Goal: Task Accomplishment & Management: Complete application form

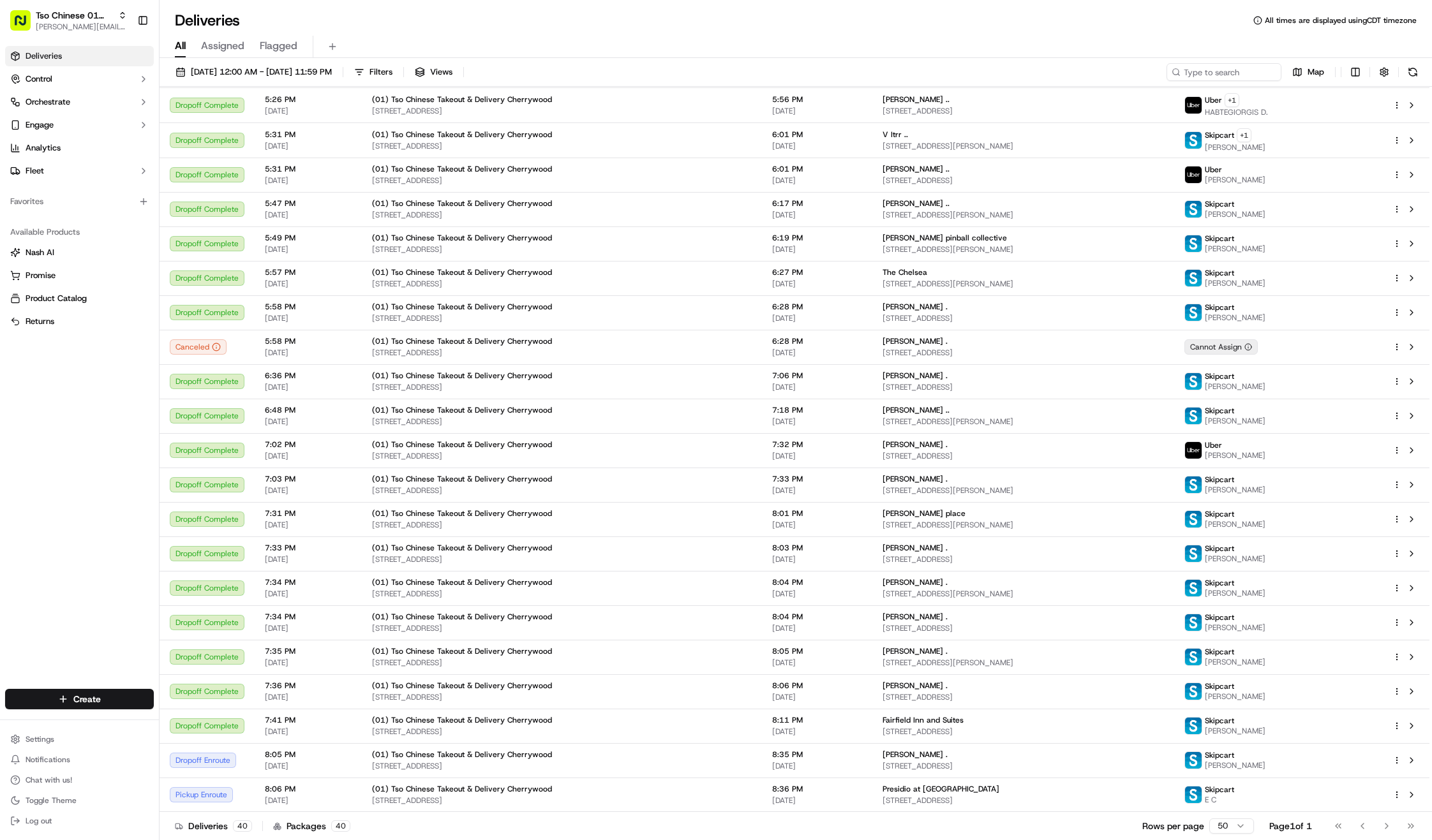
scroll to position [682, 0]
click at [392, 72] on span "Filters" at bounding box center [381, 72] width 23 height 11
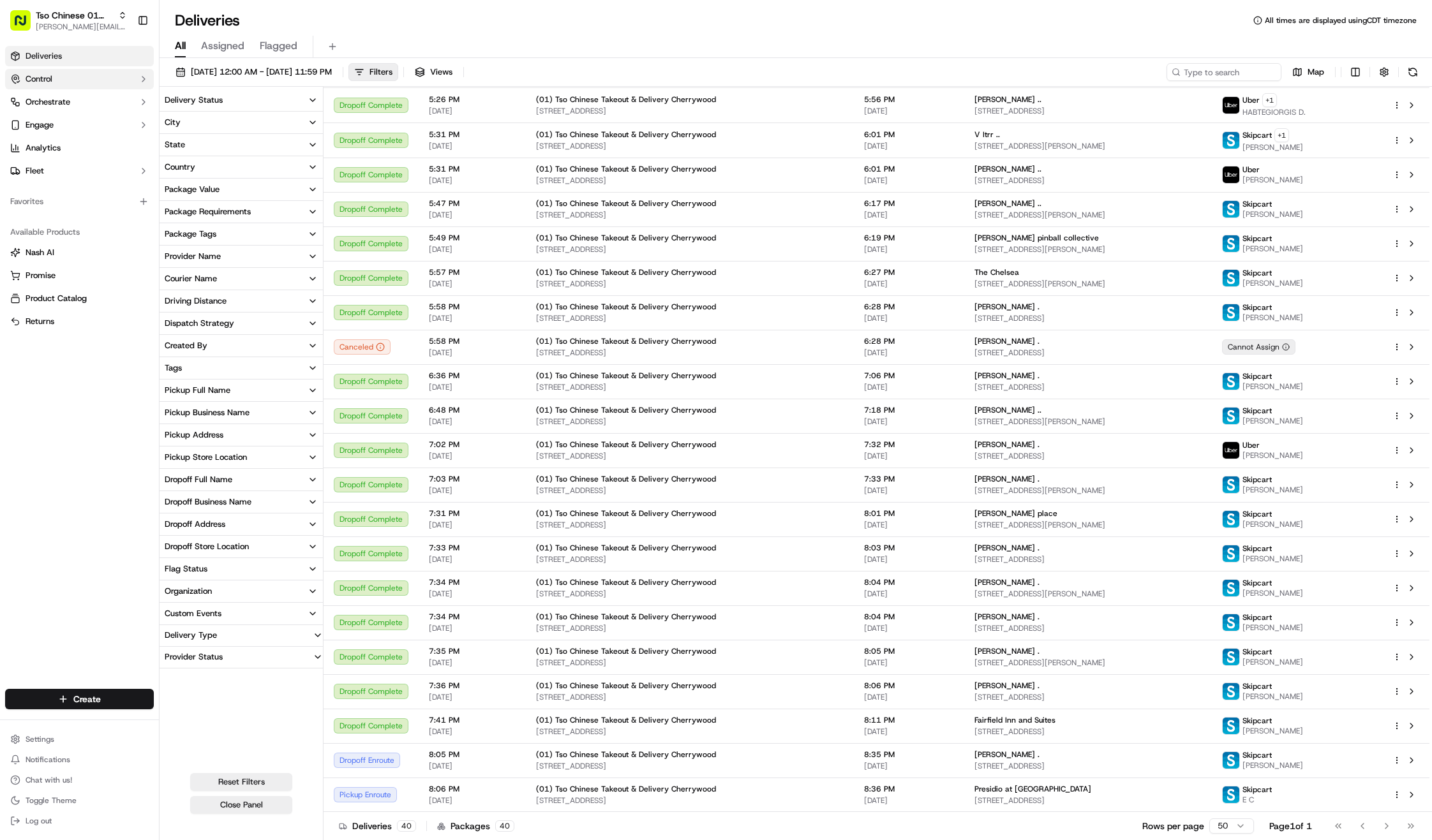
click at [61, 82] on button "Control" at bounding box center [80, 79] width 149 height 20
click at [100, 58] on link "Deliveries" at bounding box center [80, 56] width 149 height 20
click at [130, 79] on button "Control" at bounding box center [80, 79] width 149 height 20
click at [98, 427] on div "Deliveries Control Orchestrate Engage Analytics Fleet Favorites Available Produ…" at bounding box center [80, 360] width 159 height 638
click at [116, 77] on button "Control" at bounding box center [80, 79] width 149 height 20
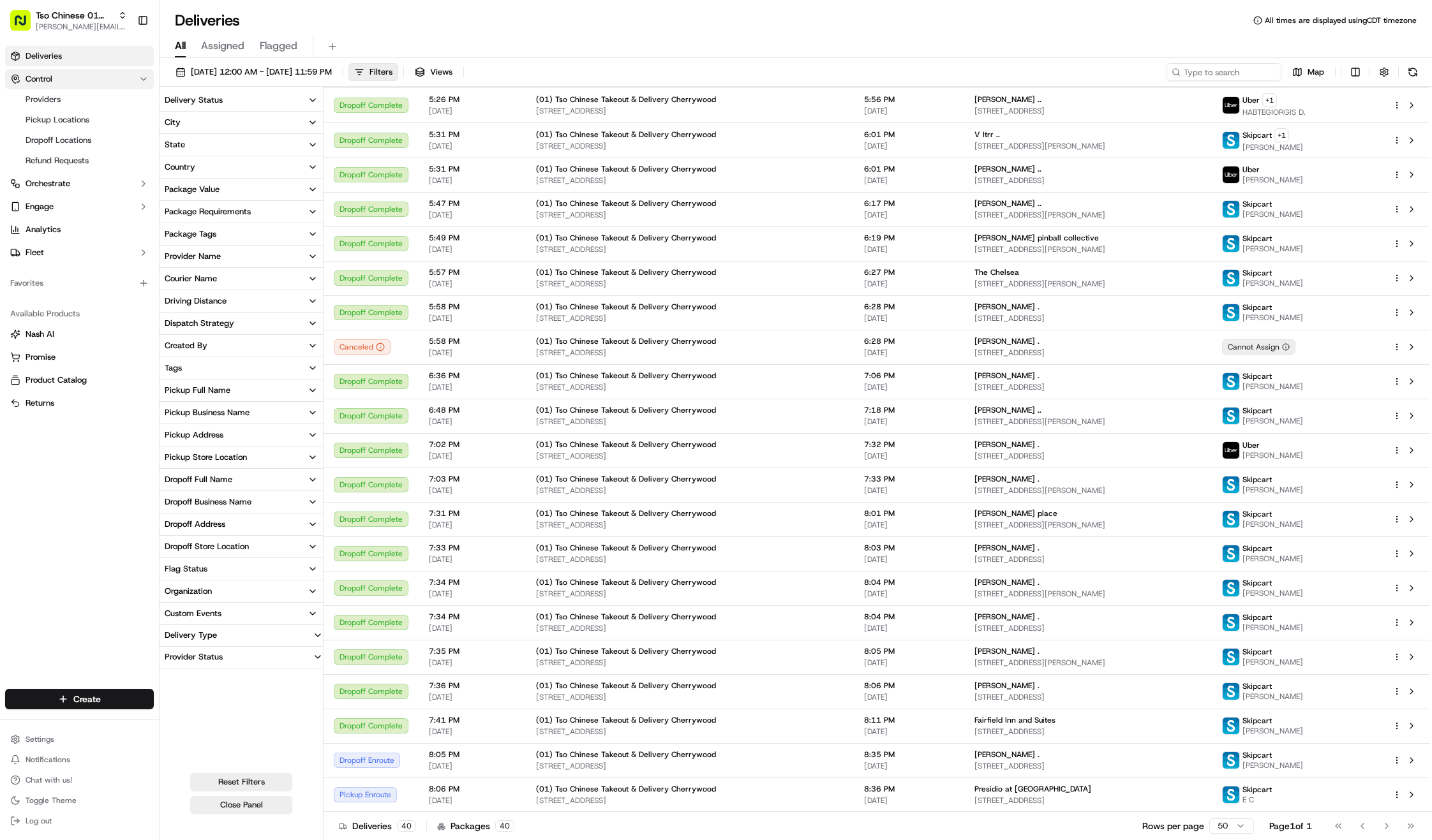
click at [140, 71] on button "Control" at bounding box center [80, 79] width 149 height 20
click at [213, 812] on button "Close Panel" at bounding box center [241, 805] width 102 height 18
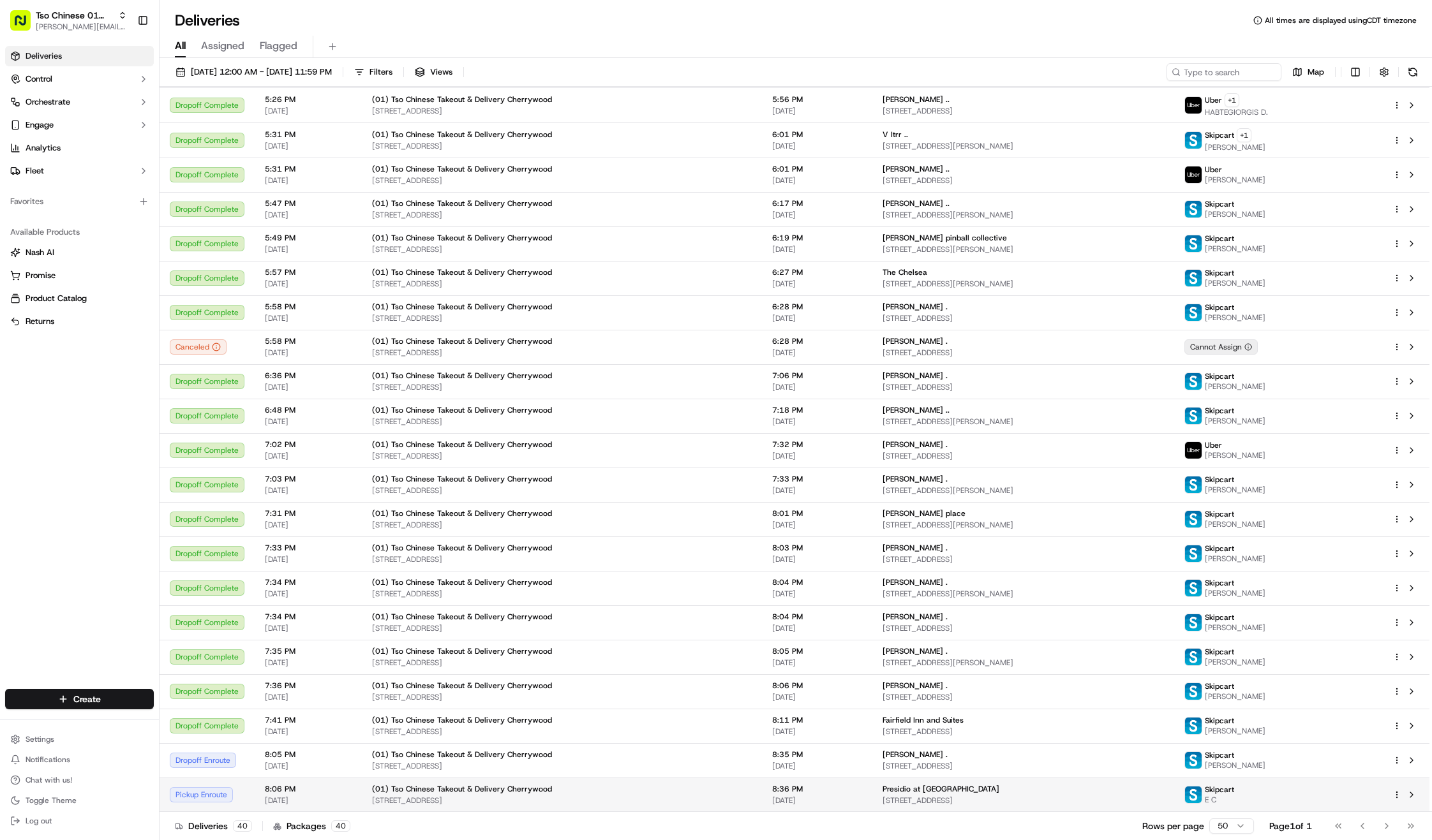
click at [214, 809] on td "Pickup Enroute" at bounding box center [207, 795] width 95 height 34
click at [1384, 77] on button "button" at bounding box center [1384, 72] width 18 height 18
click at [1085, 58] on div "09/19/2025 12:00 AM - 09/19/2025 11:59 PM Filters Views Map Status Original Pic…" at bounding box center [796, 451] width 1272 height 785
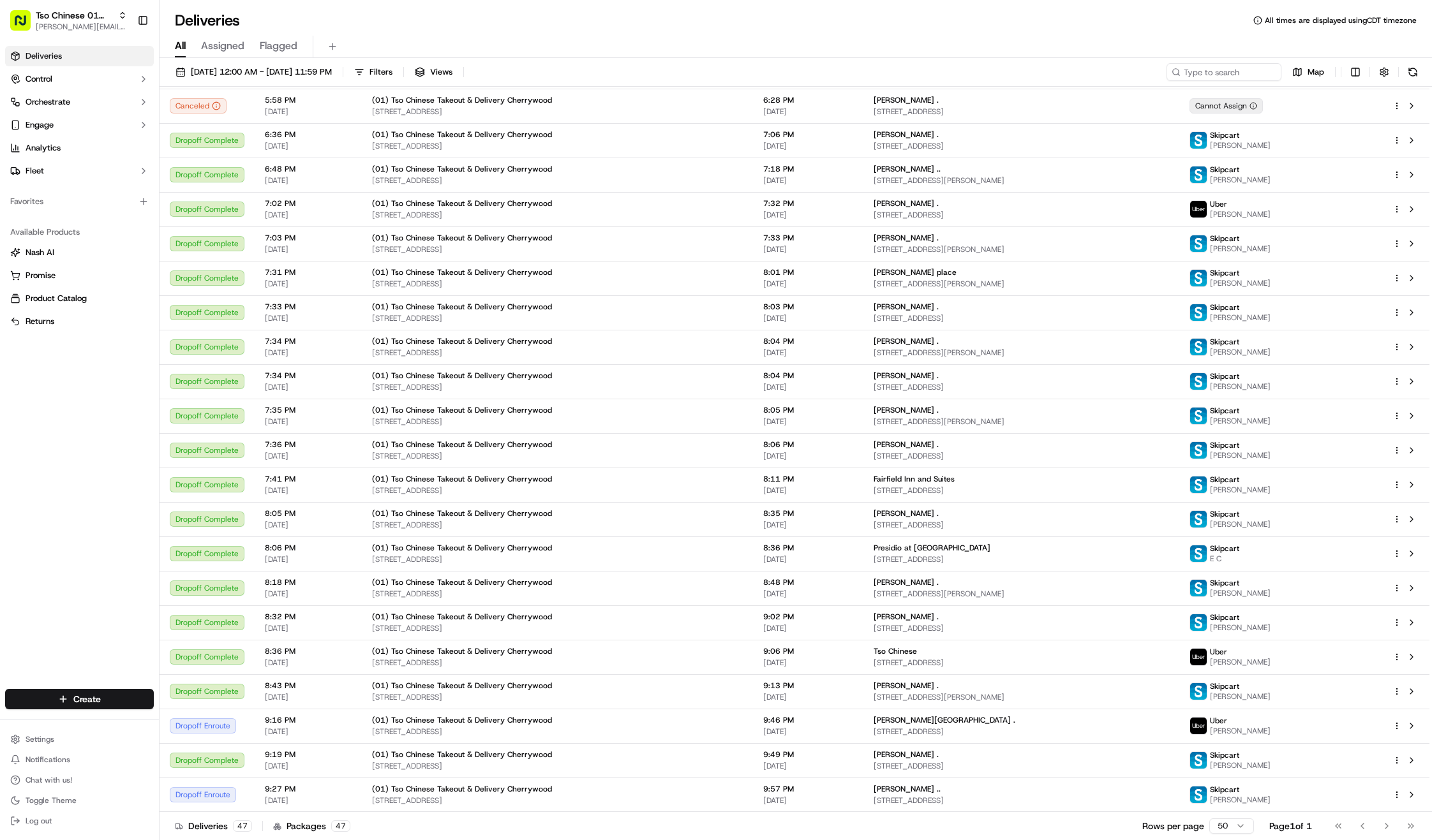
scroll to position [924, 0]
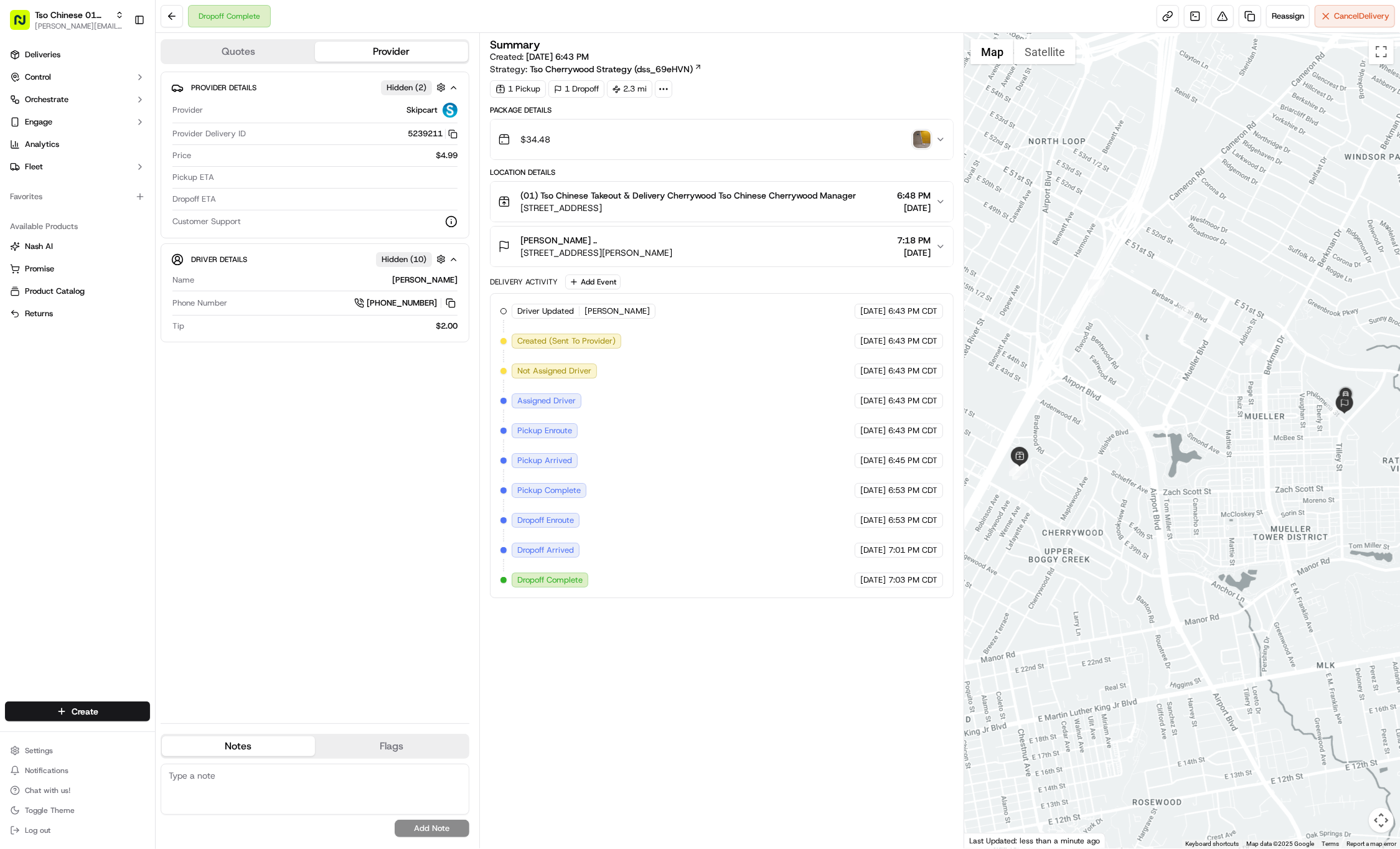
click at [69, 723] on div "Create" at bounding box center [78, 711] width 155 height 30
click at [78, 715] on html "Tso Chinese 01 Cherrywood jason@tsochinese.com Toggle Sidebar Deliveries Contro…" at bounding box center [700, 424] width 1400 height 849
click at [233, 735] on link "Delivery" at bounding box center [225, 734] width 139 height 22
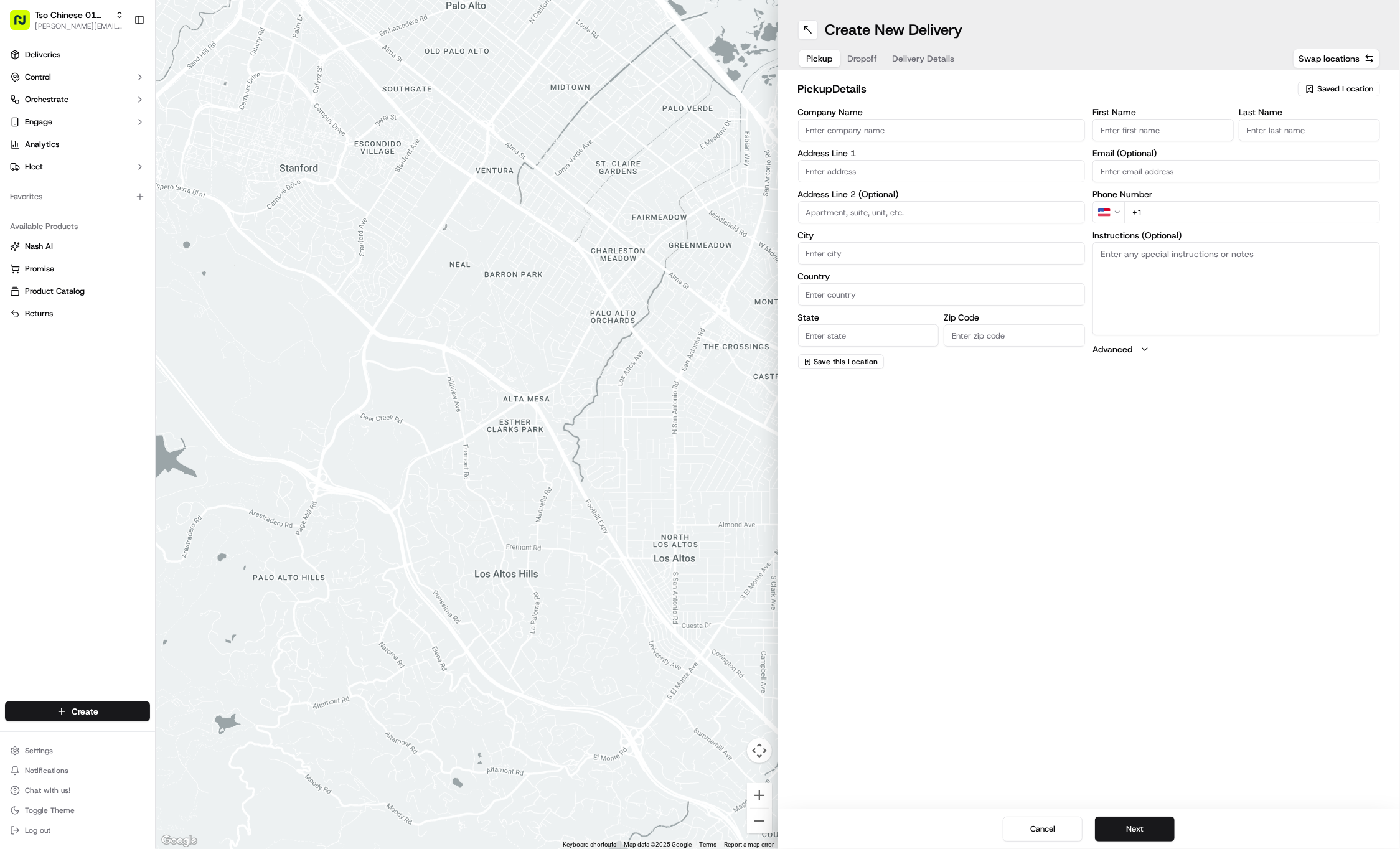
click at [1343, 90] on span "Saved Location" at bounding box center [1345, 89] width 56 height 11
click at [1291, 131] on span "(01) Tso Chinese Takeout & Delivery Cherrywood" at bounding box center [1317, 141] width 153 height 22
type input "(01) Tso Chinese Takeout & Delivery Cherrywood"
type input "3909 N Interstate Hwy 35"
type input "Ste E-5"
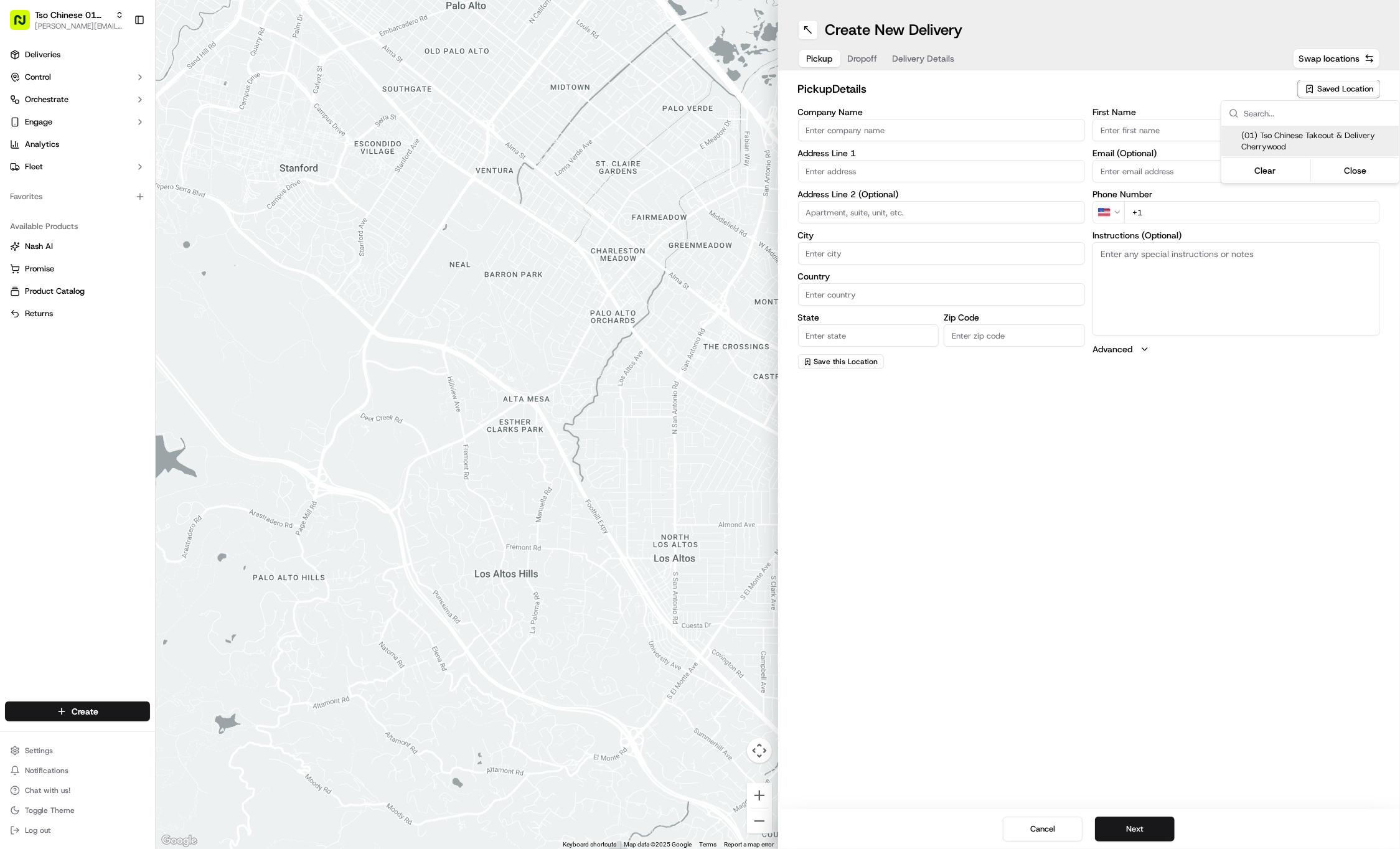
type input "Austin"
type input "US"
type input "TX"
type input "78722"
type input "Tso Chinese"
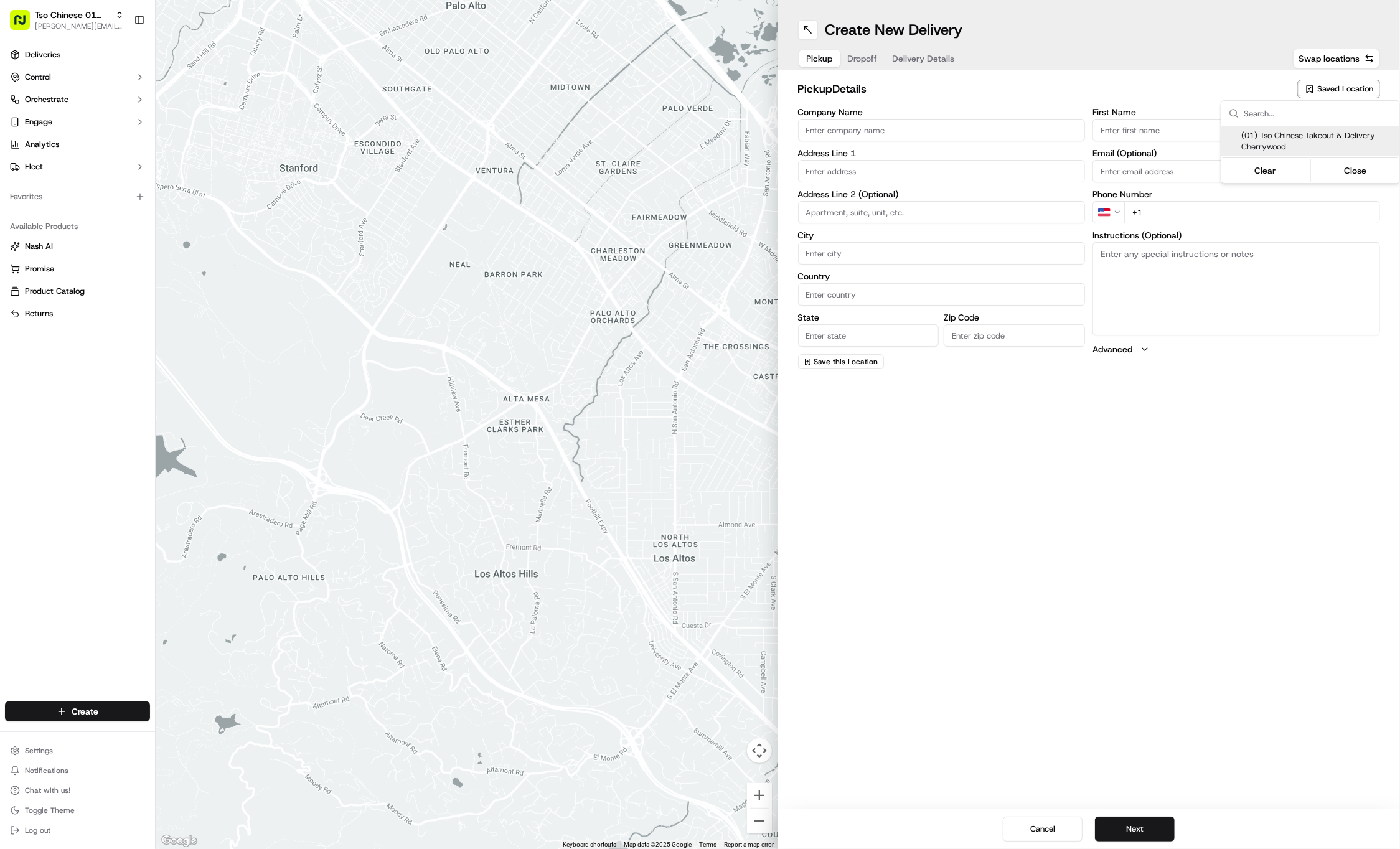
type input "Cherrywood Manager"
type input "cherrywoodstore@tsochinese.com"
type input "+1 512 401 3232"
type textarea "Submit a picture displaying address & food as Proof of Delivery. Envía una foto…"
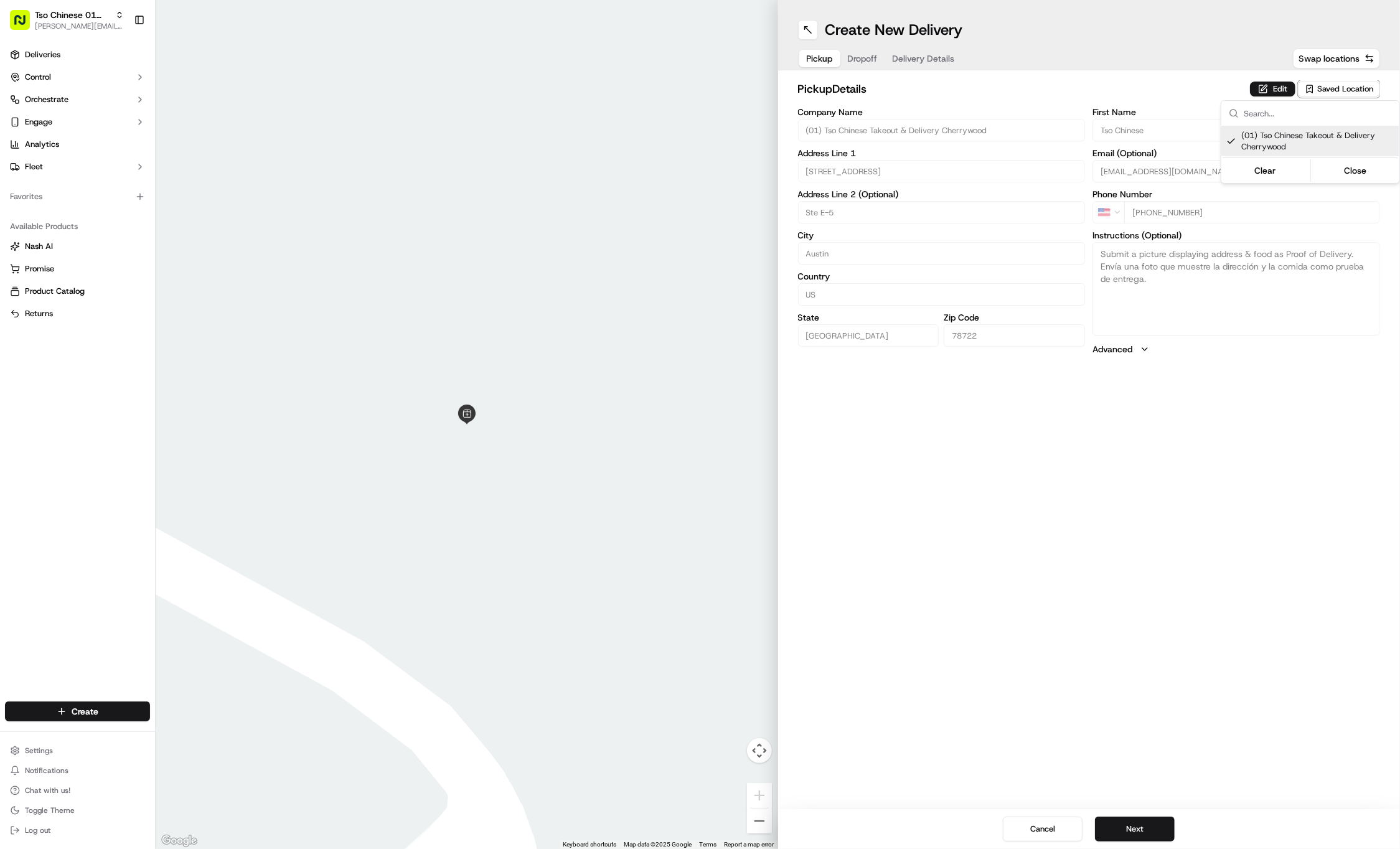
click at [864, 57] on html "Tso Chinese 01 Cherrywood jason@tsochinese.com Toggle Sidebar Deliveries Contro…" at bounding box center [700, 424] width 1400 height 849
click at [864, 57] on span "Dropoff" at bounding box center [863, 58] width 30 height 13
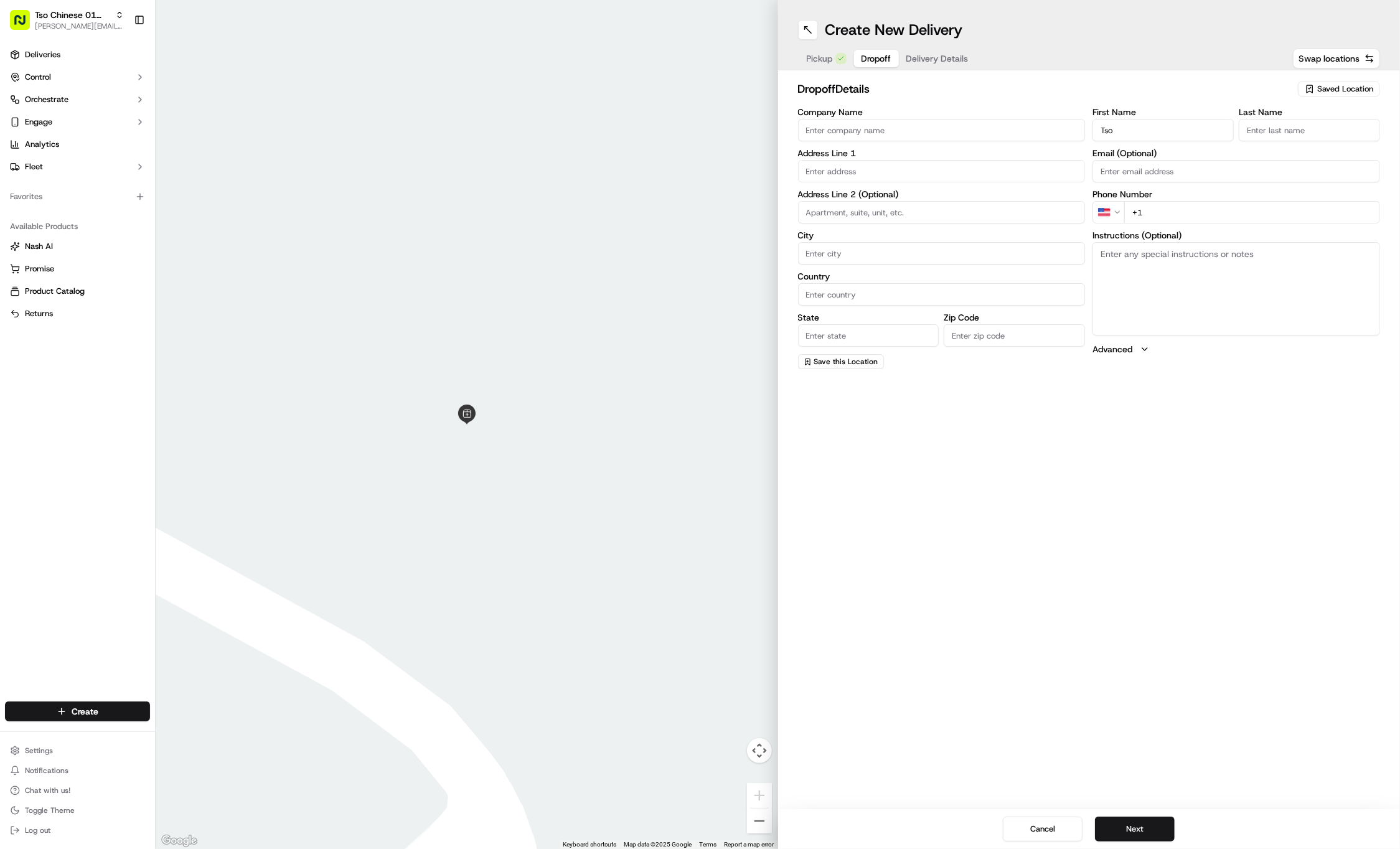
type input "Tso"
type input "Chinese"
type input "+1 512 344 9434"
click at [988, 192] on div "9333 Research Boulevard, Austin, TX" at bounding box center [942, 197] width 282 height 18
type input "9333 Research Blvd, Austin, TX 78759, USA"
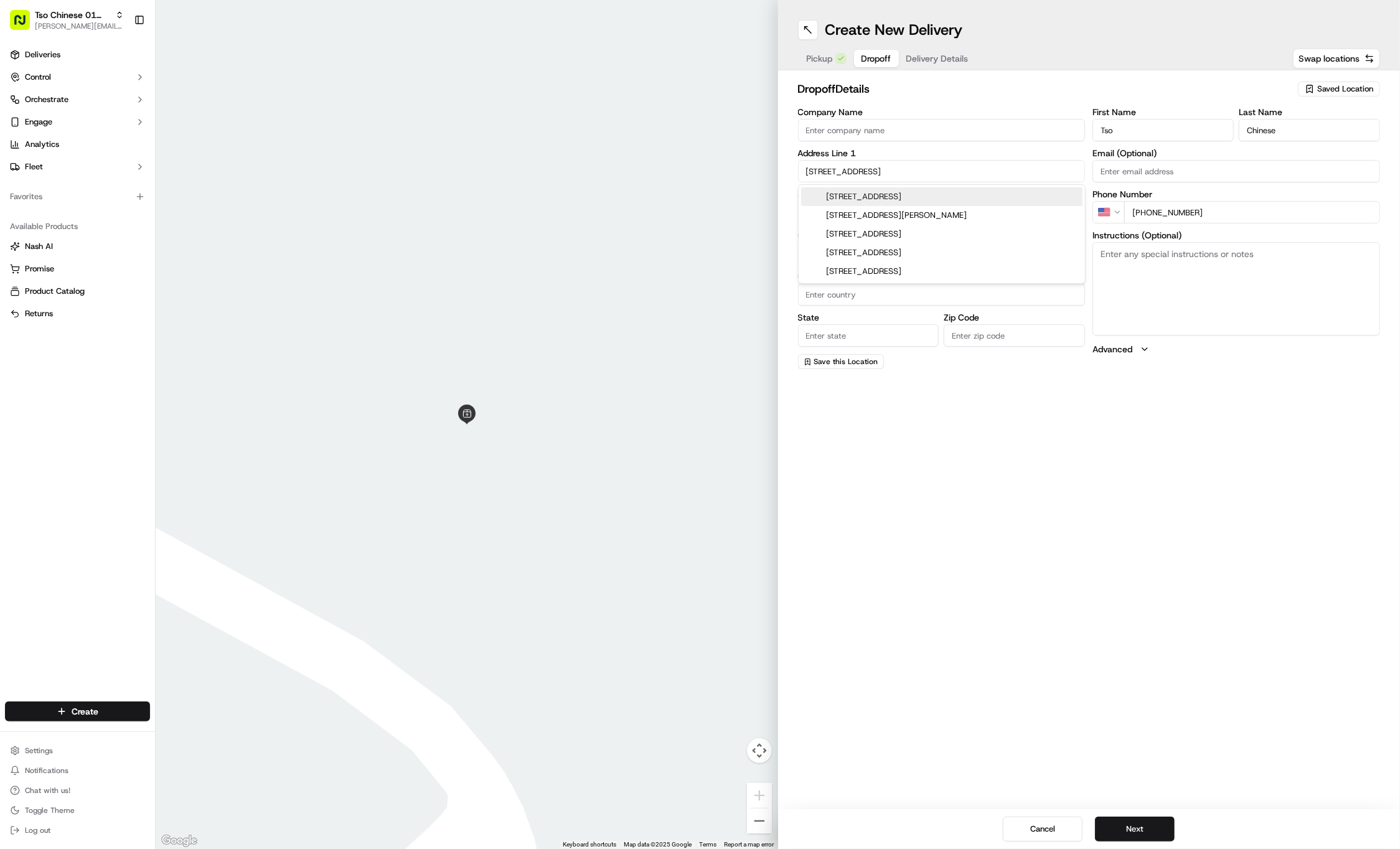
type input "Austin"
type input "United States"
type input "TX"
type input "78759"
type input "9333 Research Boulevard"
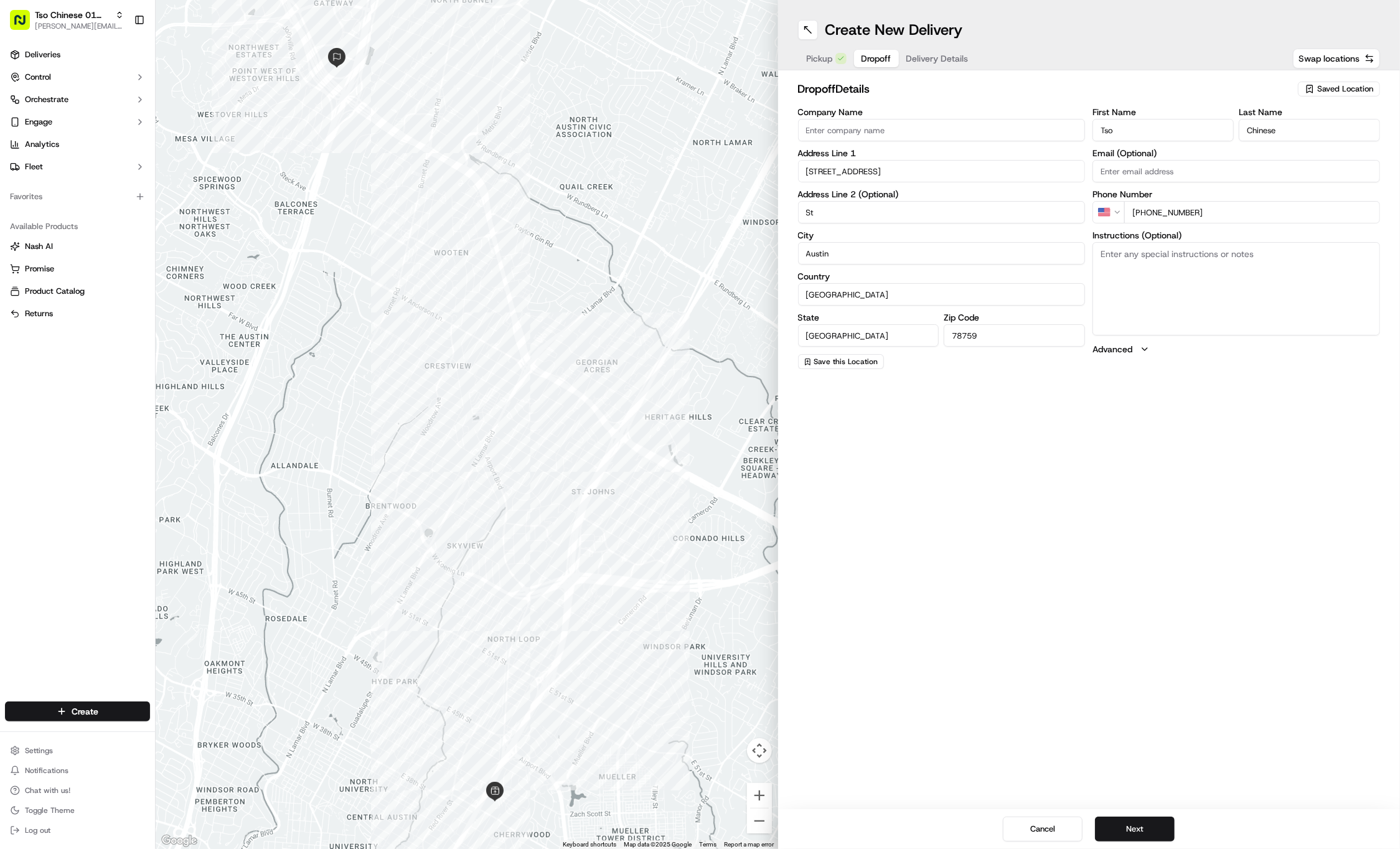
type input "S"
type input "Bldg E Ste 402"
click at [952, 53] on span "Delivery Details" at bounding box center [937, 58] width 62 height 13
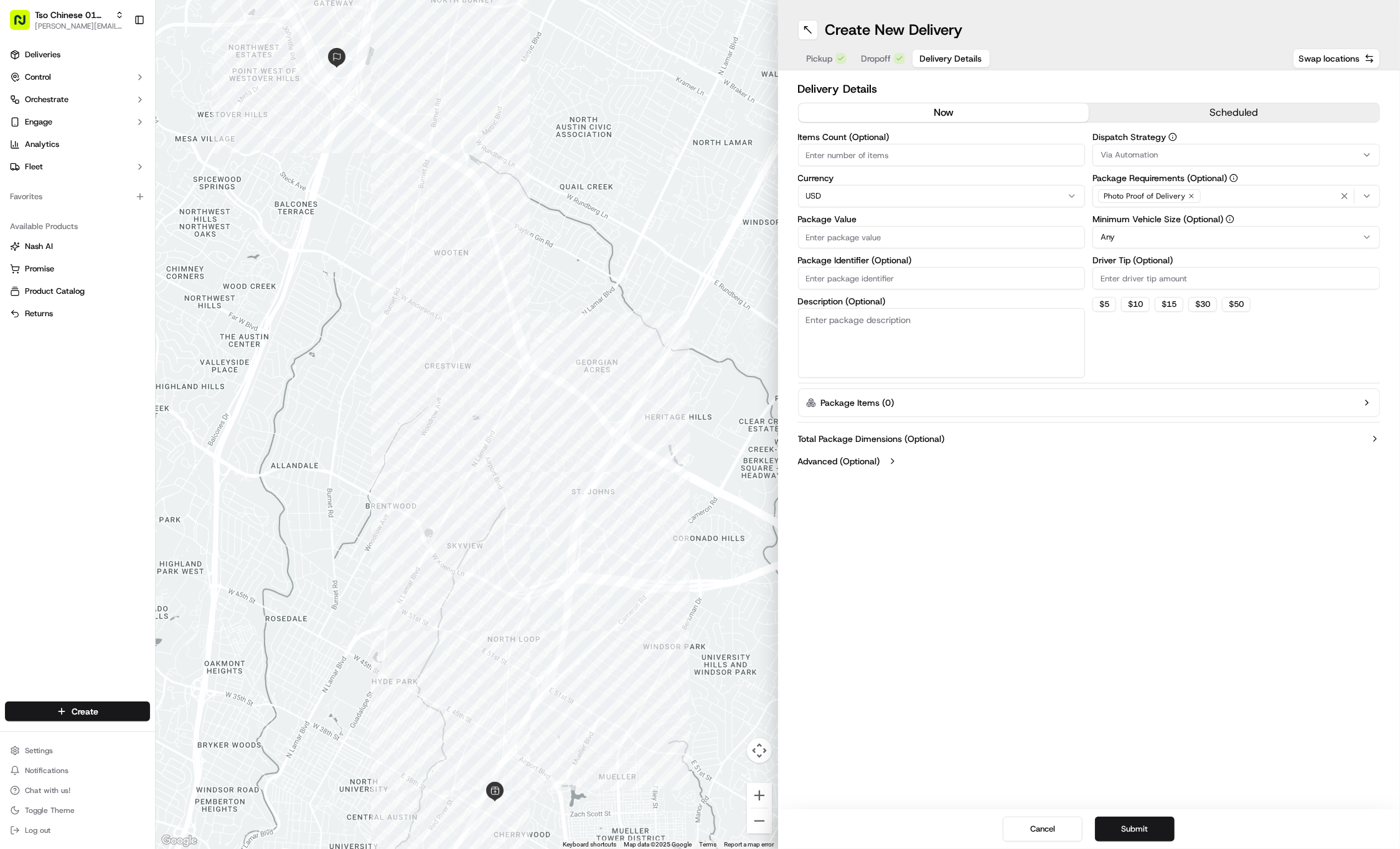
click at [1229, 148] on button "Via Automation" at bounding box center [1236, 155] width 288 height 22
click at [1175, 215] on div "Tso Cherrywood Strategy" at bounding box center [1183, 222] width 178 height 18
click at [1173, 77] on html "Tso Chinese 01 Cherrywood jason@tsochinese.com Toggle Sidebar Deliveries Contro…" at bounding box center [700, 424] width 1400 height 849
click at [1190, 195] on icon "button" at bounding box center [1192, 196] width 7 height 7
click at [1190, 195] on div "Select requirements" at bounding box center [1236, 196] width 282 height 11
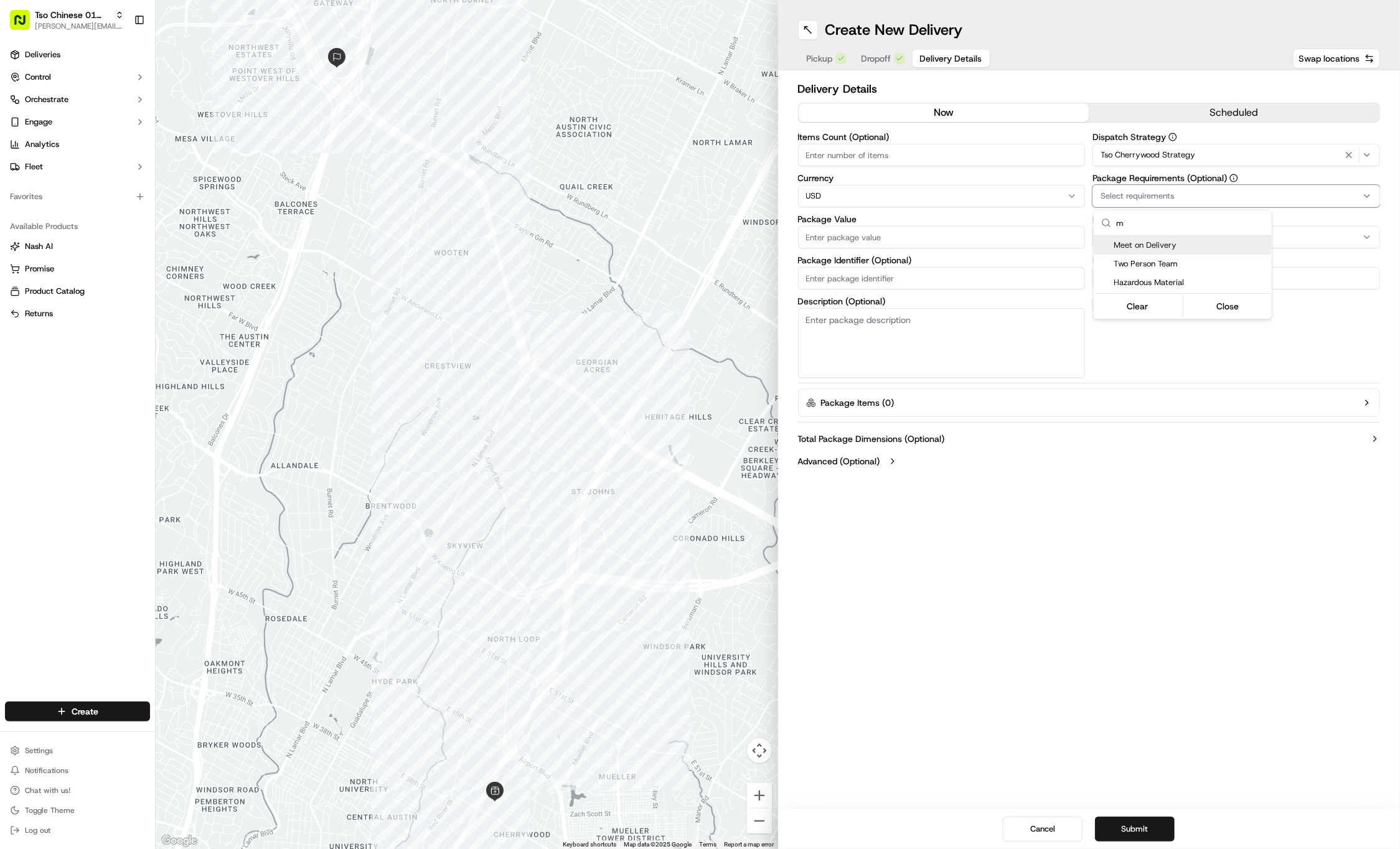
type input "m"
click at [1184, 239] on div "Meet on Delivery" at bounding box center [1183, 245] width 178 height 18
click at [1178, 30] on html "Tso Chinese 01 Cherrywood jason@tsochinese.com Toggle Sidebar Deliveries Contro…" at bounding box center [700, 424] width 1400 height 849
click at [1158, 269] on input "Driver Tip (Optional)" at bounding box center [1236, 278] width 288 height 22
type input "2"
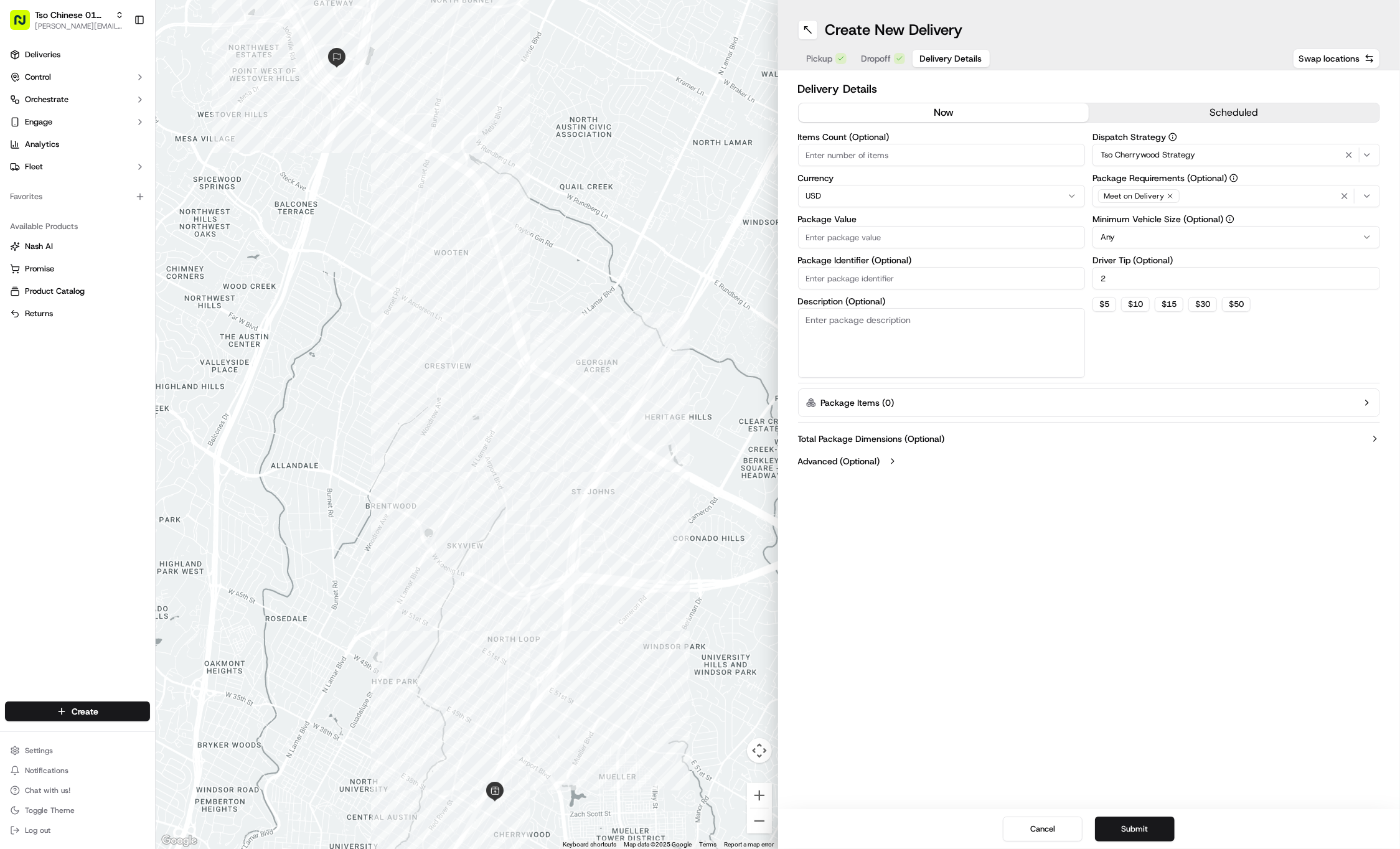
click at [974, 247] on input "Package Value" at bounding box center [942, 237] width 288 height 22
type input "1.00"
click at [956, 282] on input "Package Identifier (Optional)" at bounding box center [942, 278] width 288 height 22
type input "987654321"
click at [973, 456] on button "Advanced (Optional)" at bounding box center [1090, 461] width 582 height 13
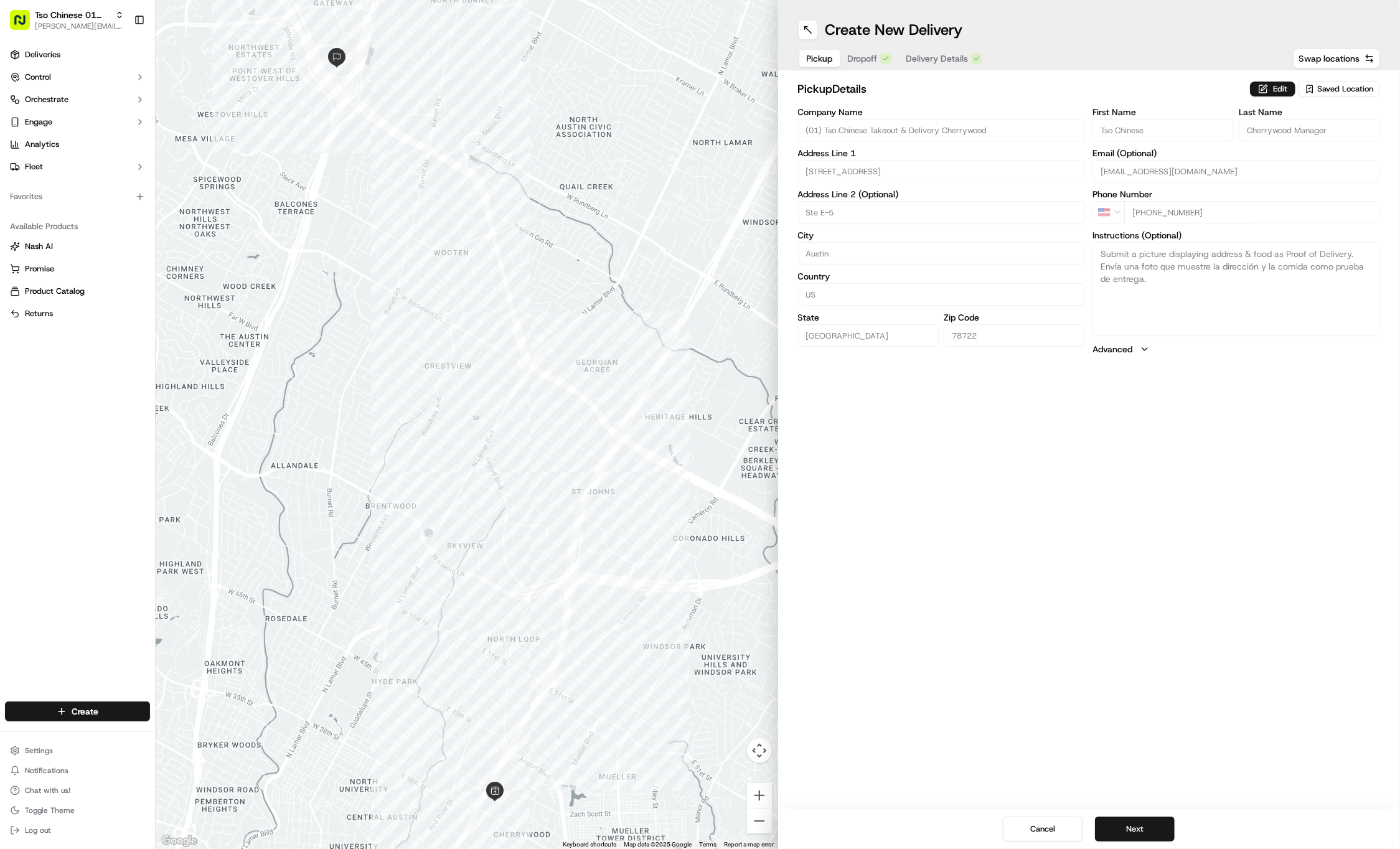
click at [820, 55] on span "Pickup" at bounding box center [820, 58] width 26 height 13
click at [854, 61] on button "Dropoff" at bounding box center [877, 58] width 45 height 18
click at [935, 61] on span "Delivery Details" at bounding box center [937, 58] width 62 height 13
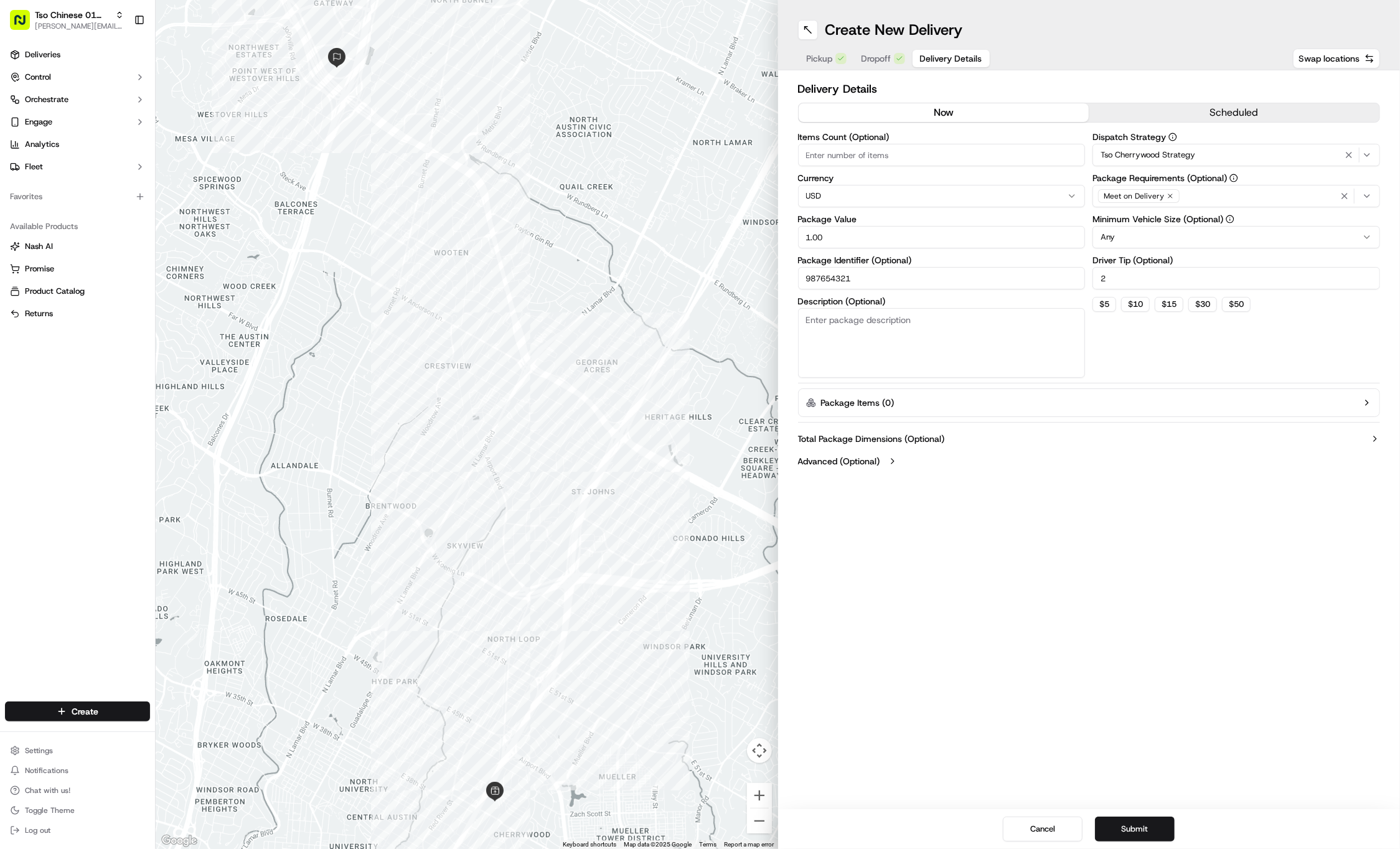
click at [1144, 278] on input "2" at bounding box center [1236, 278] width 288 height 22
type input "4"
click at [1097, 523] on div "Create New Delivery Pickup Dropoff Delivery Details Swap locations Delivery Det…" at bounding box center [1090, 424] width 622 height 849
click at [1124, 824] on button "Submit" at bounding box center [1135, 829] width 80 height 25
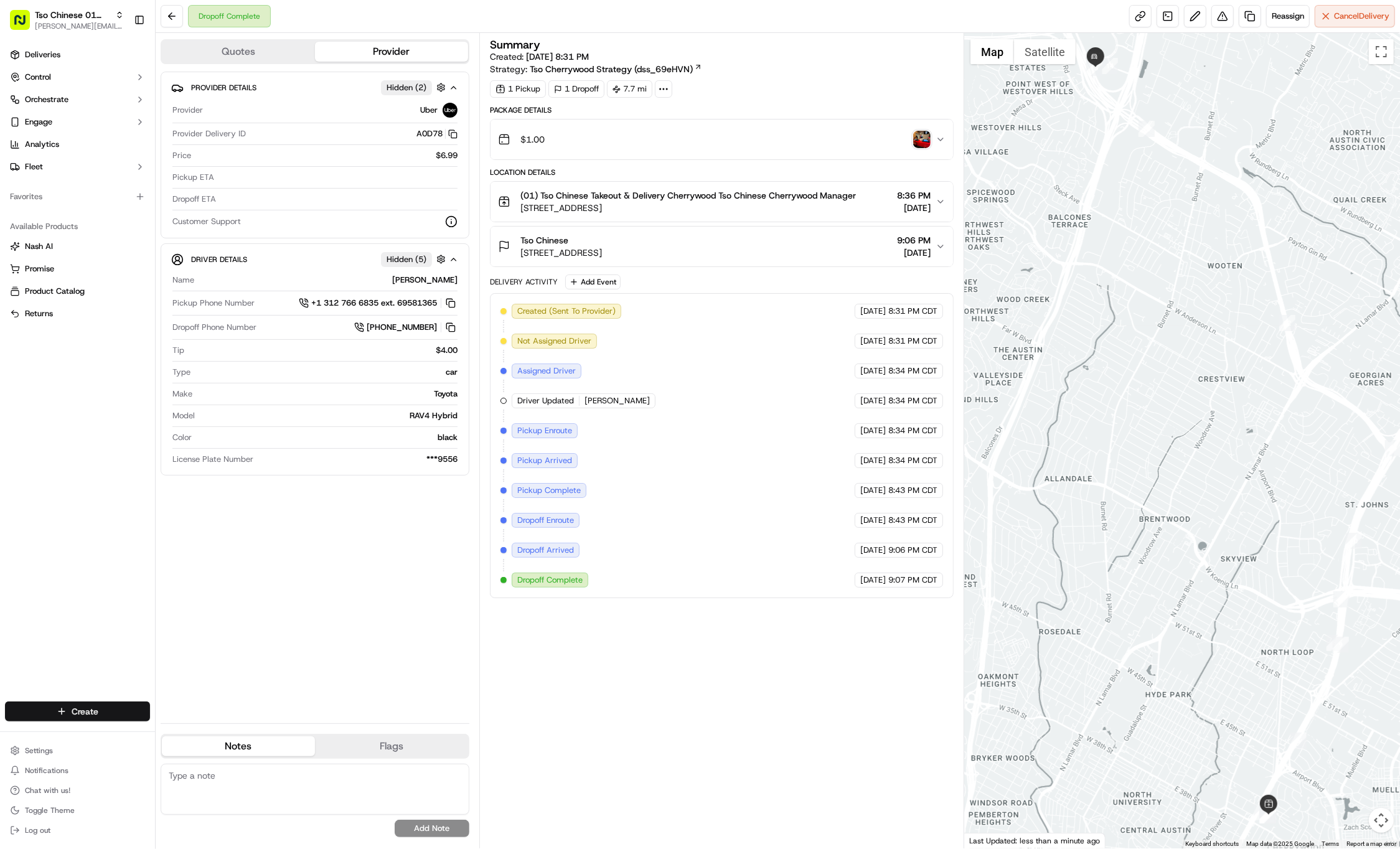
click at [95, 700] on html "Tso Chinese 01 Cherrywood jason@tsochinese.com Toggle Sidebar Deliveries Contro…" at bounding box center [700, 424] width 1400 height 849
click at [202, 732] on link "Delivery" at bounding box center [225, 734] width 139 height 22
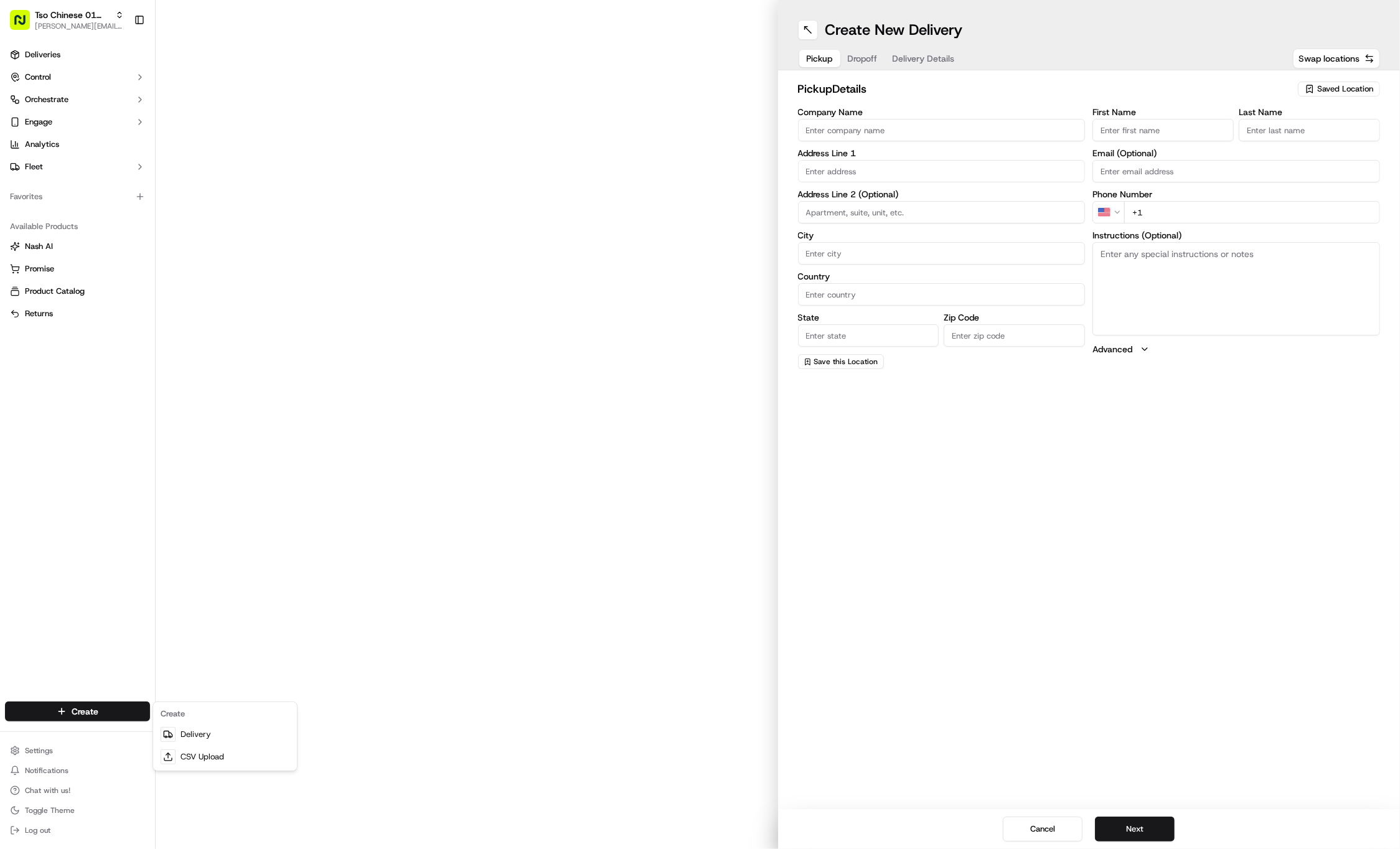
click at [681, 635] on body "Tso Chinese 01 Cherrywood jason@tsochinese.com Toggle Sidebar Deliveries Contro…" at bounding box center [700, 424] width 1400 height 849
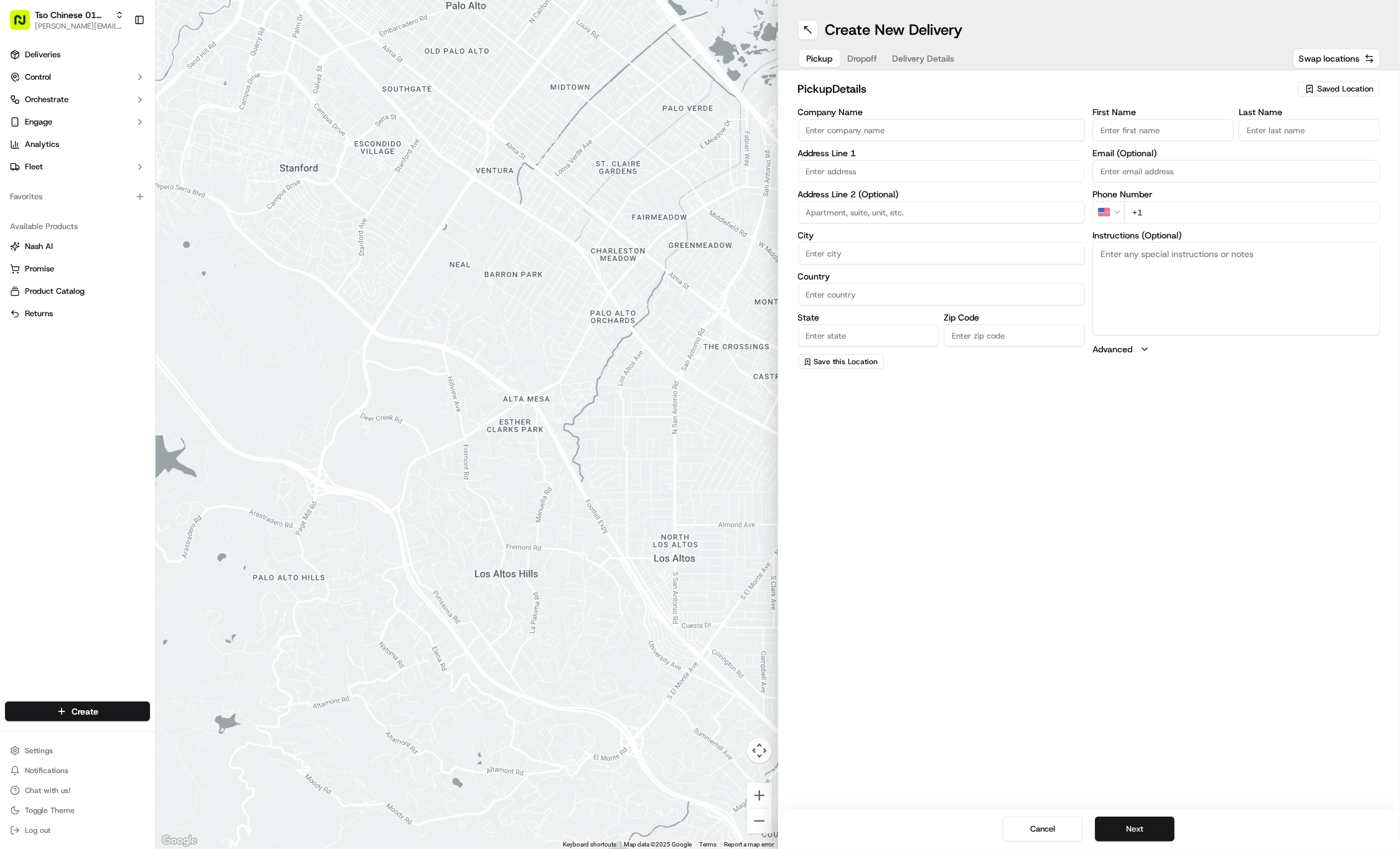
click at [1350, 88] on span "Saved Location" at bounding box center [1345, 89] width 56 height 11
click at [1328, 136] on span "(01) Tso Chinese Takeout & Delivery Cherrywood" at bounding box center [1317, 141] width 153 height 22
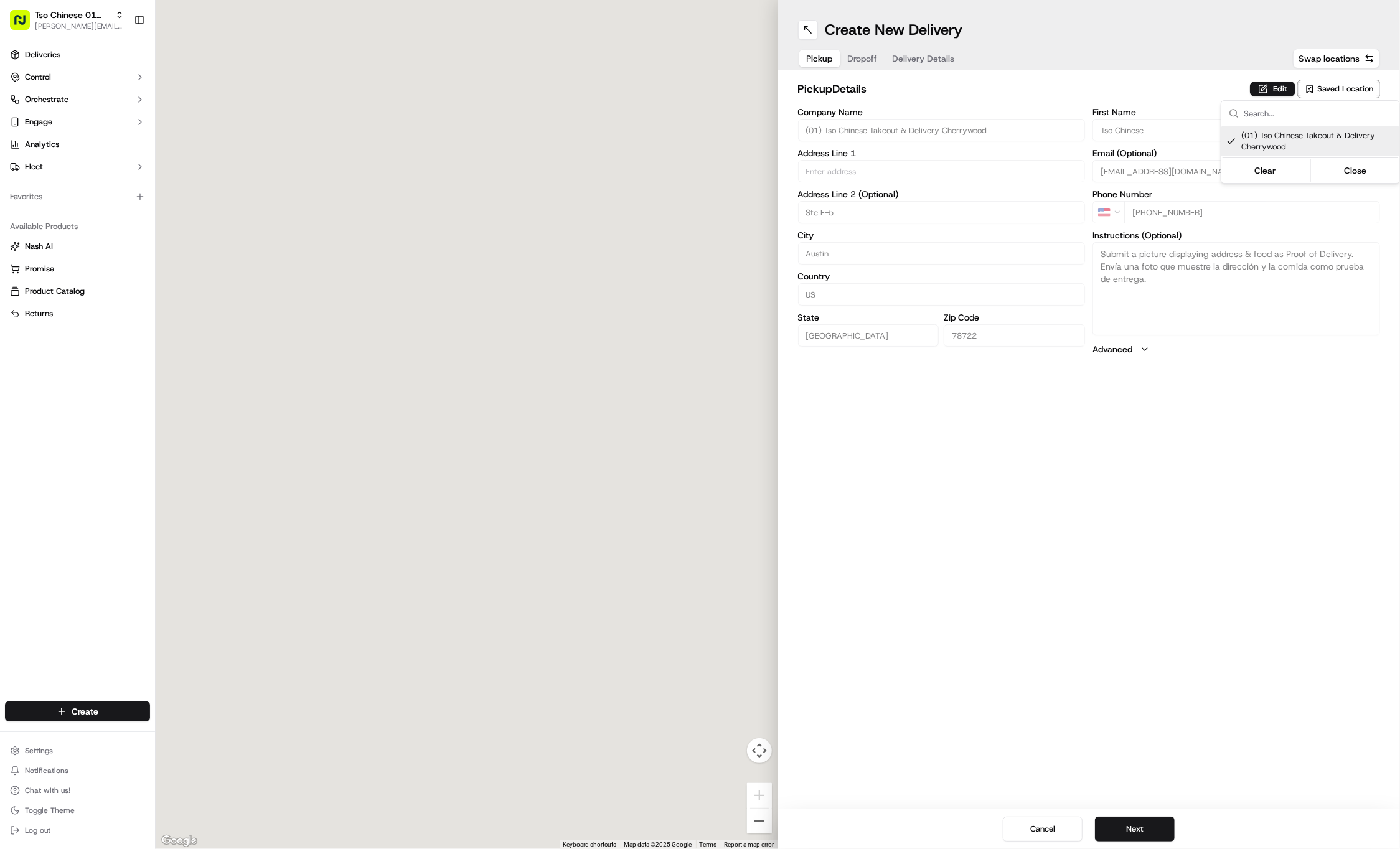
type input "(01) Tso Chinese Takeout & Delivery Cherrywood"
type input "Ste E-5"
type input "Austin"
type input "US"
type input "TX"
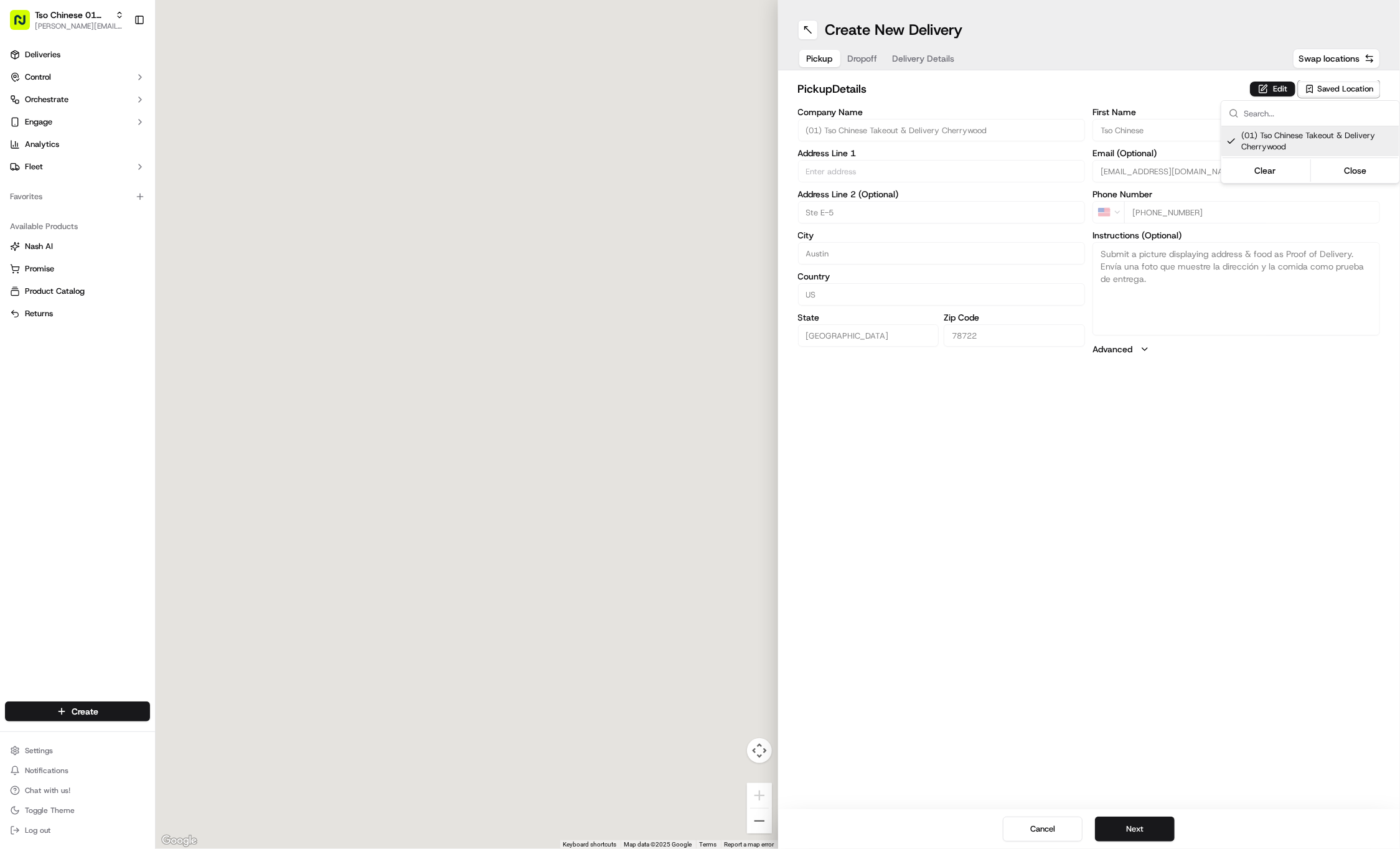
type input "78722"
type input "Tso Chinese"
type input "Cherrywood Manager"
type input "cherrywoodstore@tsochinese.com"
type input "+1 512 401 3232"
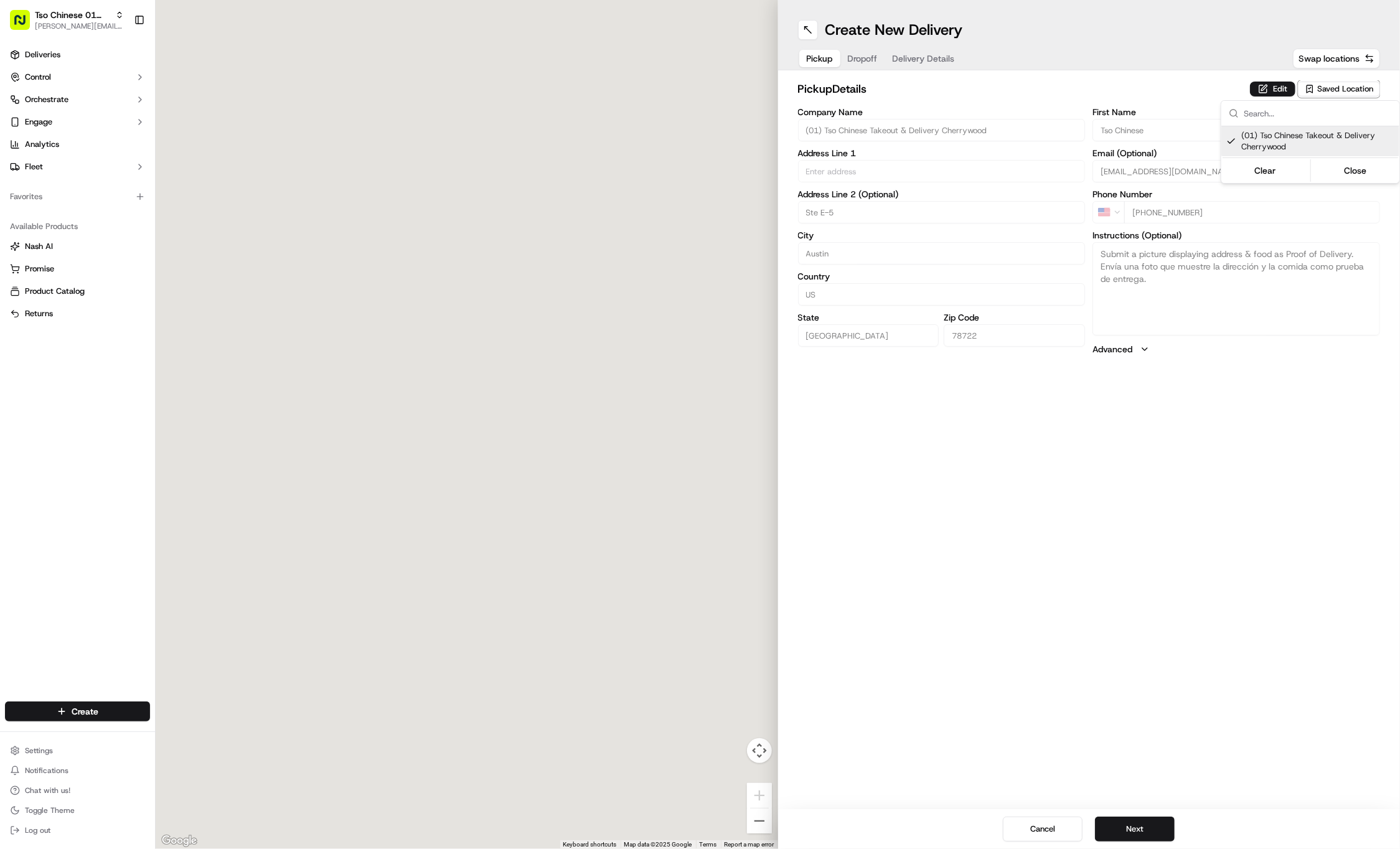
type textarea "Submit a picture displaying address & food as Proof of Delivery. Envía una foto…"
type input "3909 N Interstate Hwy 35"
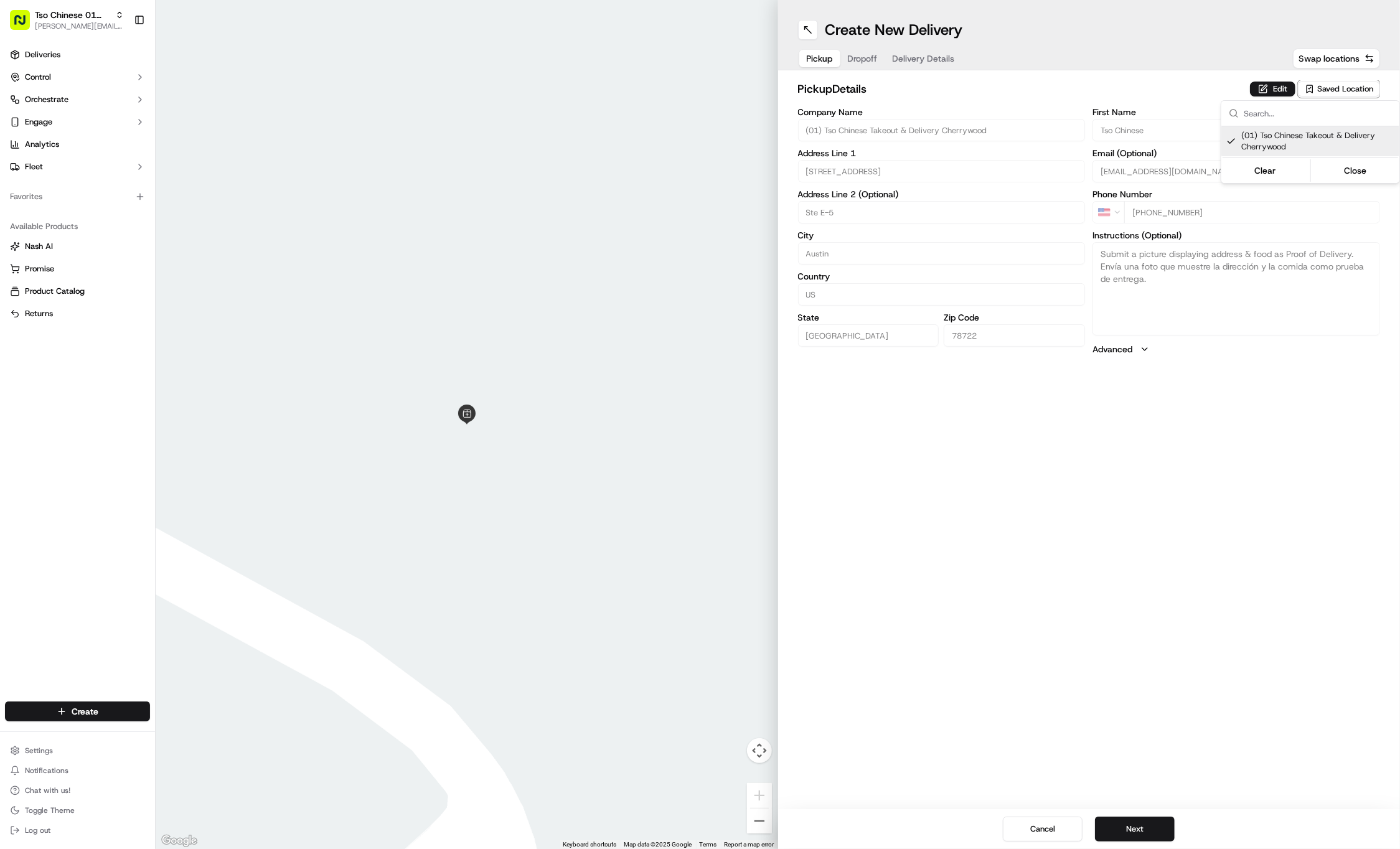
click at [866, 61] on html "Tso Chinese 01 Cherrywood jason@tsochinese.com Toggle Sidebar Deliveries Contro…" at bounding box center [700, 424] width 1400 height 849
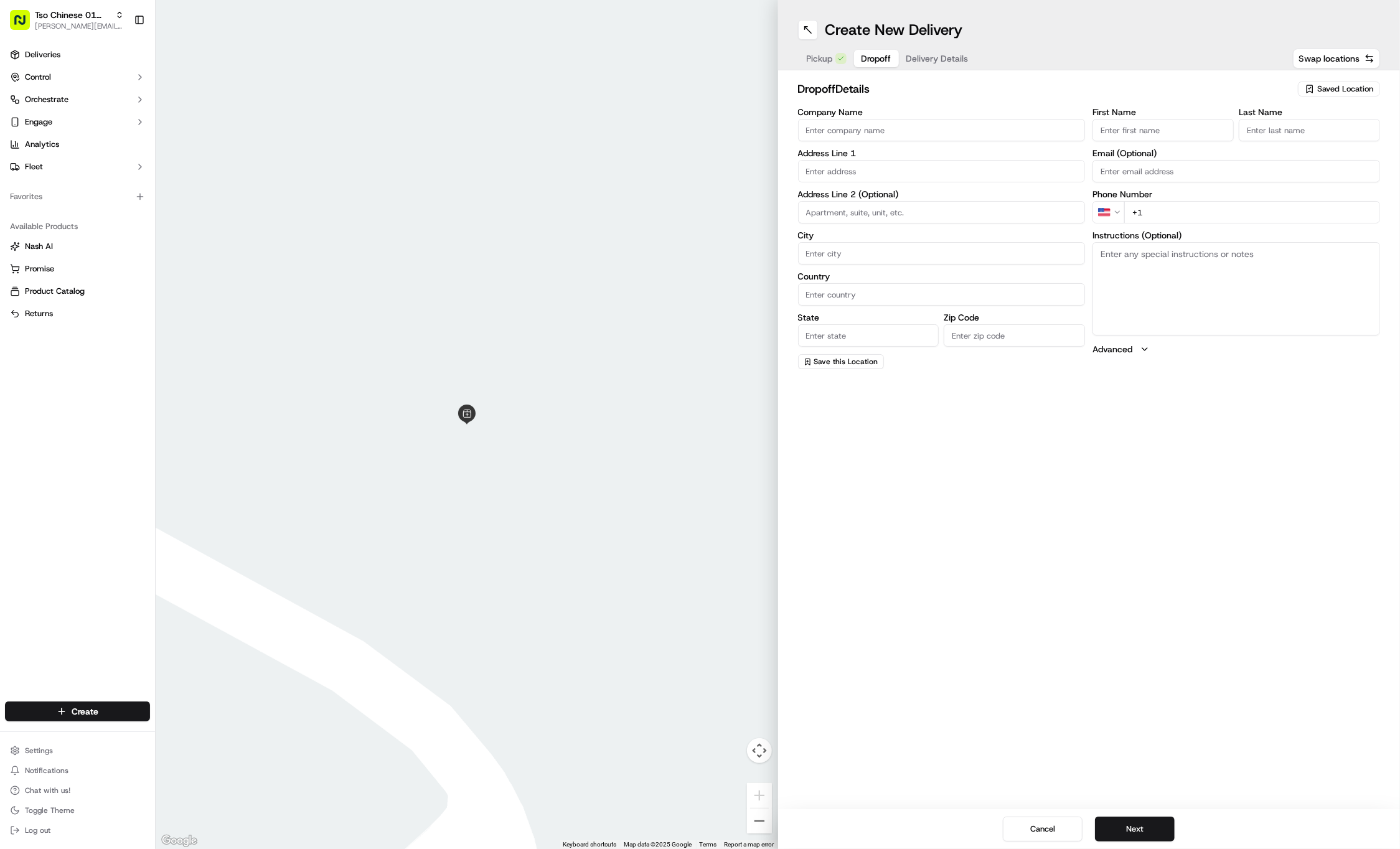
click at [866, 61] on span "Dropoff" at bounding box center [877, 58] width 30 height 13
click at [1138, 129] on input "First Name" at bounding box center [1163, 130] width 141 height 22
paste input "Brian Byrne-Soria"
type input "Brian Byrne-Soria"
type input "."
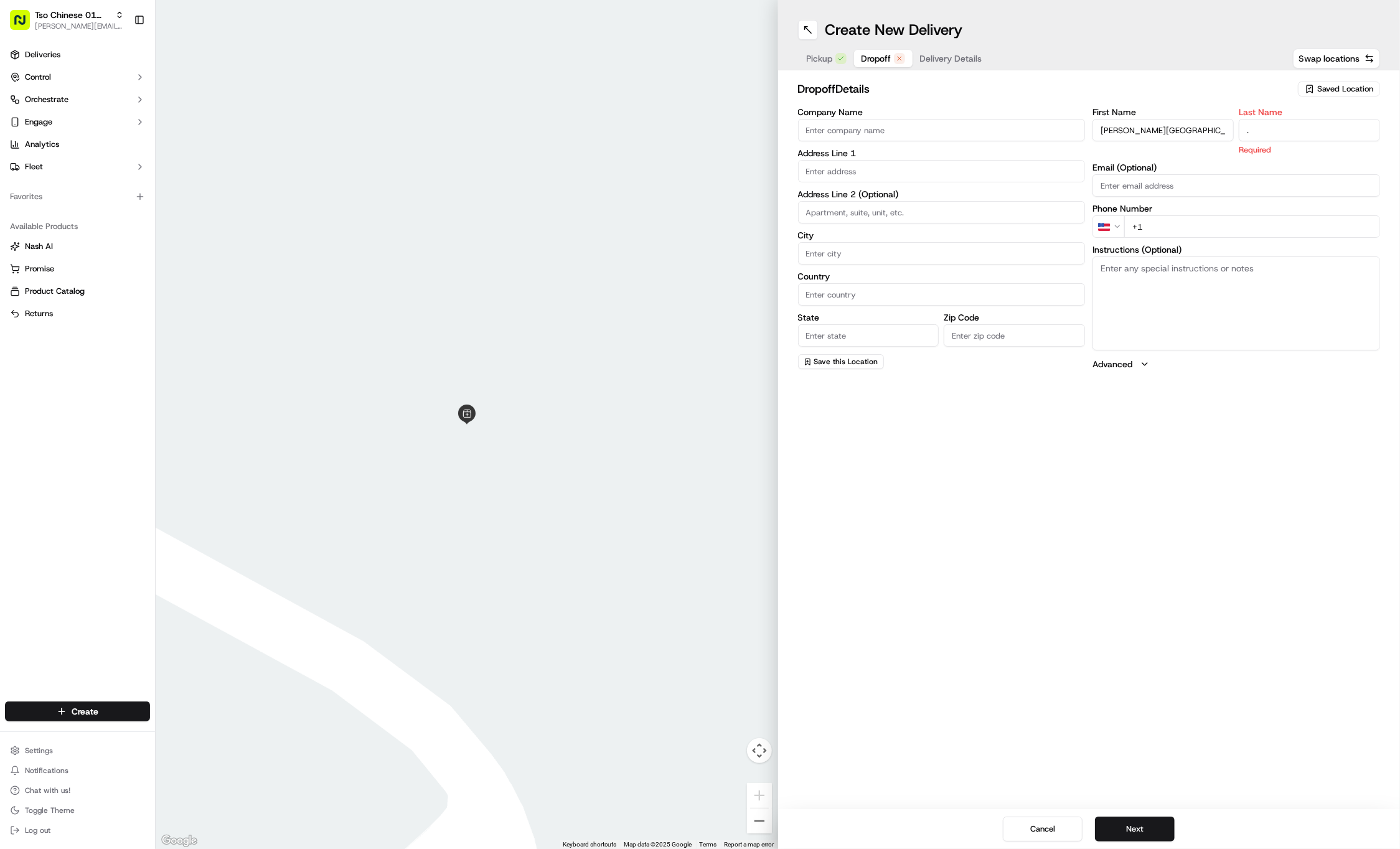
click at [1231, 227] on div "First Name Brian Byrne-Soria Last Name . Required Email (Optional) Phone Number…" at bounding box center [1236, 239] width 288 height 262
click at [1237, 219] on input "+1" at bounding box center [1252, 212] width 256 height 22
paste input "512 644 7125"
type input "+1 512 644 7125"
click at [981, 202] on input at bounding box center [942, 212] width 288 height 22
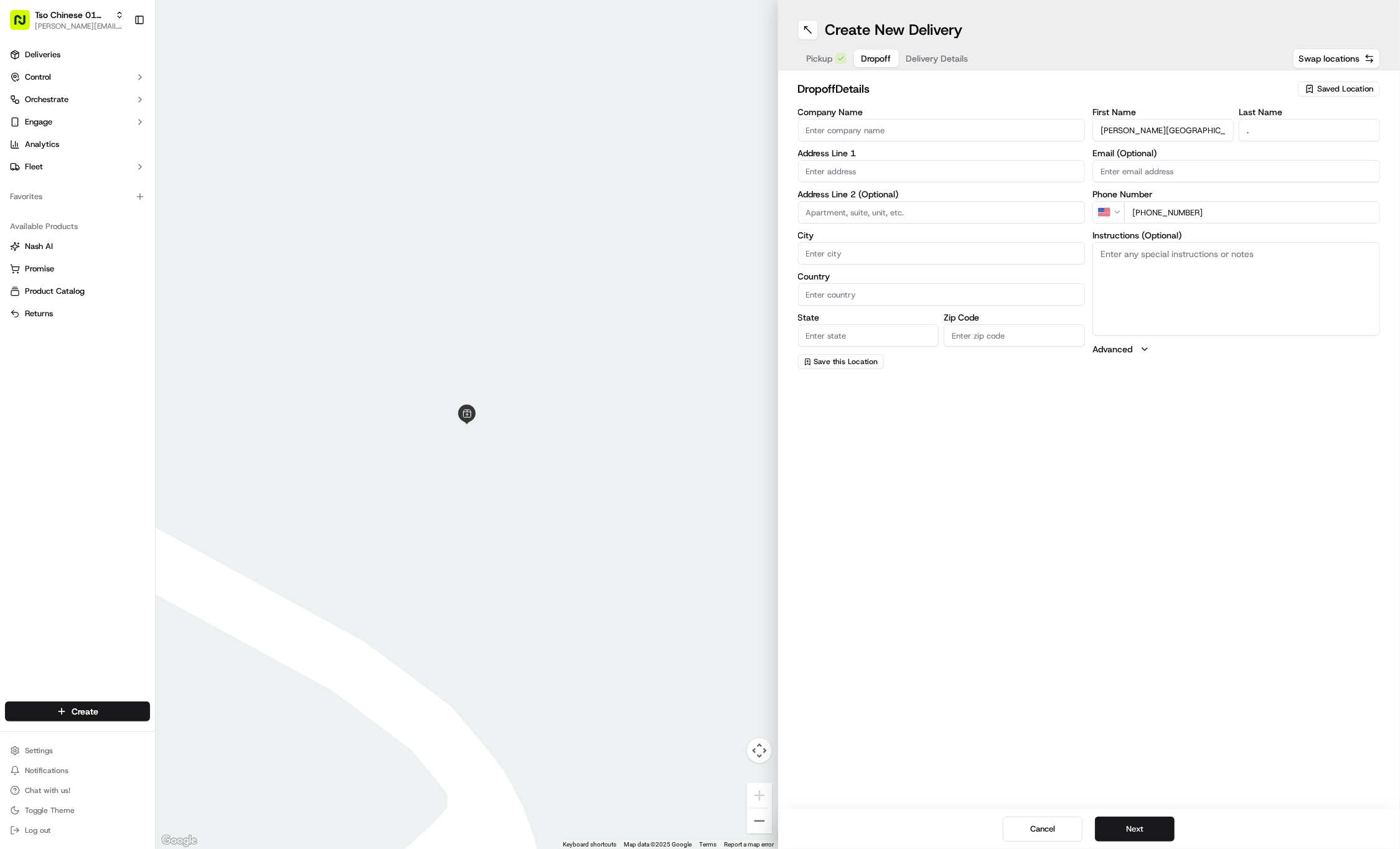
paste input "B"
type input "B"
click at [1122, 274] on textarea "Instructions (Optional)" at bounding box center [1236, 289] width 288 height 93
paste textarea "Downstairs"
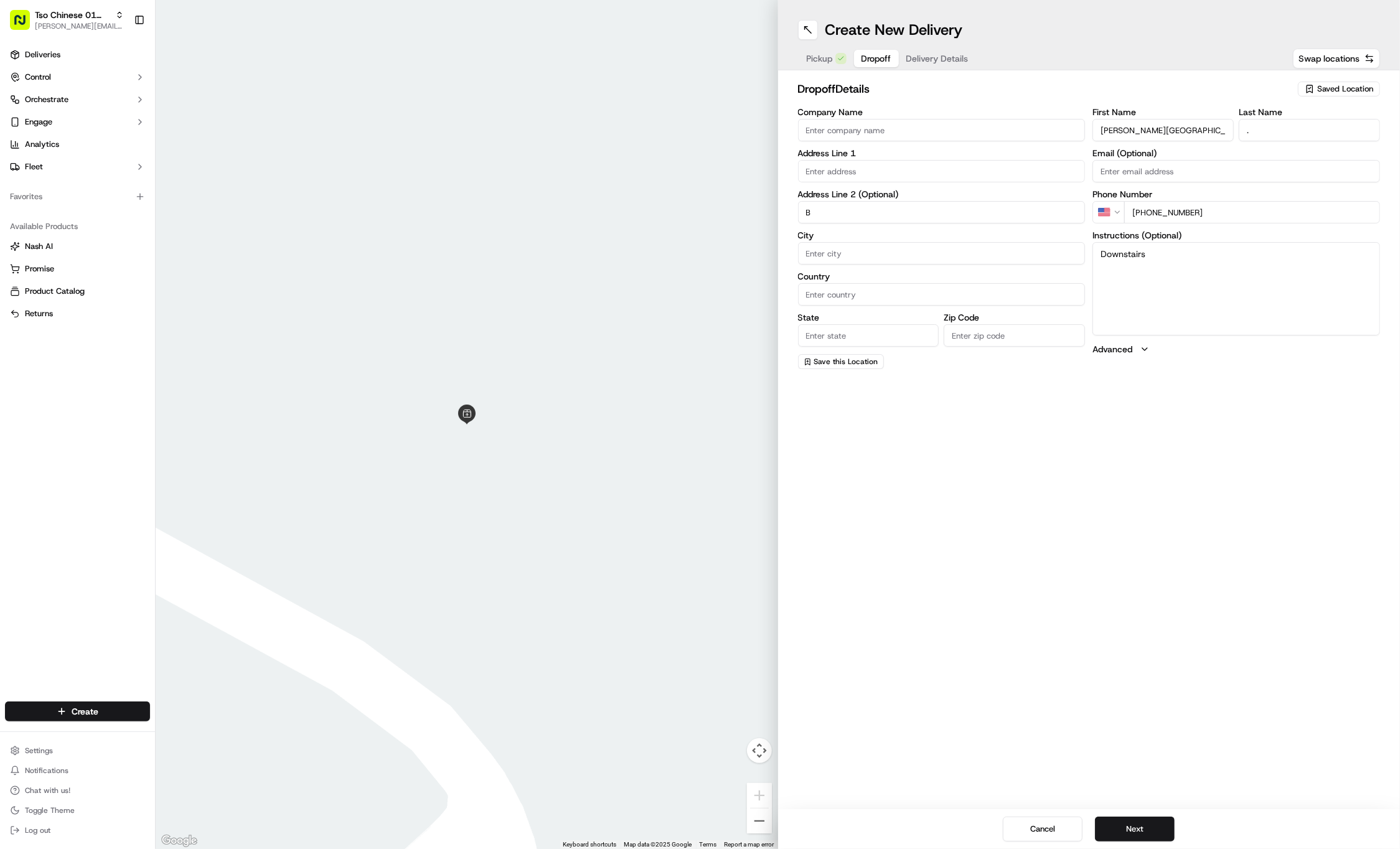
type textarea "Downstairs"
click at [886, 202] on div "4012 Shoal Creek Blvd, Austin, TX" at bounding box center [942, 197] width 282 height 18
type input "4012 Shoal Creek Boulevard"
type input "Austin"
type input "United States"
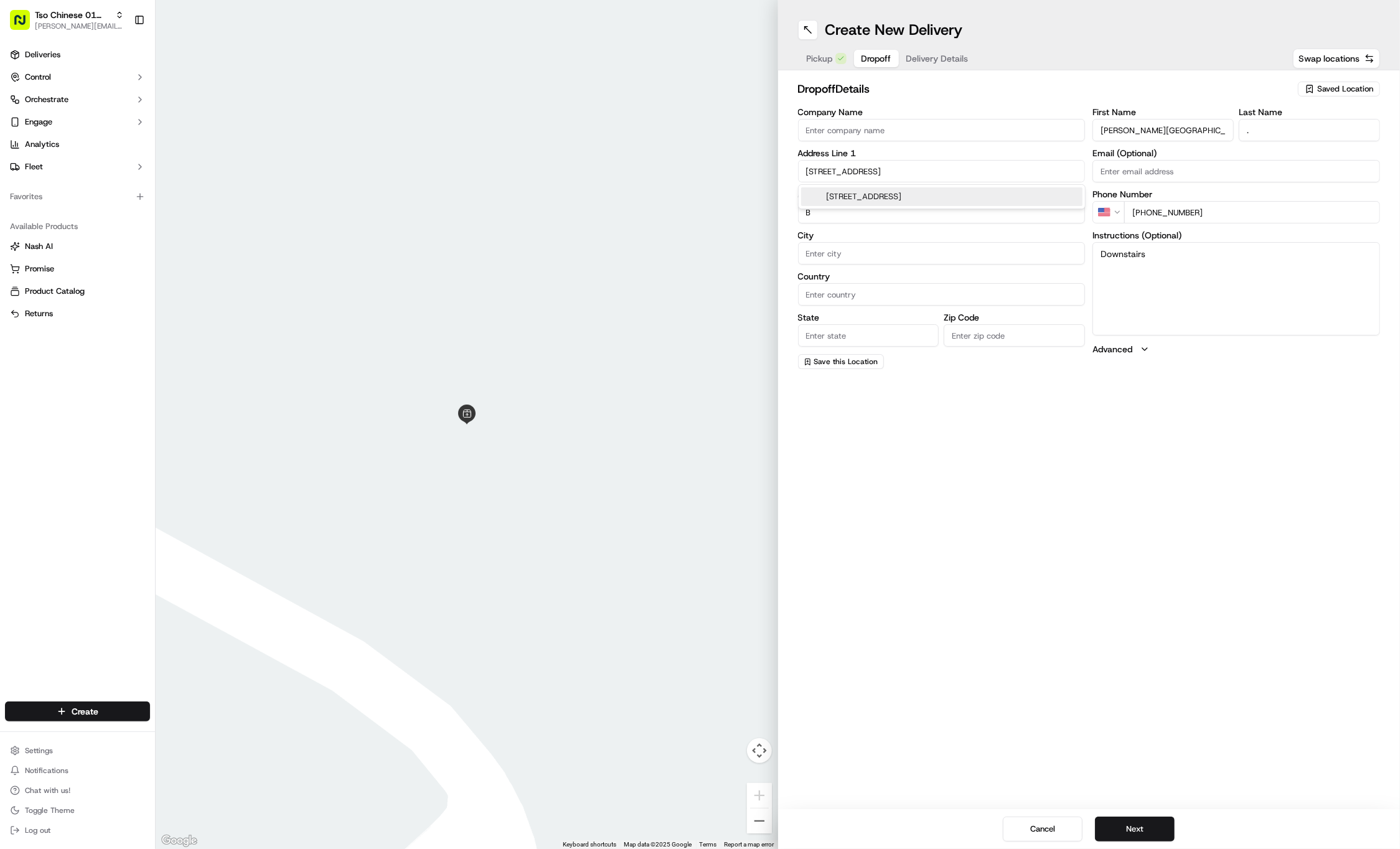
type input "TX"
type input "78756"
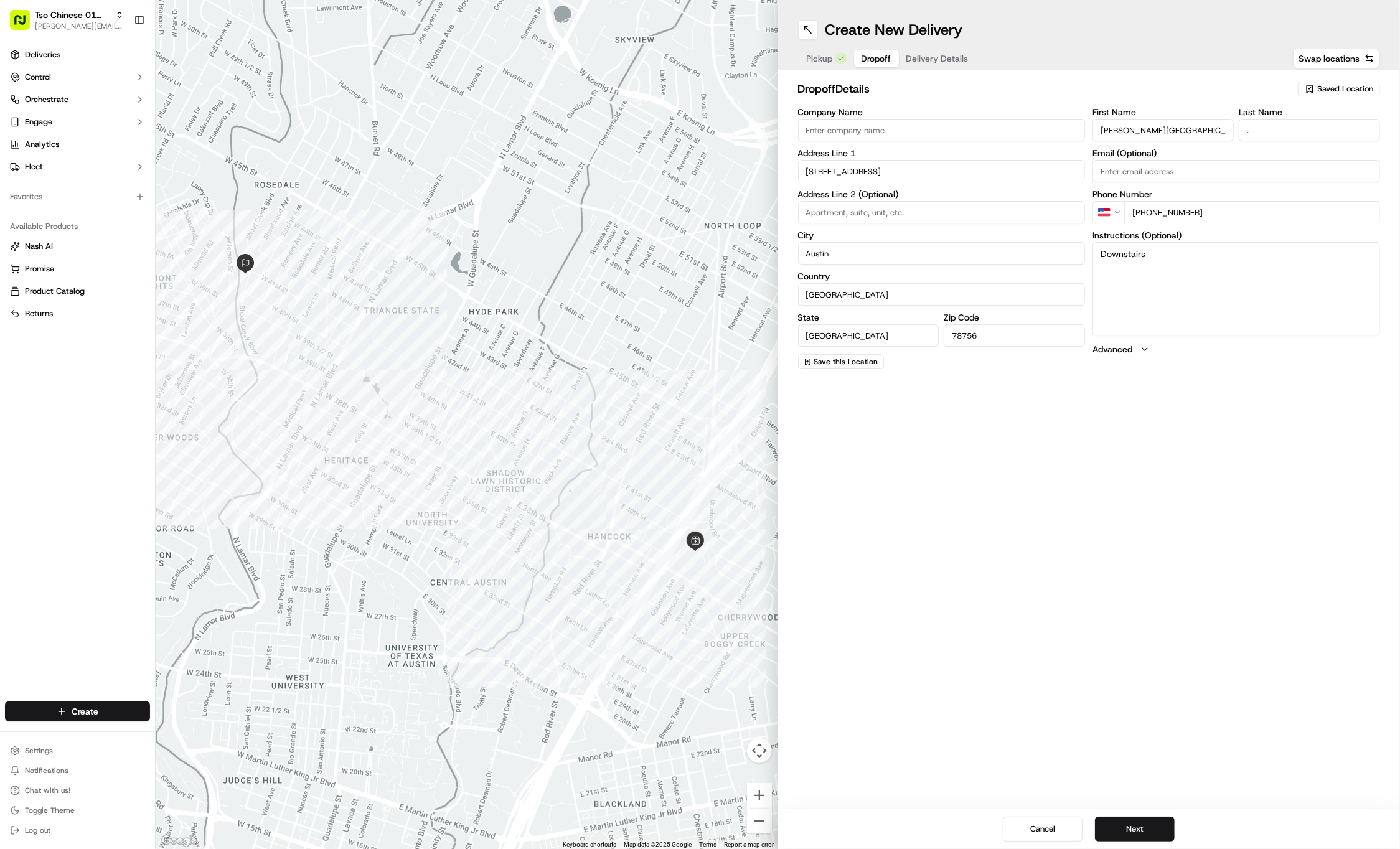
click at [948, 55] on span "Delivery Details" at bounding box center [937, 58] width 62 height 13
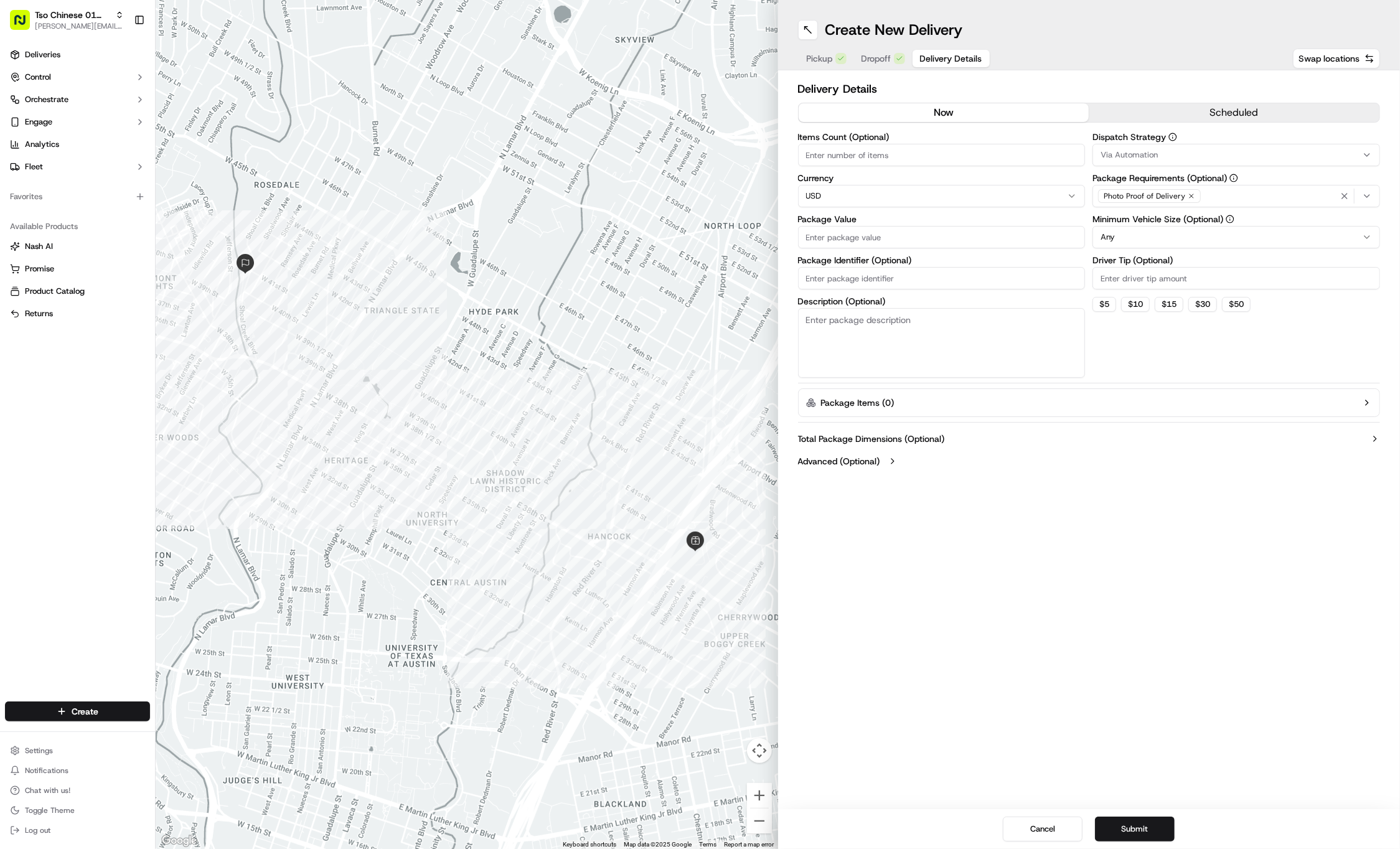
click at [843, 279] on input "Package Identifier (Optional)" at bounding box center [942, 278] width 288 height 22
click at [857, 222] on div "Package Value" at bounding box center [942, 231] width 288 height 33
click at [858, 235] on input "Package Value" at bounding box center [942, 237] width 288 height 22
type input "58.24"
click at [879, 277] on input "Package Identifier (Optional)" at bounding box center [942, 278] width 288 height 22
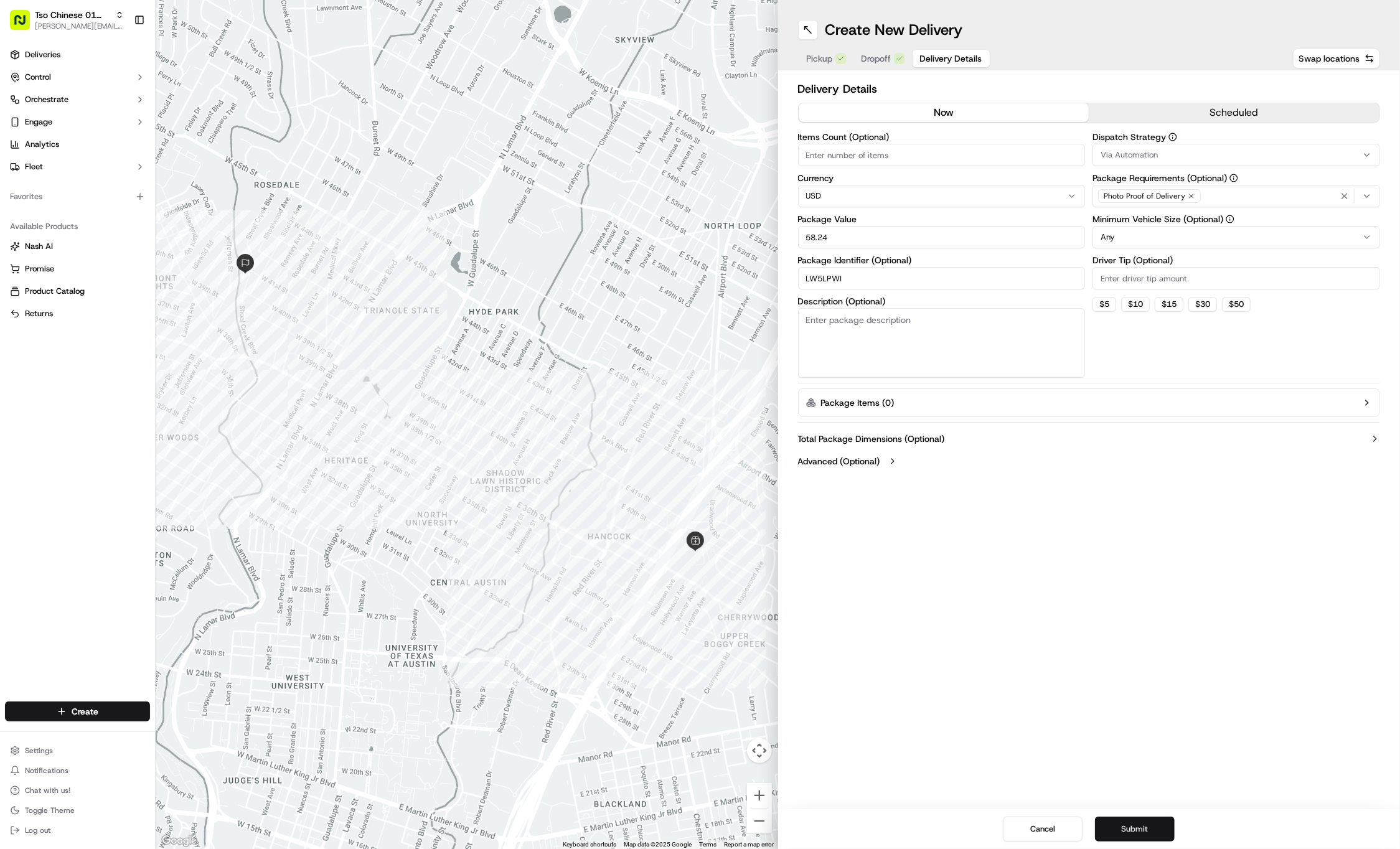
type input "LW5LPWI"
click at [1144, 827] on button "Submit" at bounding box center [1135, 829] width 80 height 25
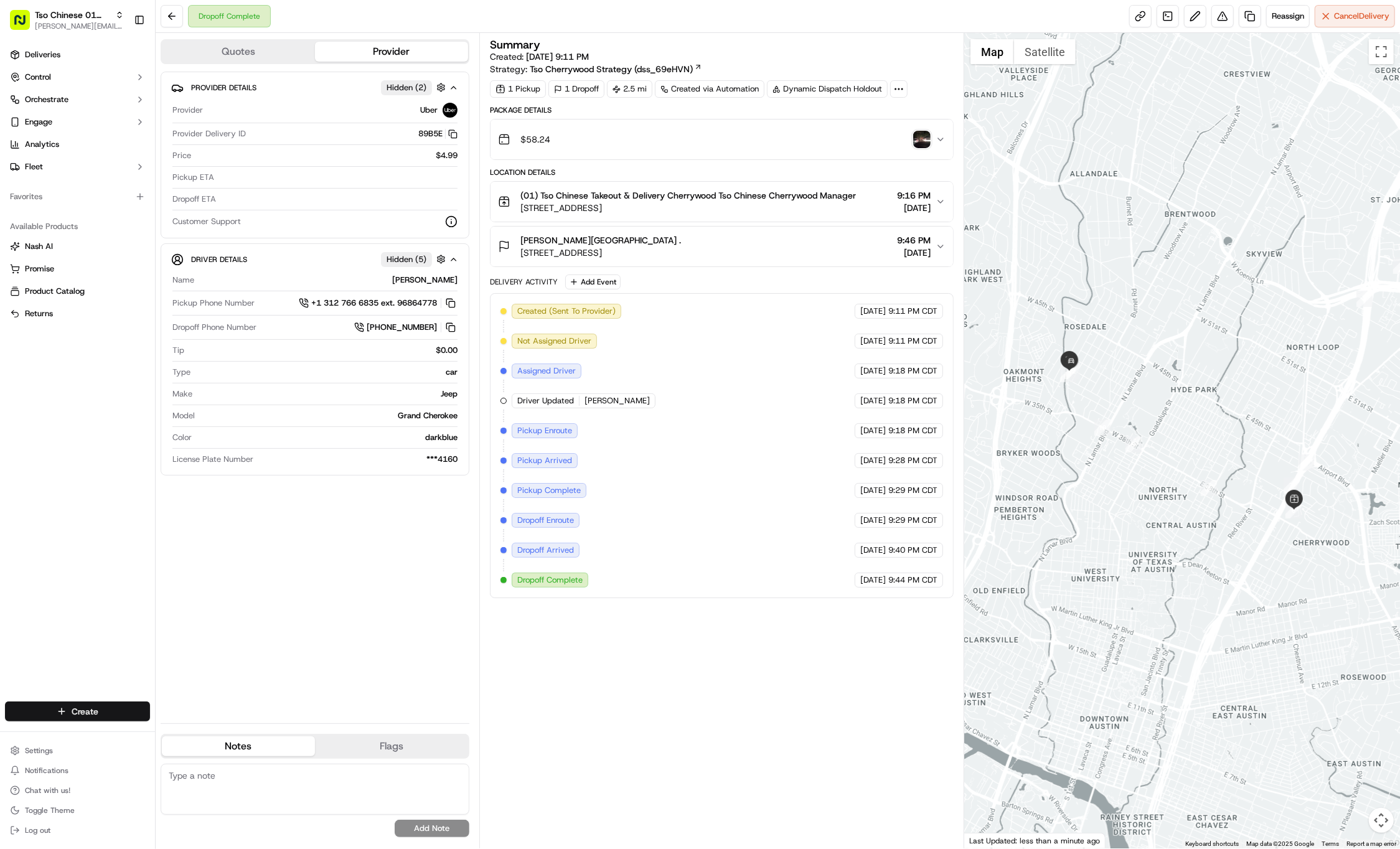
click at [81, 703] on html "Tso Chinese 01 Cherrywood jason@tsochinese.com Toggle Sidebar Deliveries Contro…" at bounding box center [700, 424] width 1400 height 849
click at [195, 740] on link "Delivery" at bounding box center [225, 734] width 139 height 22
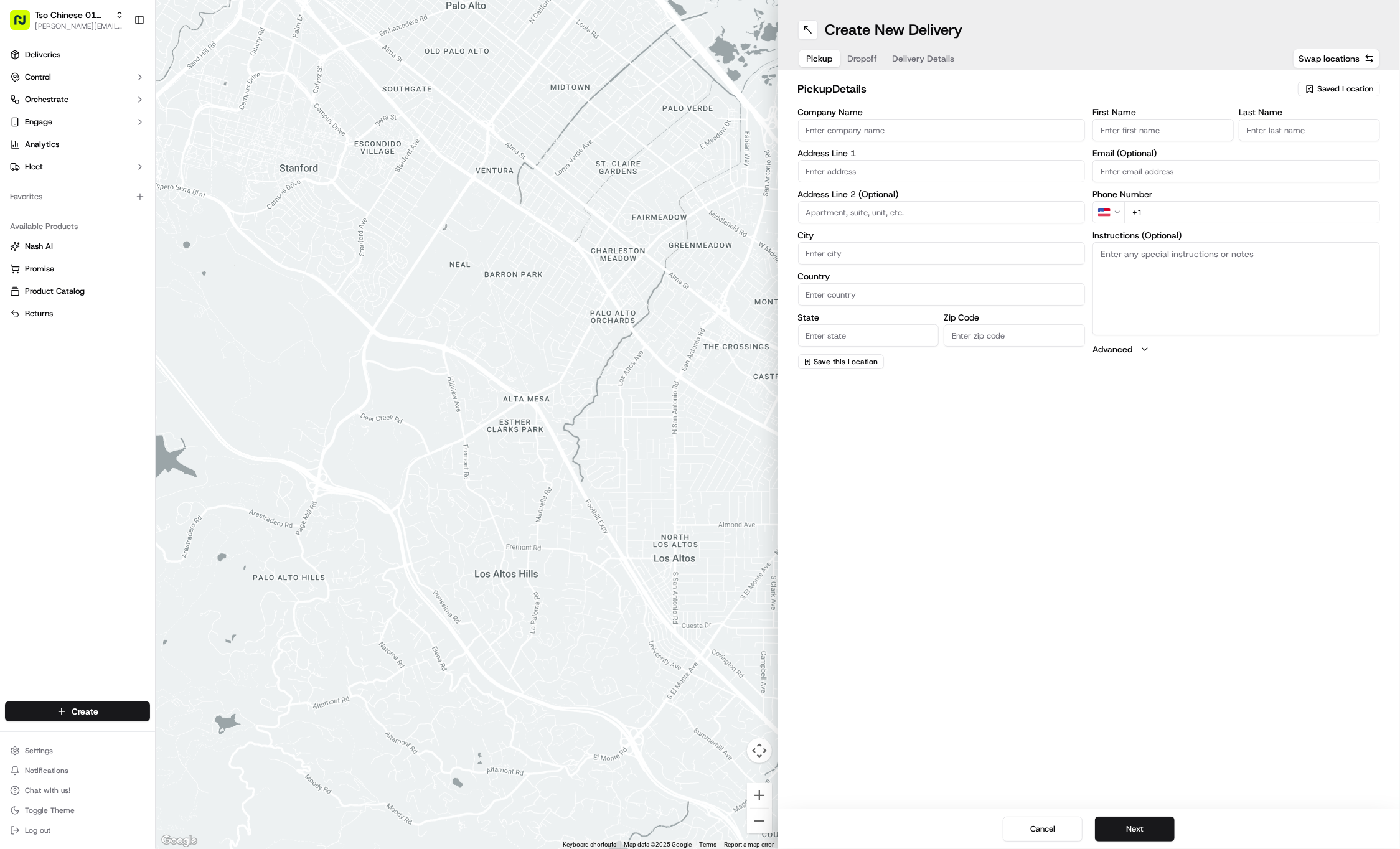
click at [1370, 92] on span "Saved Location" at bounding box center [1345, 89] width 56 height 11
click at [1284, 134] on span "(01) Tso Chinese Takeout & Delivery Cherrywood" at bounding box center [1317, 141] width 153 height 22
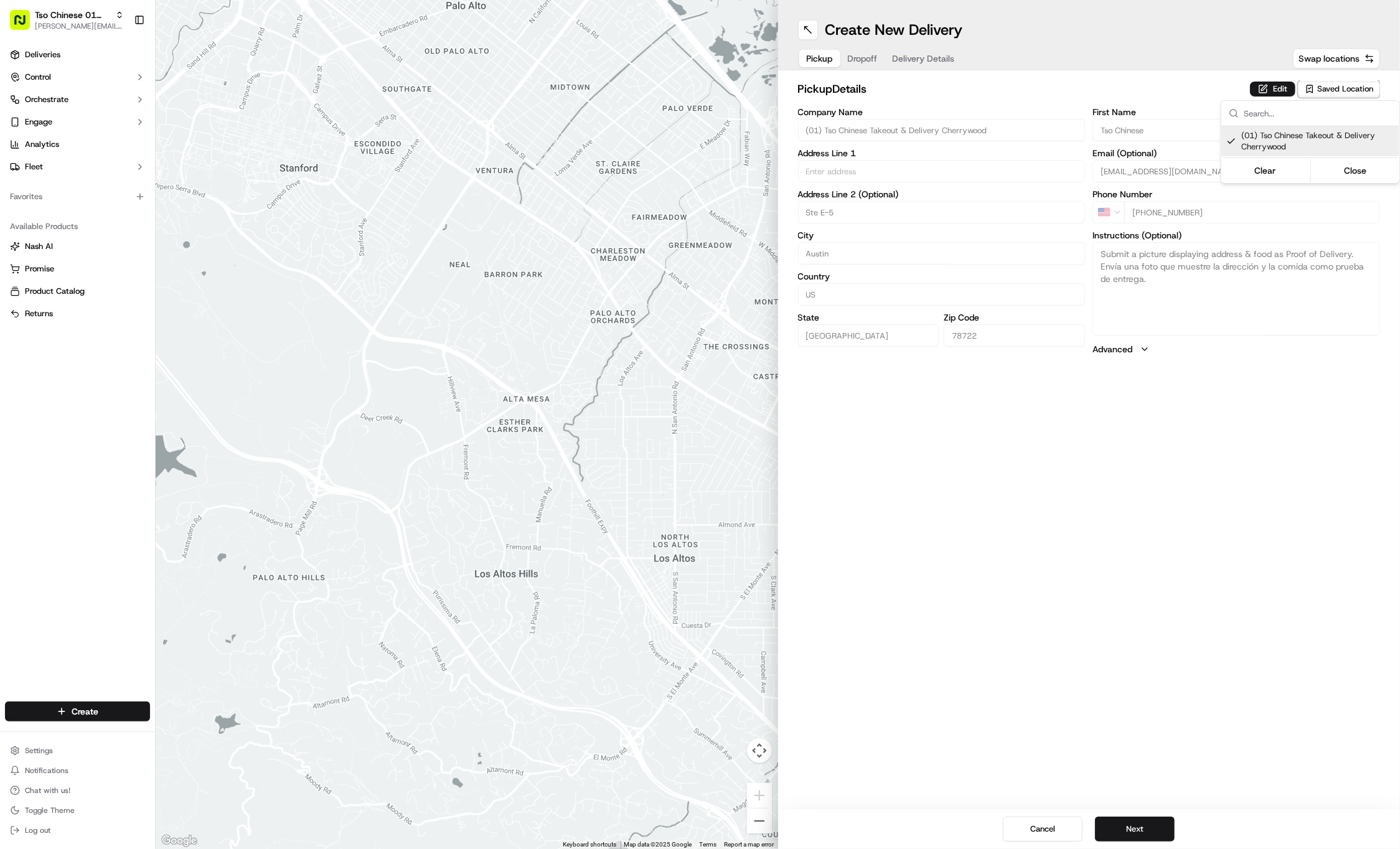
type input "(01) Tso Chinese Takeout & Delivery Cherrywood"
type input "Ste E-5"
type input "Austin"
type input "US"
type input "TX"
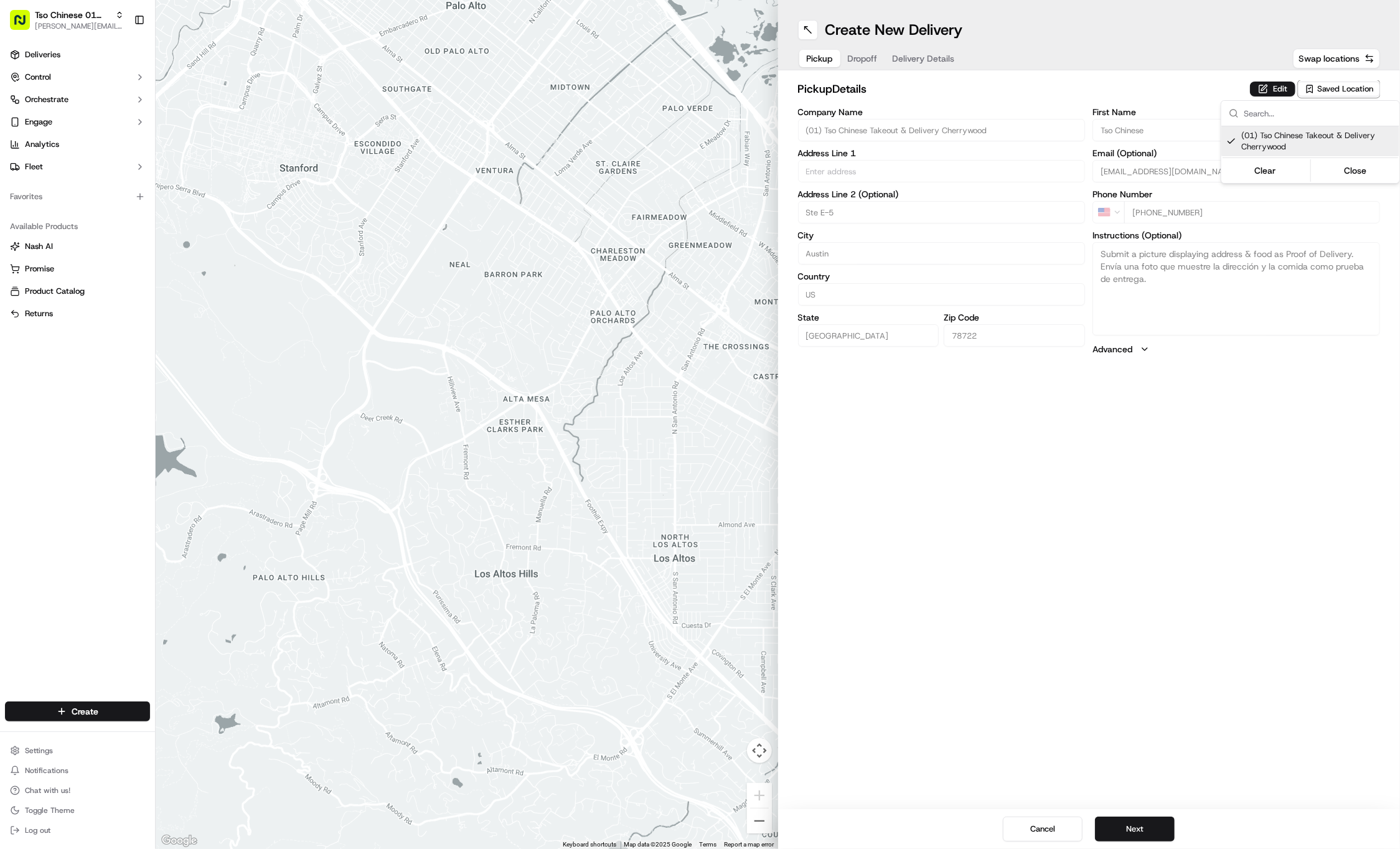
type input "78722"
type input "Tso Chinese"
type input "Cherrywood Manager"
type input "cherrywoodstore@tsochinese.com"
type input "+1 512 401 3232"
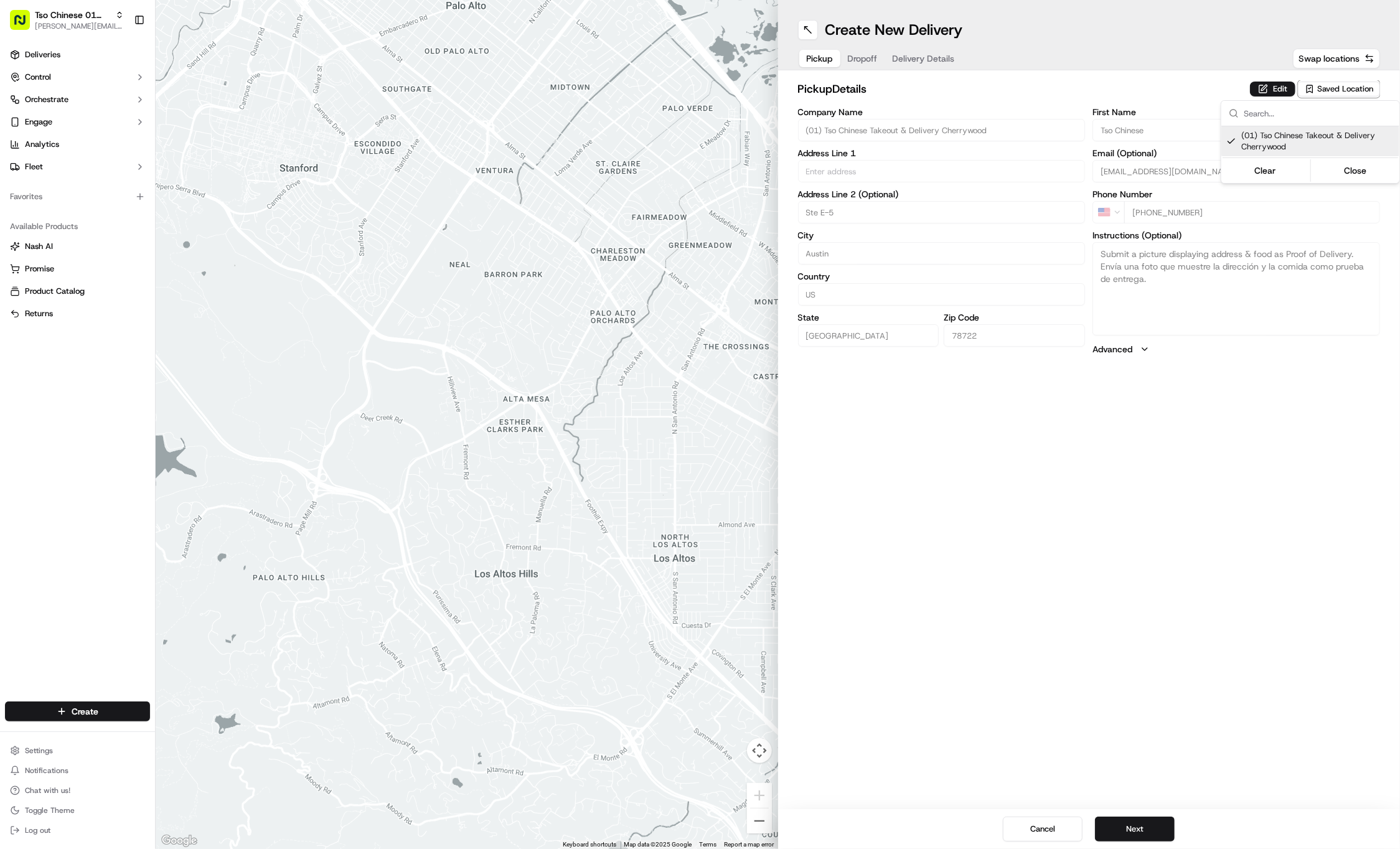
type textarea "Submit a picture displaying address & food as Proof of Delivery. Envía una foto…"
type input "3909 N Interstate Hwy 35"
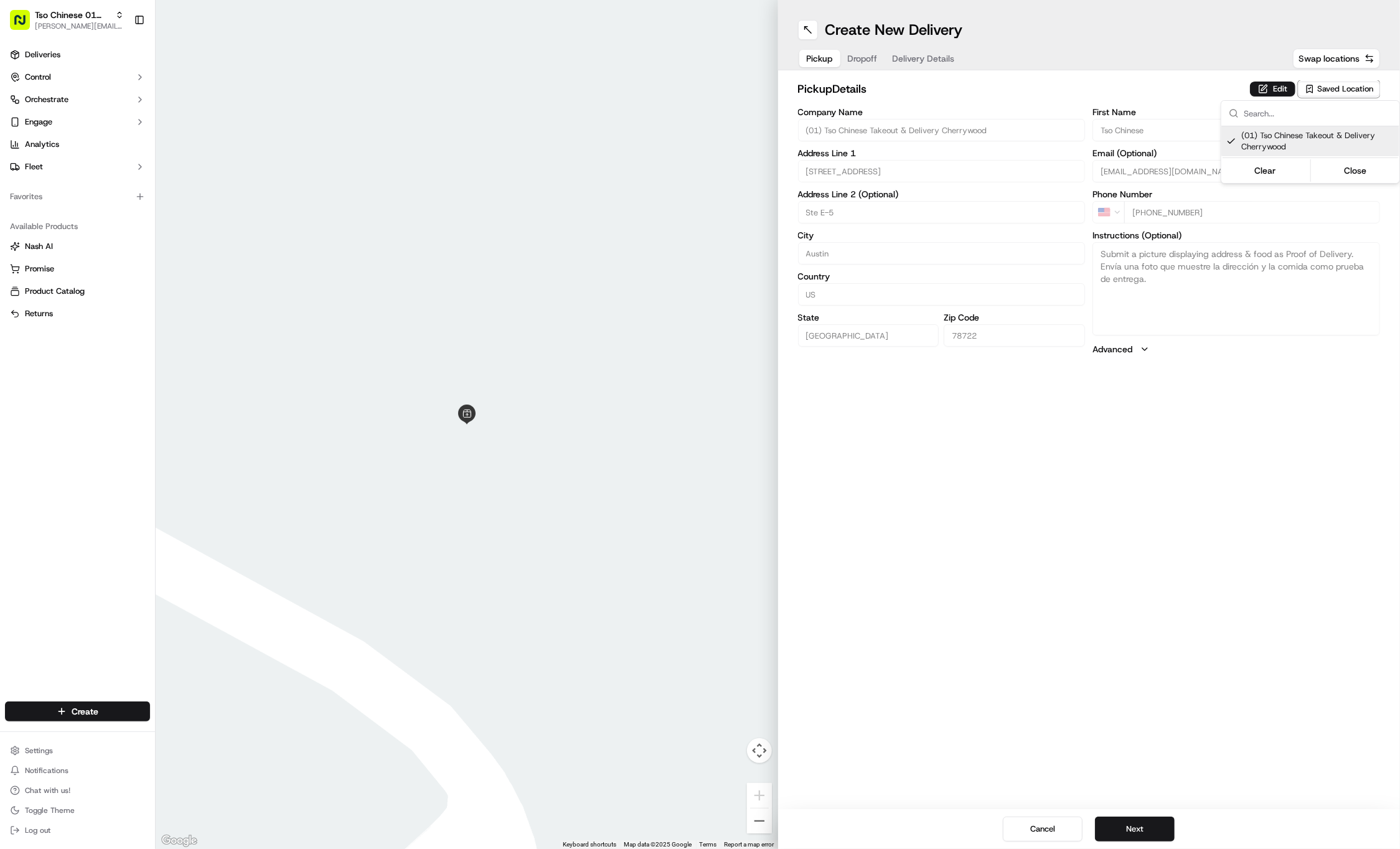
click at [869, 58] on html "Tso Chinese 01 Cherrywood jason@tsochinese.com Toggle Sidebar Deliveries Contro…" at bounding box center [700, 424] width 1400 height 849
click at [869, 58] on span "Dropoff" at bounding box center [863, 58] width 30 height 13
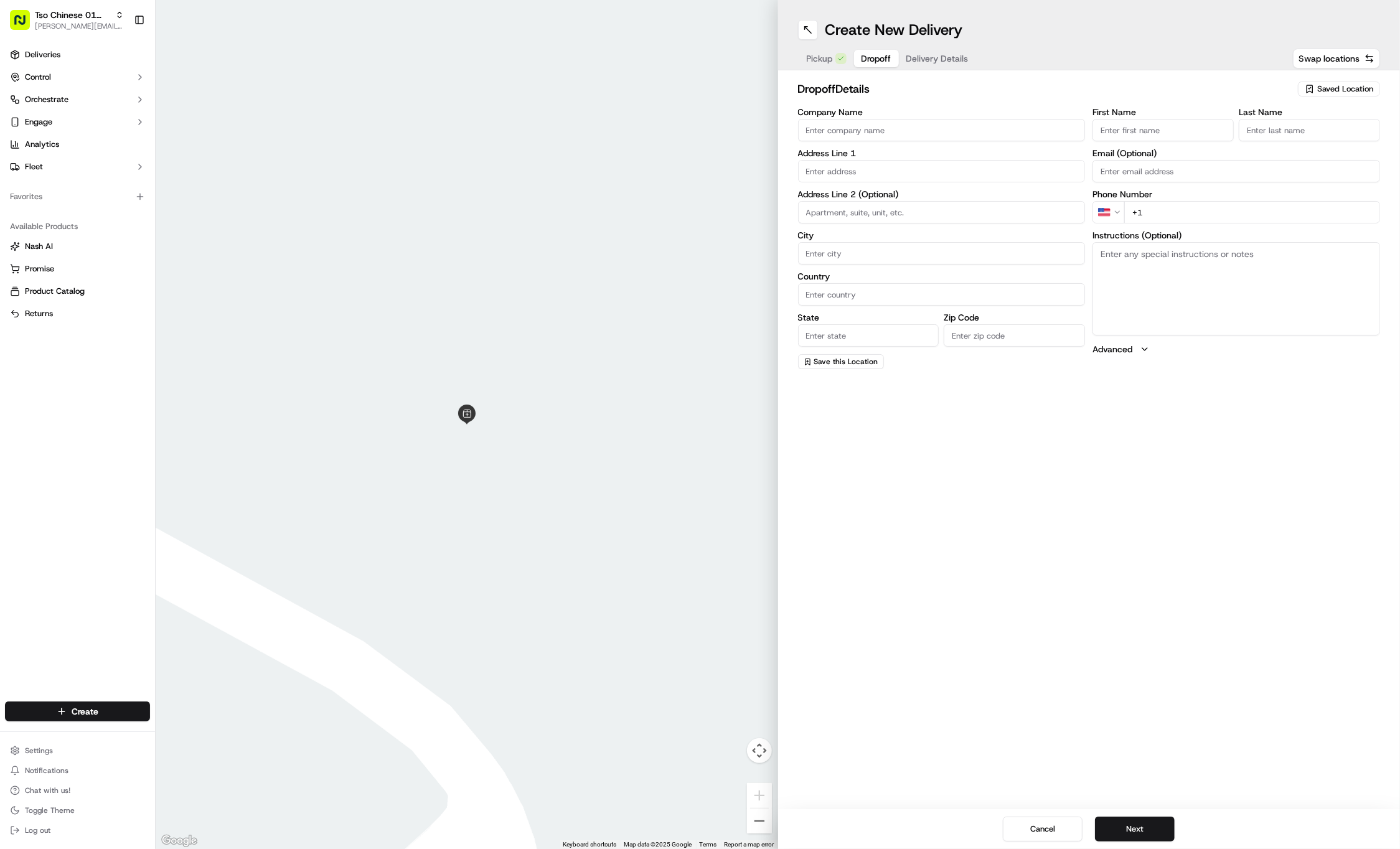
click at [1138, 133] on input "First Name" at bounding box center [1163, 130] width 141 height 22
paste input "Brittany Boyer"
type input "Brittany Boyer"
type input "."
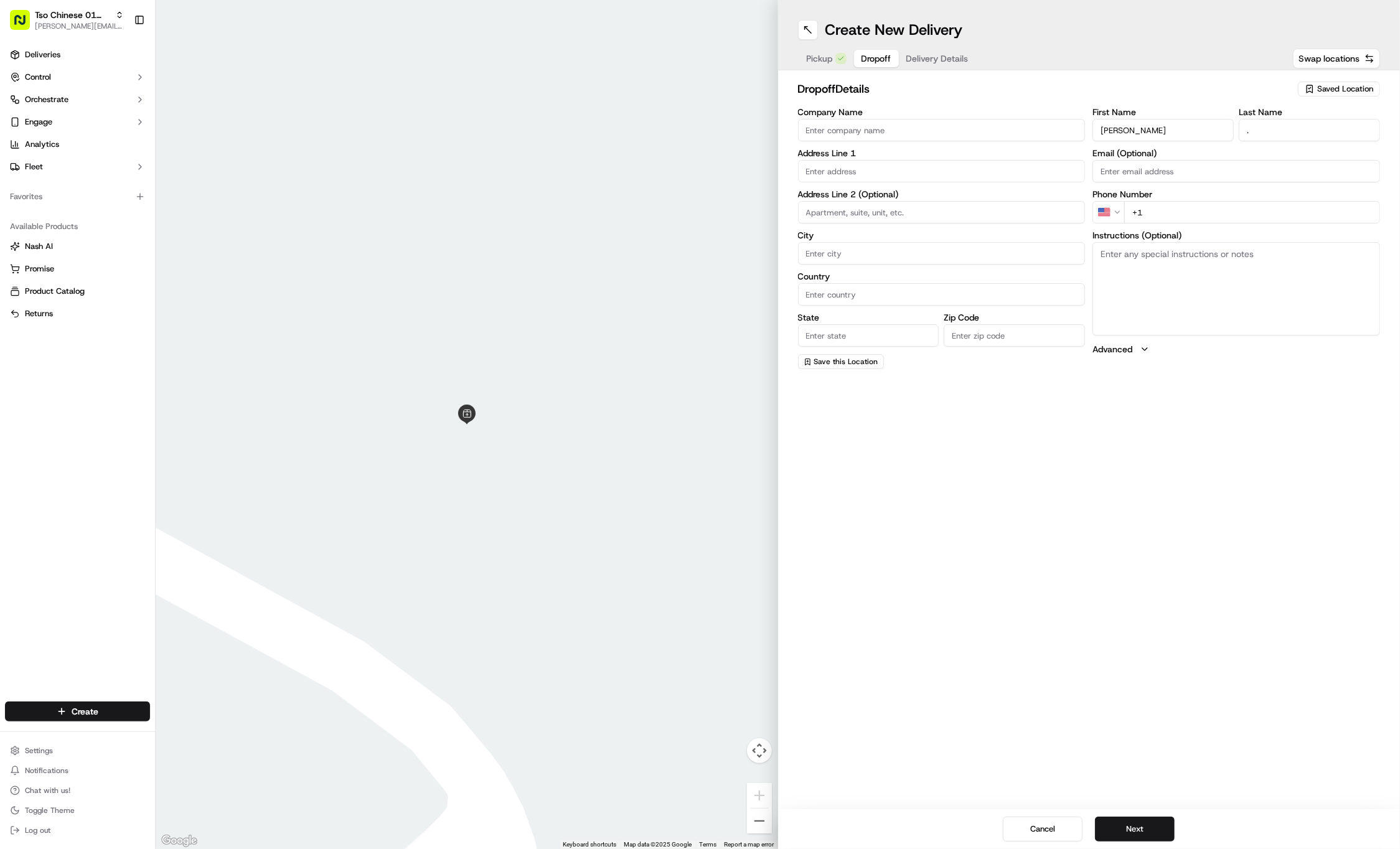
click at [1338, 227] on div "First Name Brittany Boyer Last Name . Email (Optional) Phone Number US +1 Instr…" at bounding box center [1236, 239] width 288 height 262
click at [1338, 214] on input "+1" at bounding box center [1252, 212] width 256 height 22
paste input "214 808 1082"
type input "+1 214 808 1082"
click at [1219, 293] on textarea "Instructions (Optional)" at bounding box center [1236, 289] width 288 height 93
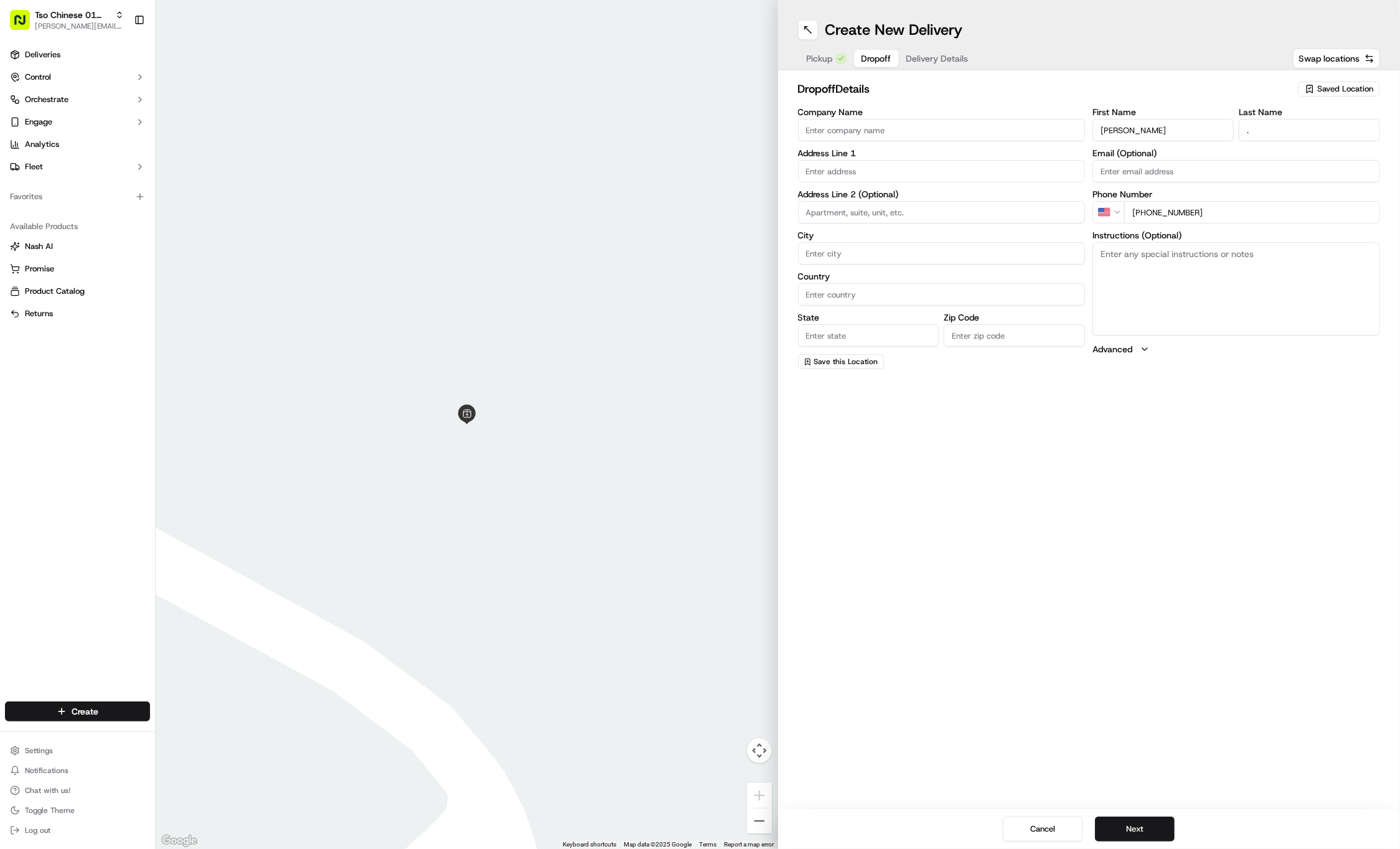
click at [1219, 293] on textarea "Instructions (Optional)" at bounding box center [1236, 289] width 288 height 93
paste textarea "Company: Hancock place condominiums"
type textarea "Company: Hancock place condominiums"
click at [910, 168] on input "text" at bounding box center [942, 171] width 288 height 22
paste input "916 E 32nd St"
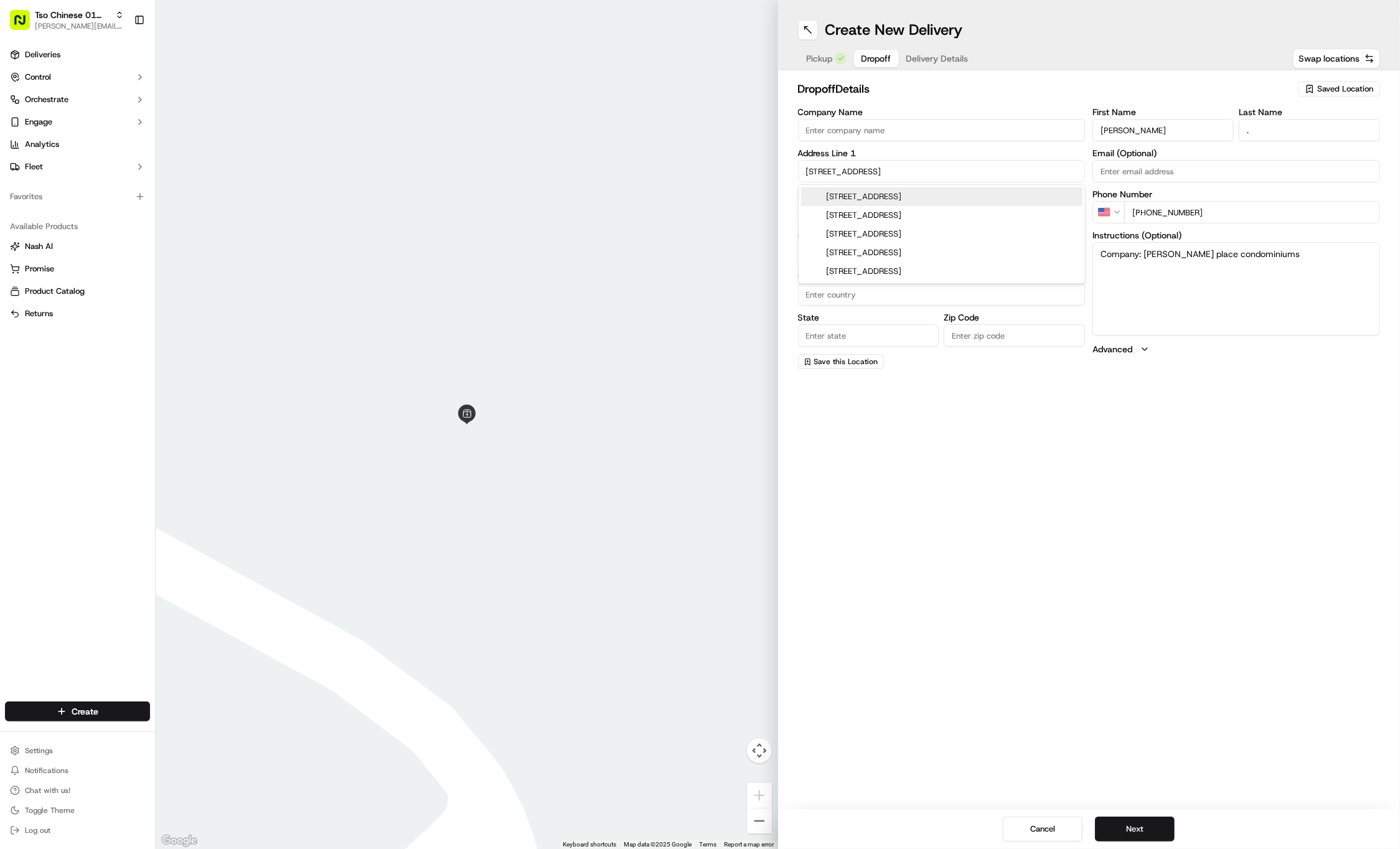
click at [934, 194] on div "916 West 32nd Street, Austin, TX" at bounding box center [942, 197] width 282 height 18
type input "916 W 32nd St, Austin, TX 78705, USA"
type input "Austin"
type input "United States"
type input "TX"
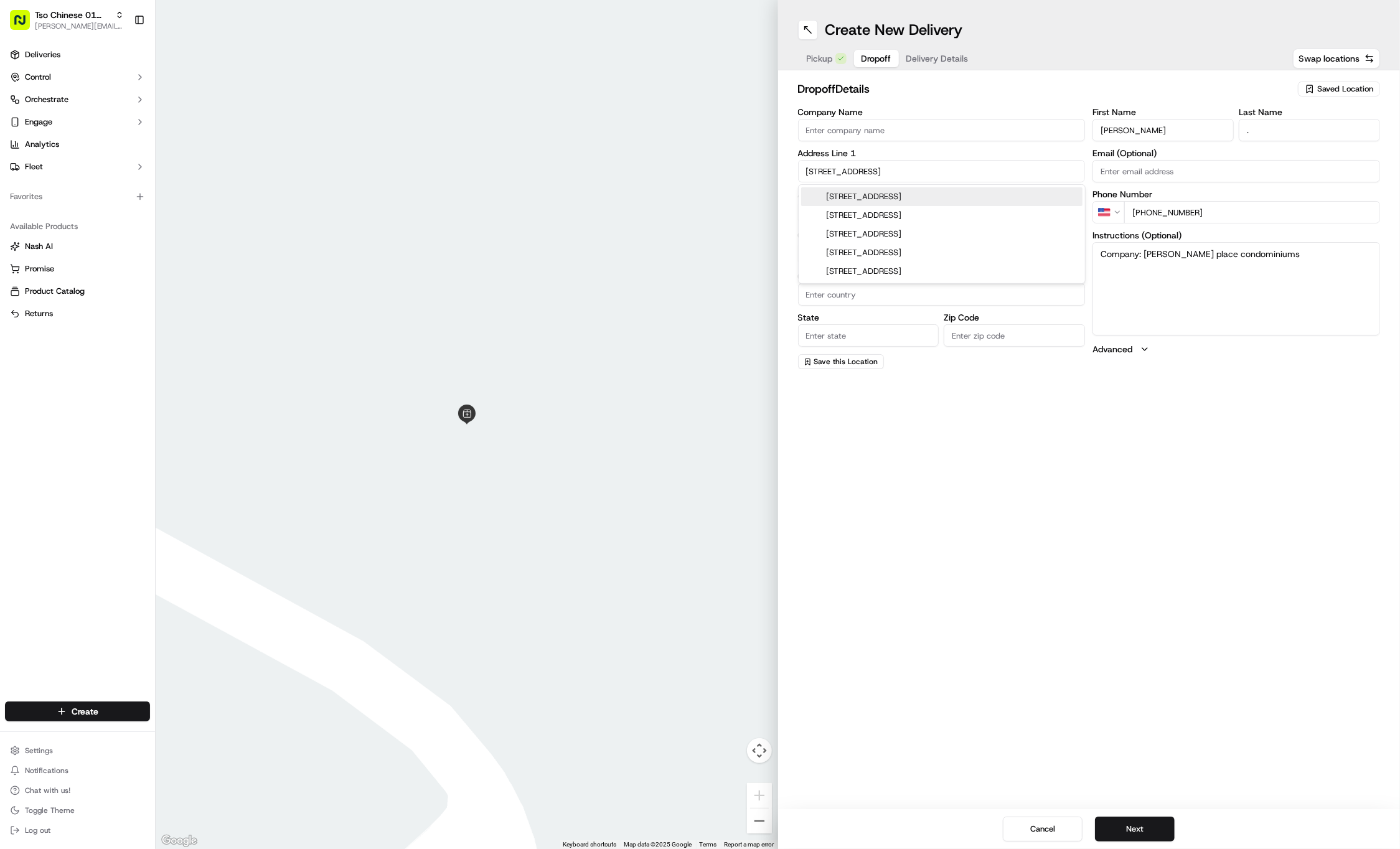
type input "78705"
type input "916 West 32nd Street"
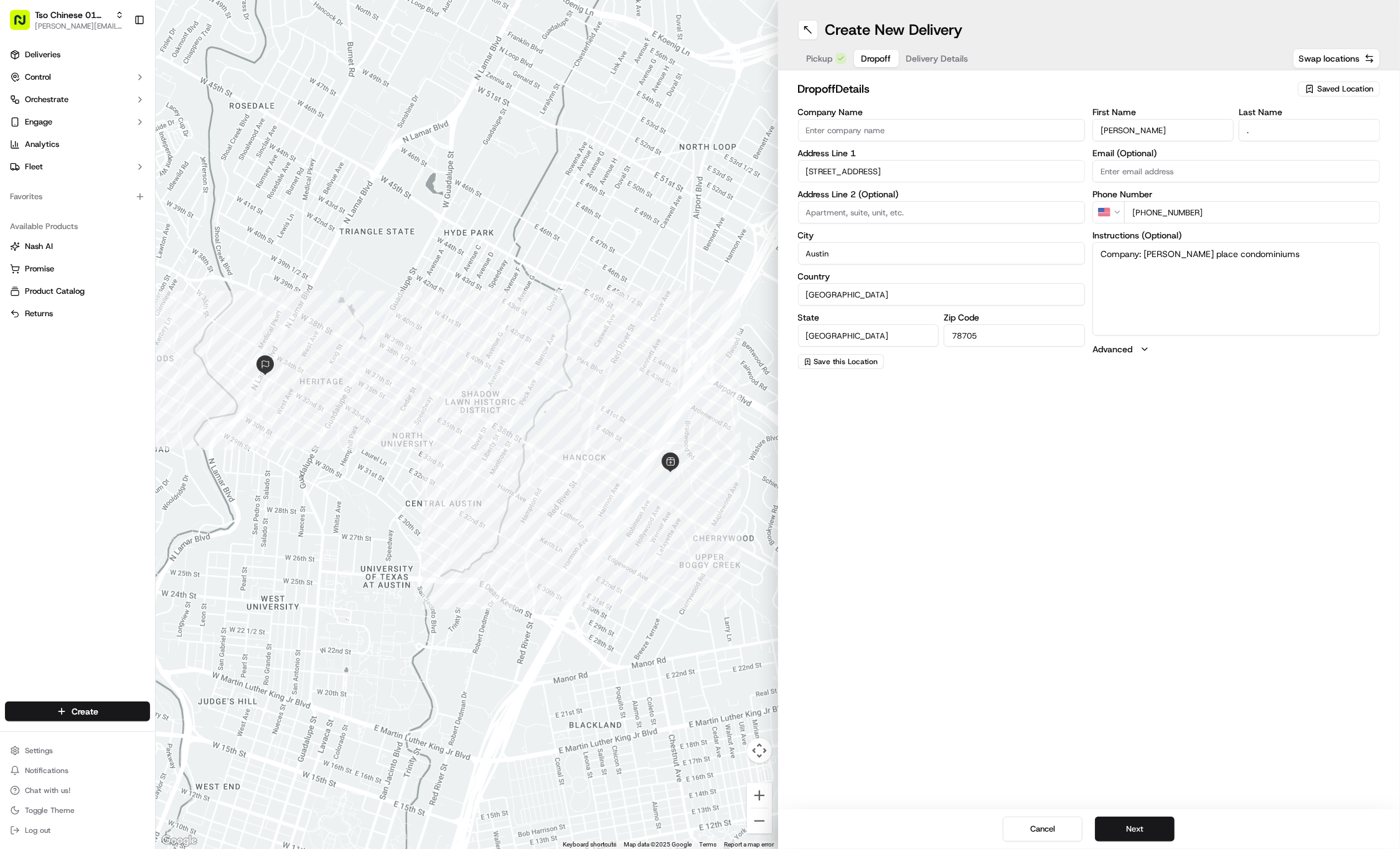
click at [945, 211] on input at bounding box center [942, 212] width 288 height 22
paste input "Apt 203"
type input "Apt 203"
click at [1298, 258] on textarea "Company: Hancock place condominiums" at bounding box center [1236, 289] width 288 height 93
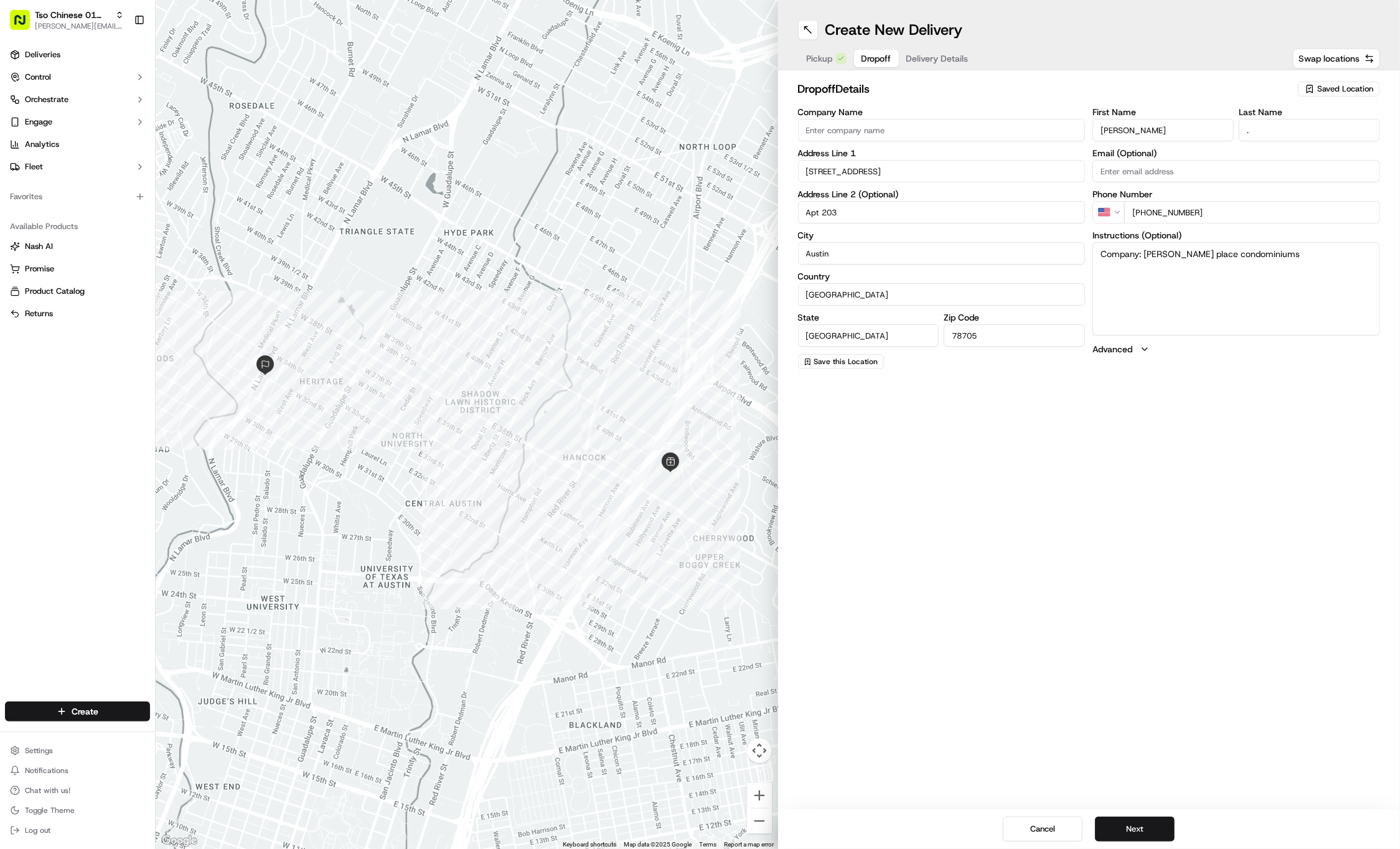
click at [1298, 258] on textarea "Company: Hancock place condominiums" at bounding box center [1236, 289] width 288 height 93
click at [1316, 258] on textarea "Company: Hancock place condominiums" at bounding box center [1236, 289] width 288 height 93
paste textarea "First building on the right when you pull into Hancock place condominiums. Call…"
type textarea "Company: Hancock place condominiums First building on the right when you pull i…"
click at [948, 60] on span "Delivery Details" at bounding box center [937, 58] width 62 height 13
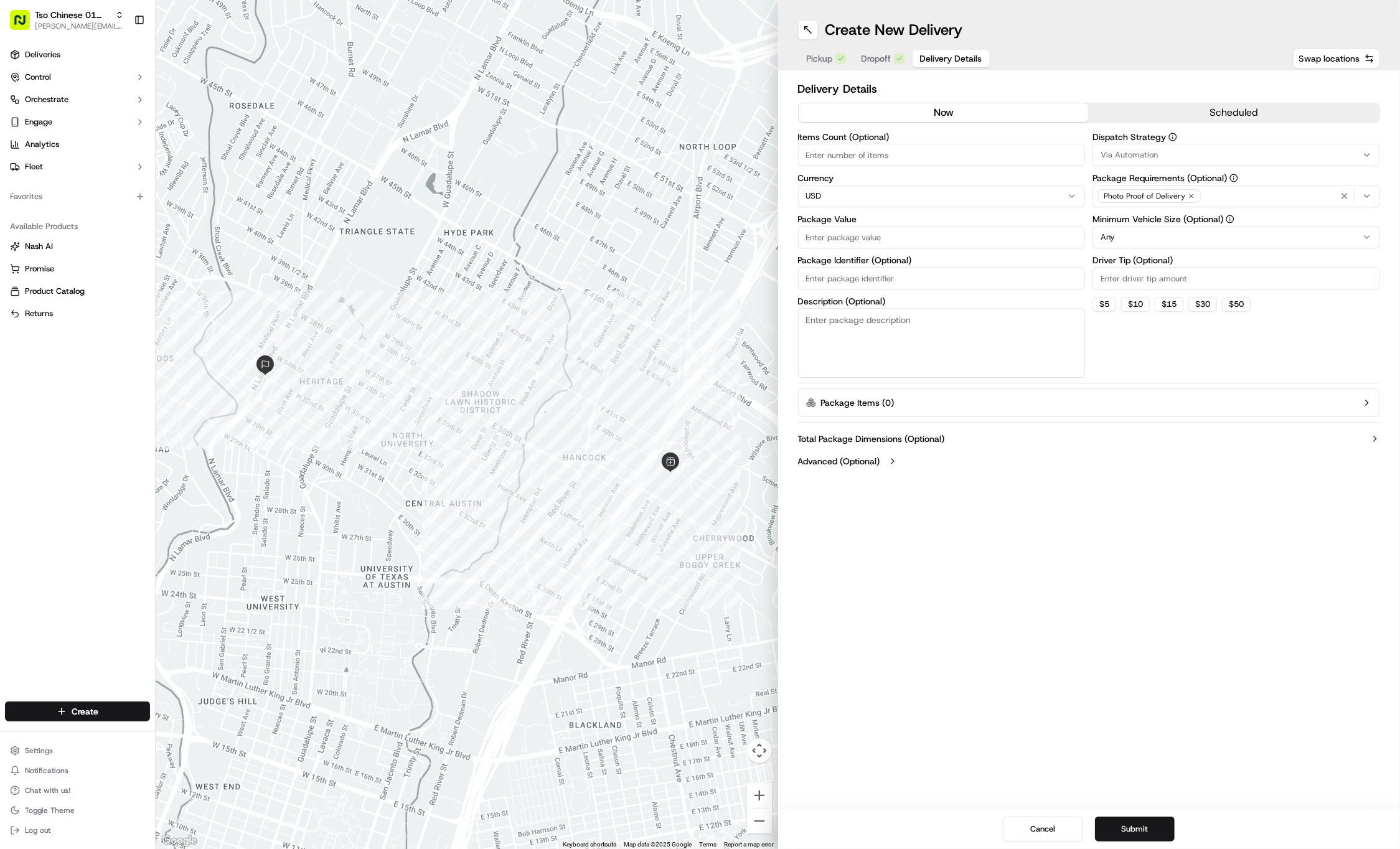
click at [1250, 150] on div "Via Automation" at bounding box center [1236, 154] width 282 height 11
click at [1186, 223] on span "Tso Cherrywood Strategy" at bounding box center [1190, 222] width 153 height 11
click at [1176, 78] on html "Tso Chinese 01 Cherrywood jason@tsochinese.com Toggle Sidebar Deliveries Contro…" at bounding box center [700, 424] width 1400 height 849
click at [1190, 195] on icon "button" at bounding box center [1192, 196] width 4 height 4
click at [1189, 195] on div "Photo Proof of Delivery" at bounding box center [1236, 196] width 282 height 18
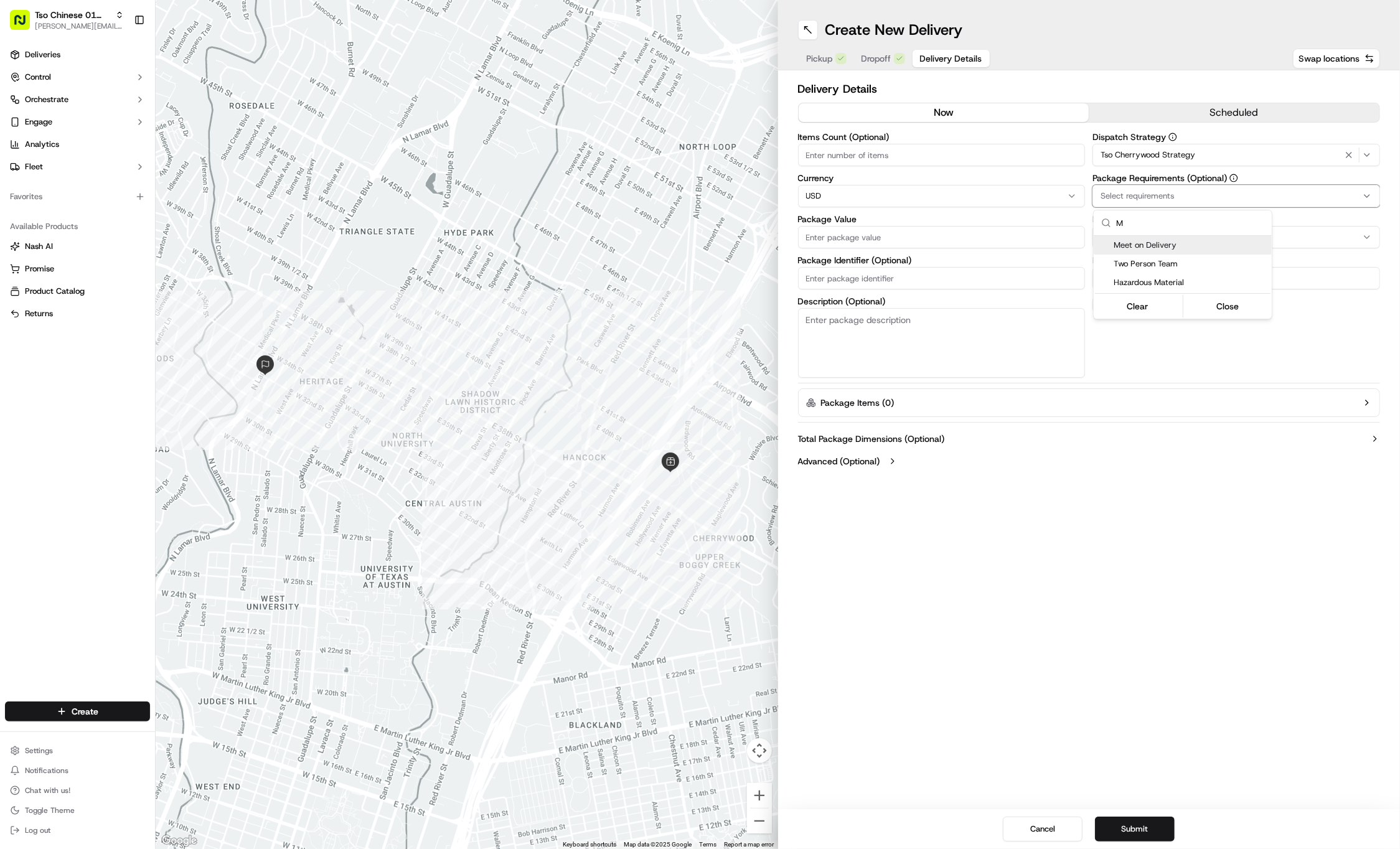
type input "M"
click at [1194, 245] on span "Meet on Delivery" at bounding box center [1190, 245] width 153 height 11
click at [1151, 103] on html "Tso Chinese 01 Cherrywood jason@tsochinese.com Toggle Sidebar Deliveries Contro…" at bounding box center [700, 424] width 1400 height 849
click at [1158, 274] on input "Driver Tip (Optional)" at bounding box center [1236, 278] width 288 height 22
type input "2"
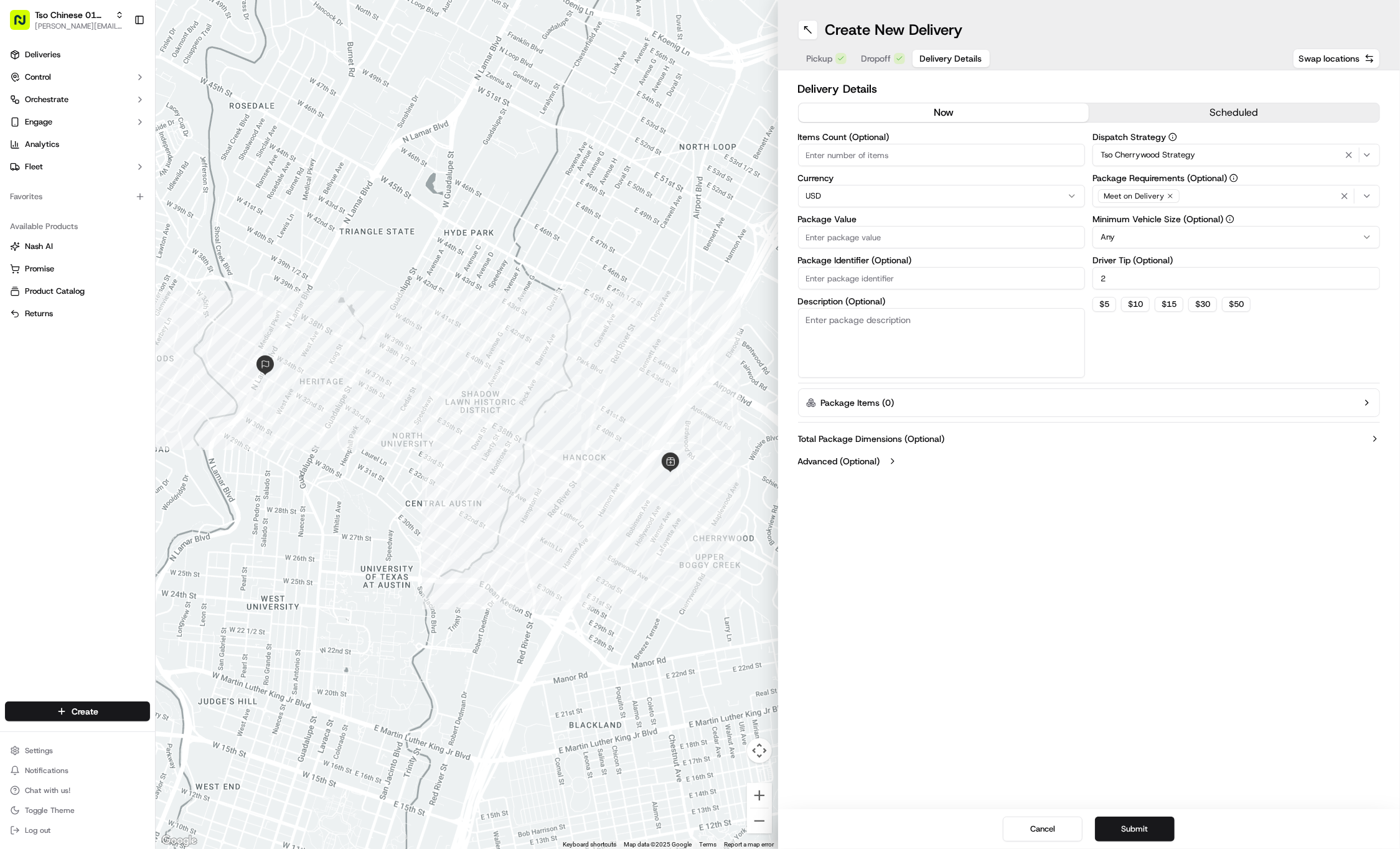
click at [965, 245] on input "Package Value" at bounding box center [942, 237] width 288 height 22
type input "70.47"
click at [977, 282] on input "Package Identifier (Optional)" at bounding box center [942, 278] width 288 height 22
paste input "#IUELGAP"
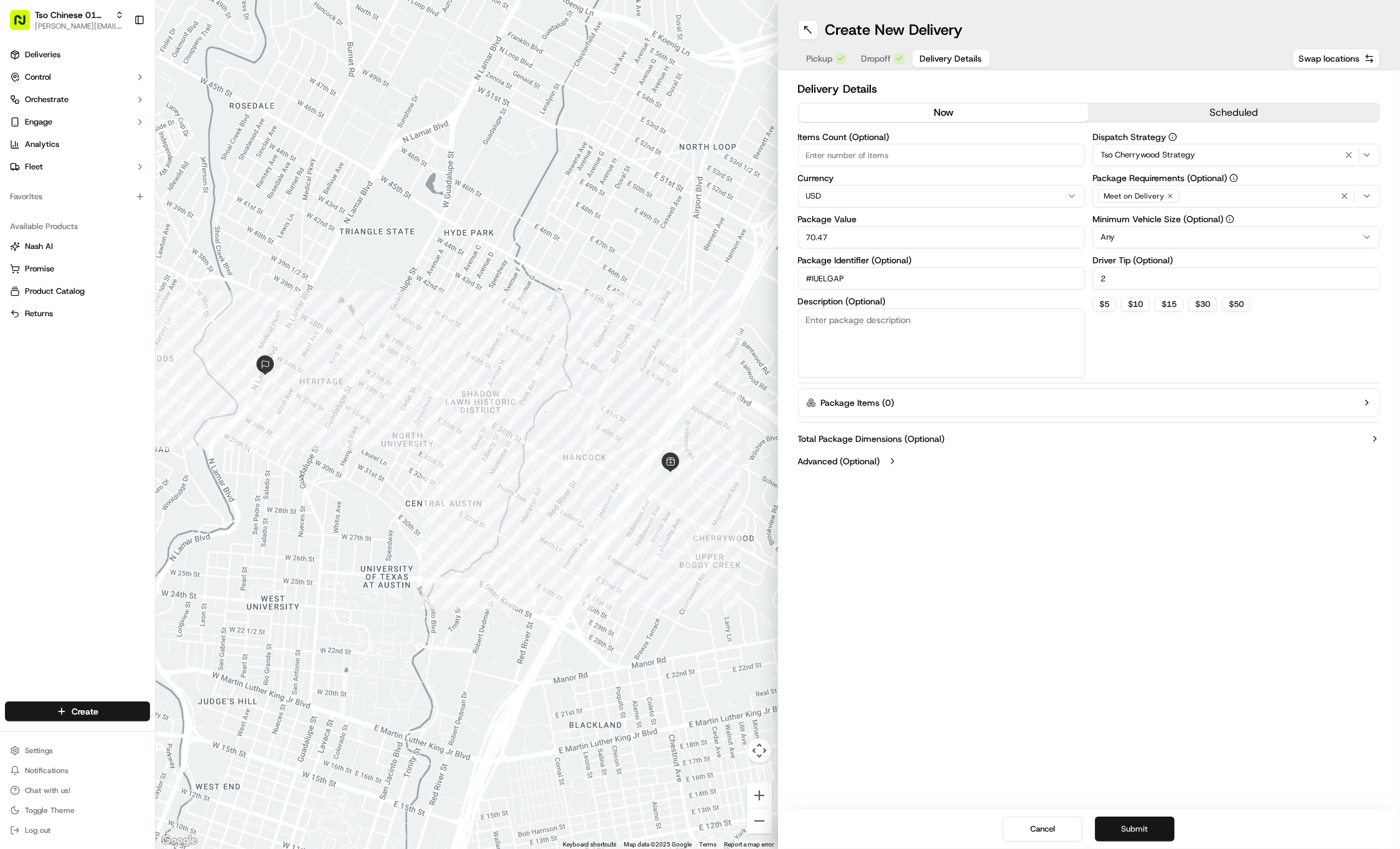
type input "#IUELGAP"
click at [1166, 822] on button "Submit" at bounding box center [1135, 829] width 80 height 25
click at [1166, 822] on div "Cancel Submit" at bounding box center [1090, 829] width 622 height 40
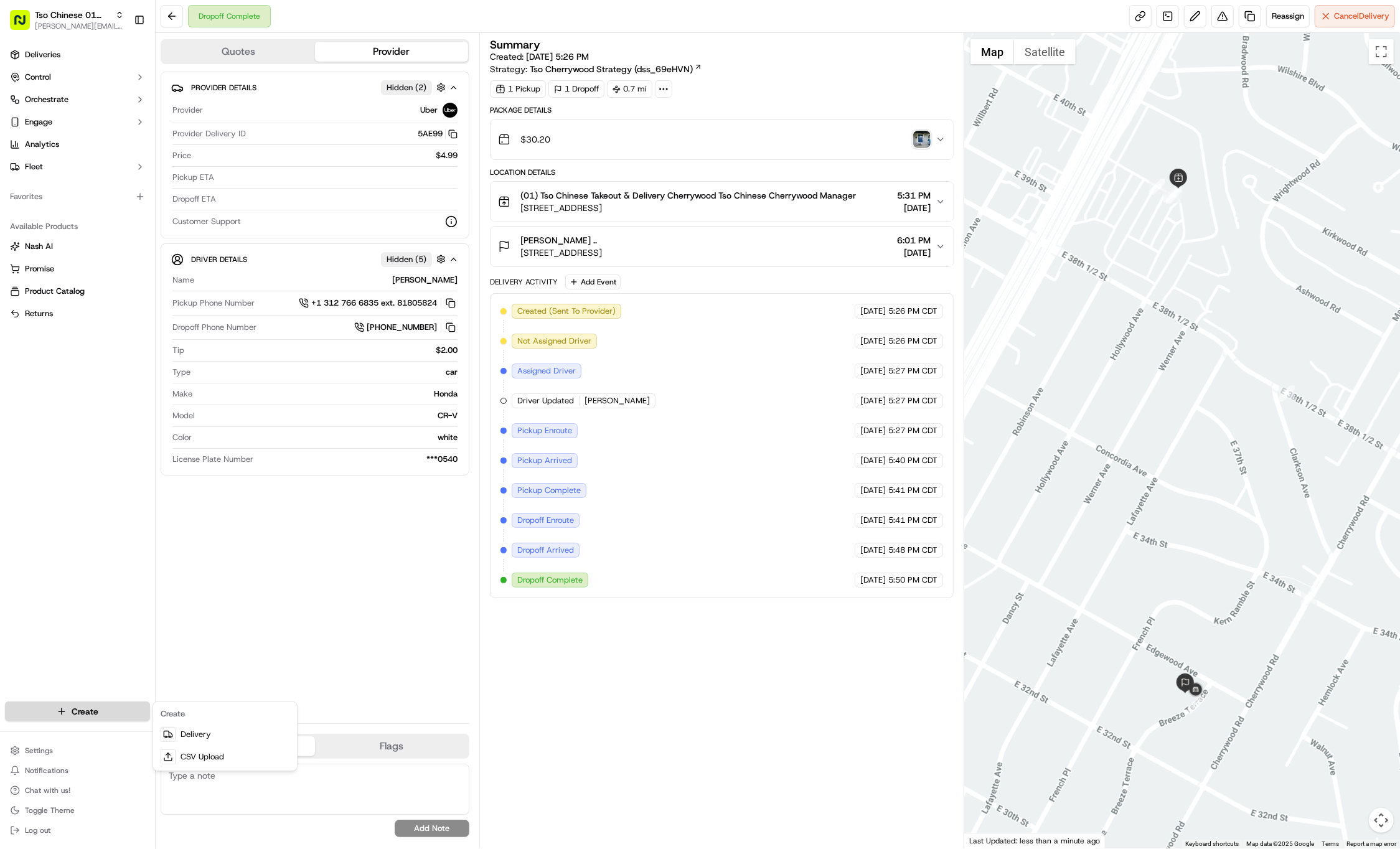
click at [76, 710] on html "Tso Chinese 01 Cherrywood jason@tsochinese.com Toggle Sidebar Deliveries Contro…" at bounding box center [700, 424] width 1400 height 849
click at [177, 728] on link "Delivery" at bounding box center [225, 734] width 139 height 22
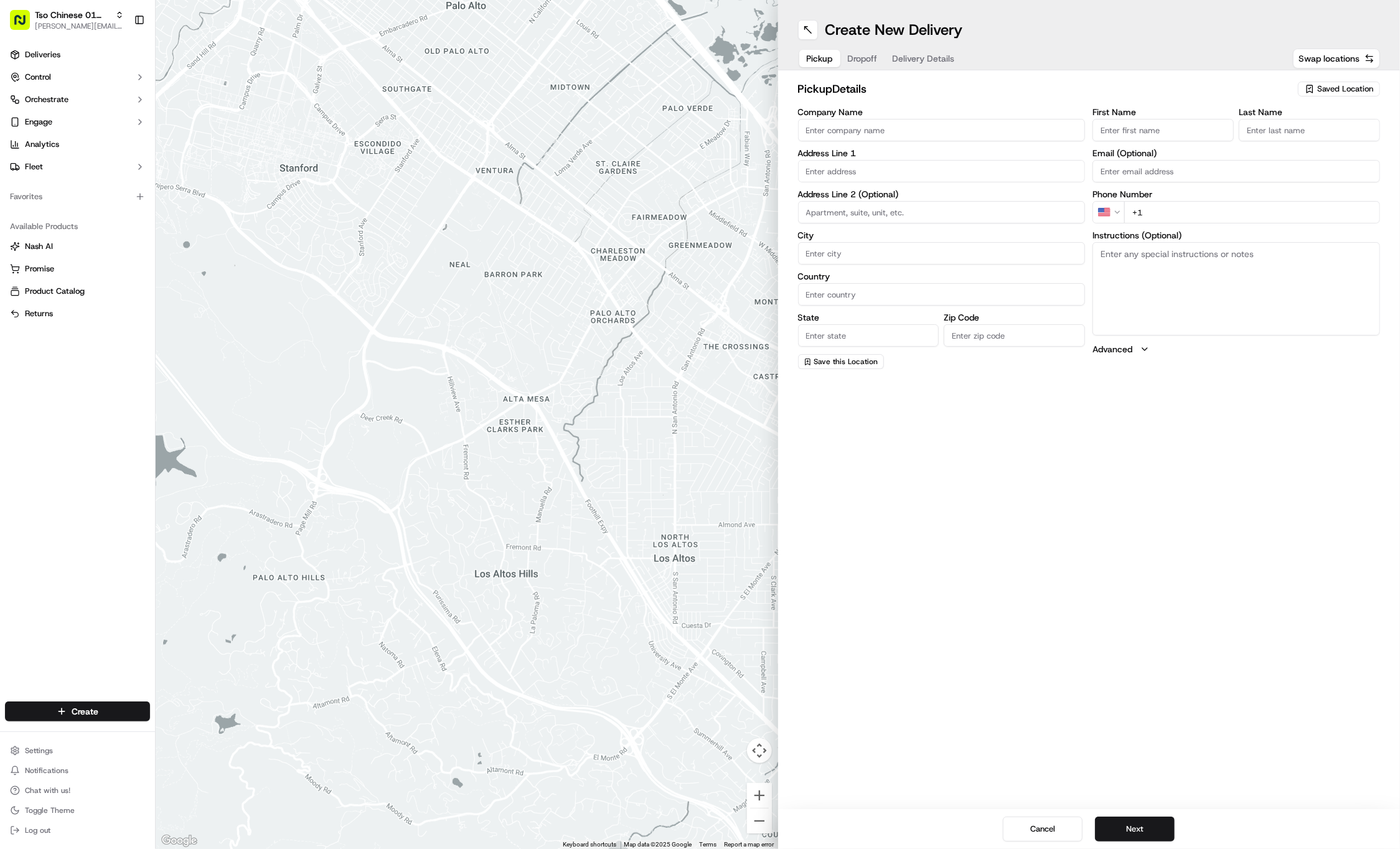
click at [1338, 91] on span "Saved Location" at bounding box center [1345, 89] width 56 height 11
click at [1305, 136] on span "(01) Tso Chinese Takeout & Delivery Cherrywood" at bounding box center [1317, 141] width 153 height 22
type input "(01) Tso Chinese Takeout & Delivery Cherrywood"
type input "Ste E-5"
type input "Austin"
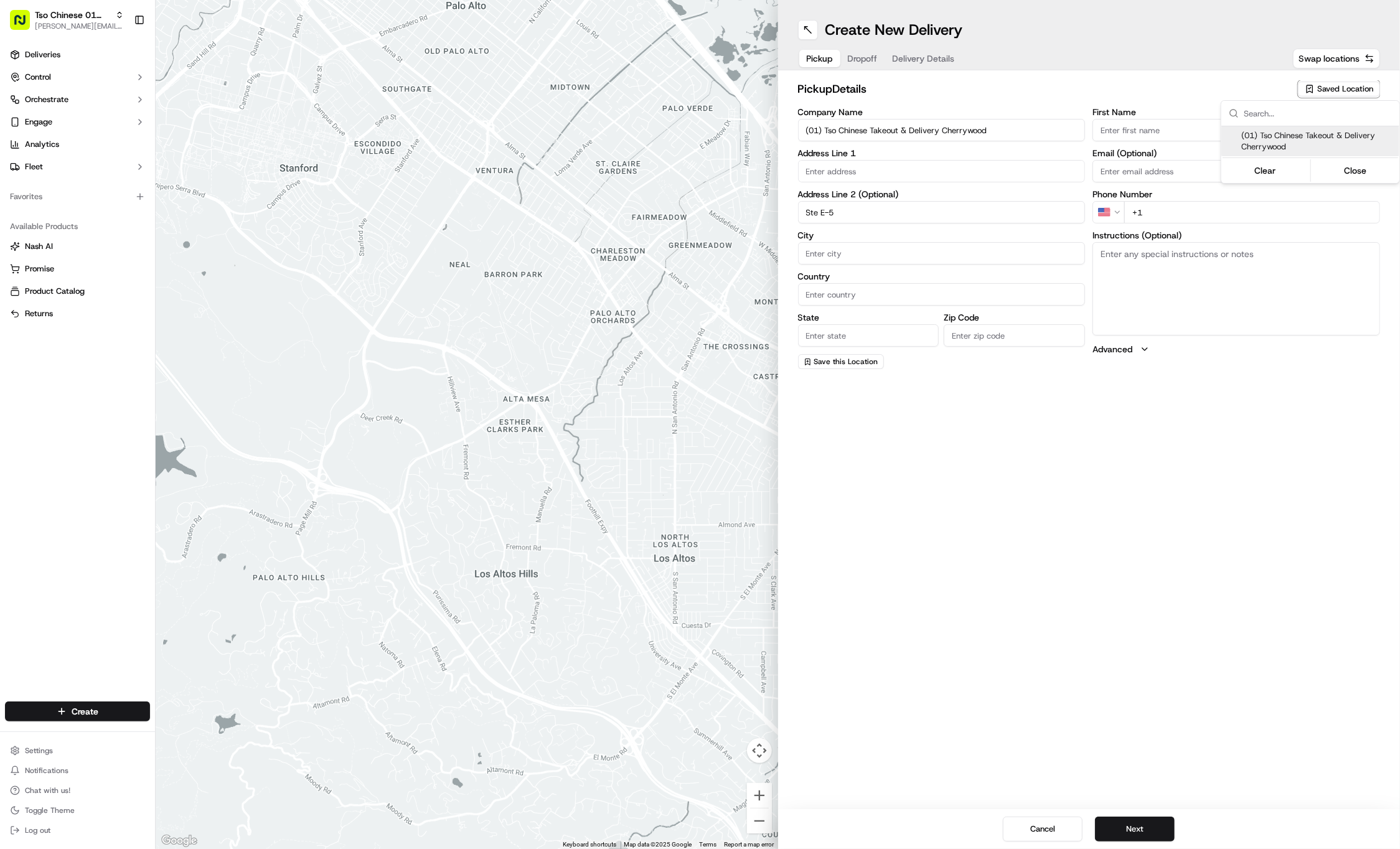
type input "US"
type input "TX"
type input "78722"
type input "Tso Chinese"
type input "Cherrywood Manager"
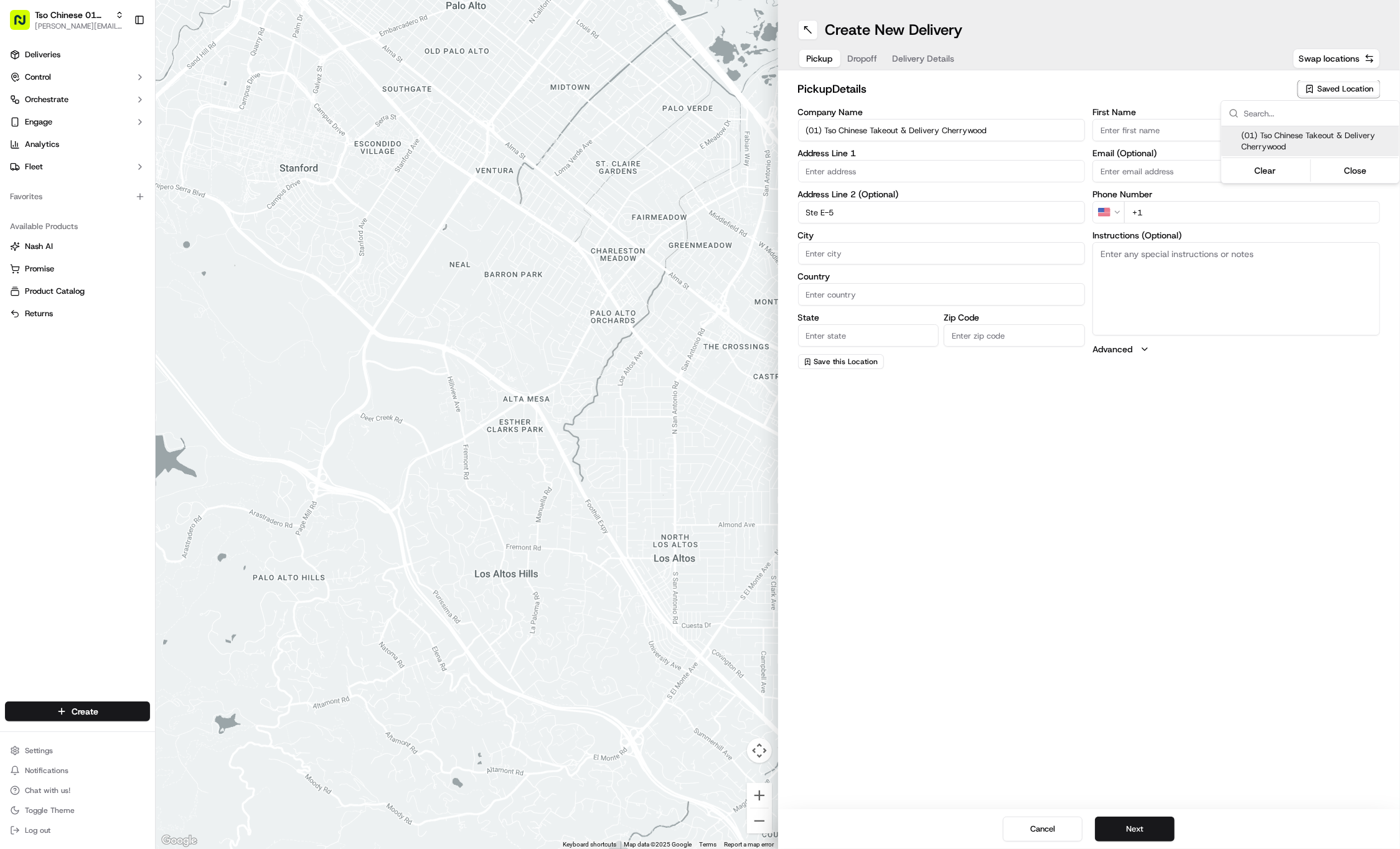
type input "cherrywoodstore@tsochinese.com"
type input "+1 512 401 3232"
type textarea "Submit a picture displaying address & food as Proof of Delivery. Envía una foto…"
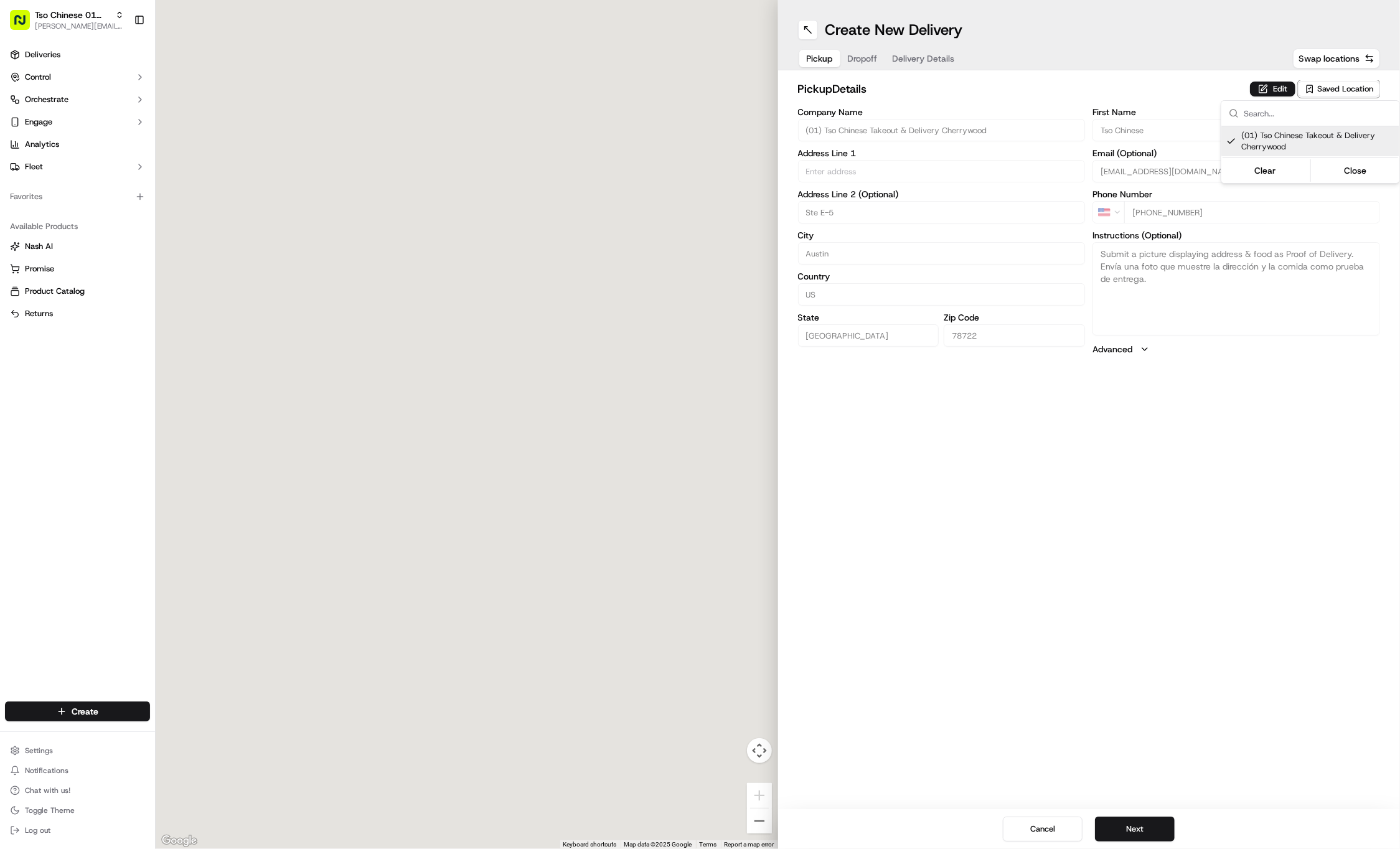
type input "3909 N Interstate Hwy 35"
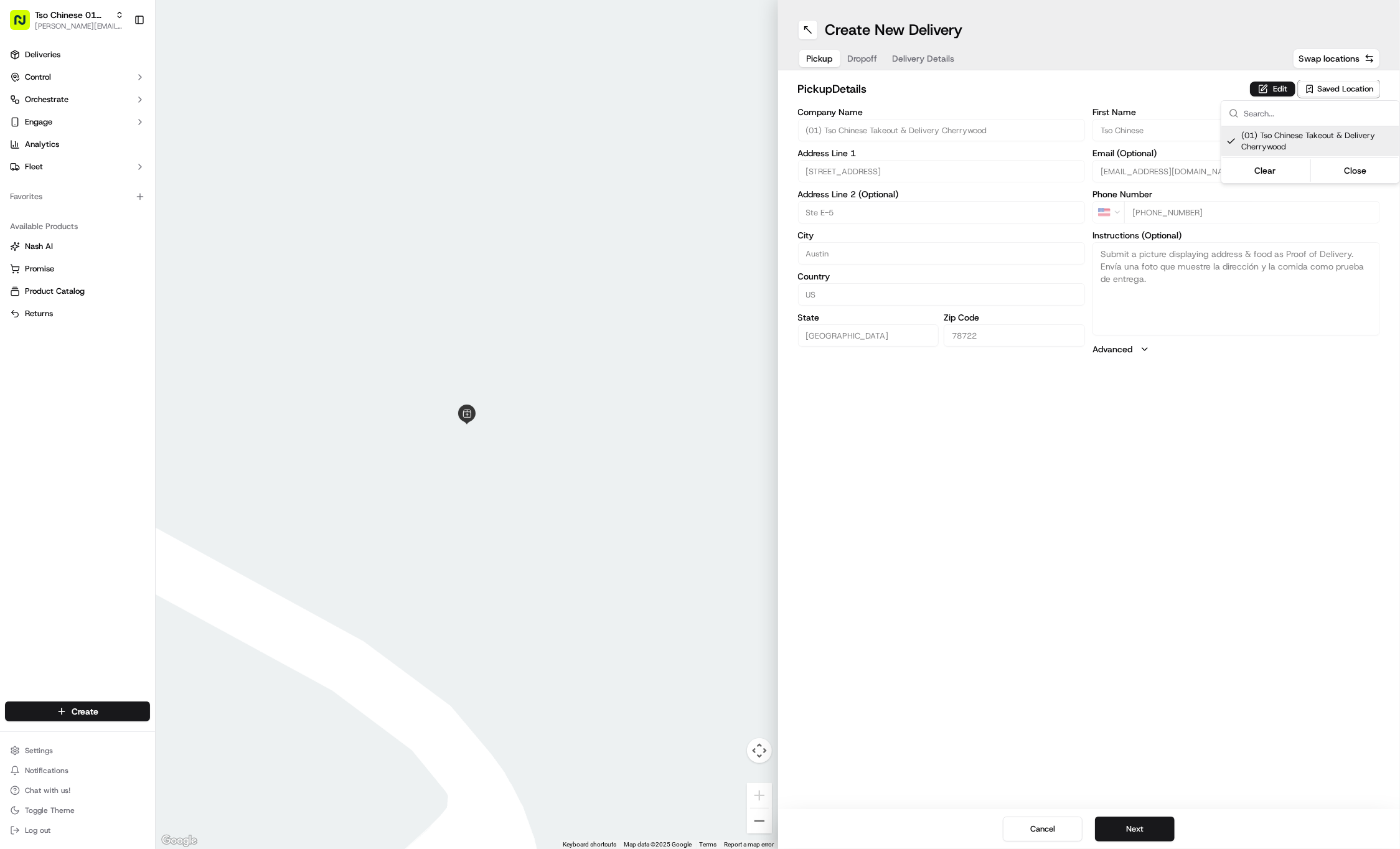
click at [870, 57] on html "Tso Chinese 01 Cherrywood jason@tsochinese.com Toggle Sidebar Deliveries Contro…" at bounding box center [700, 424] width 1400 height 849
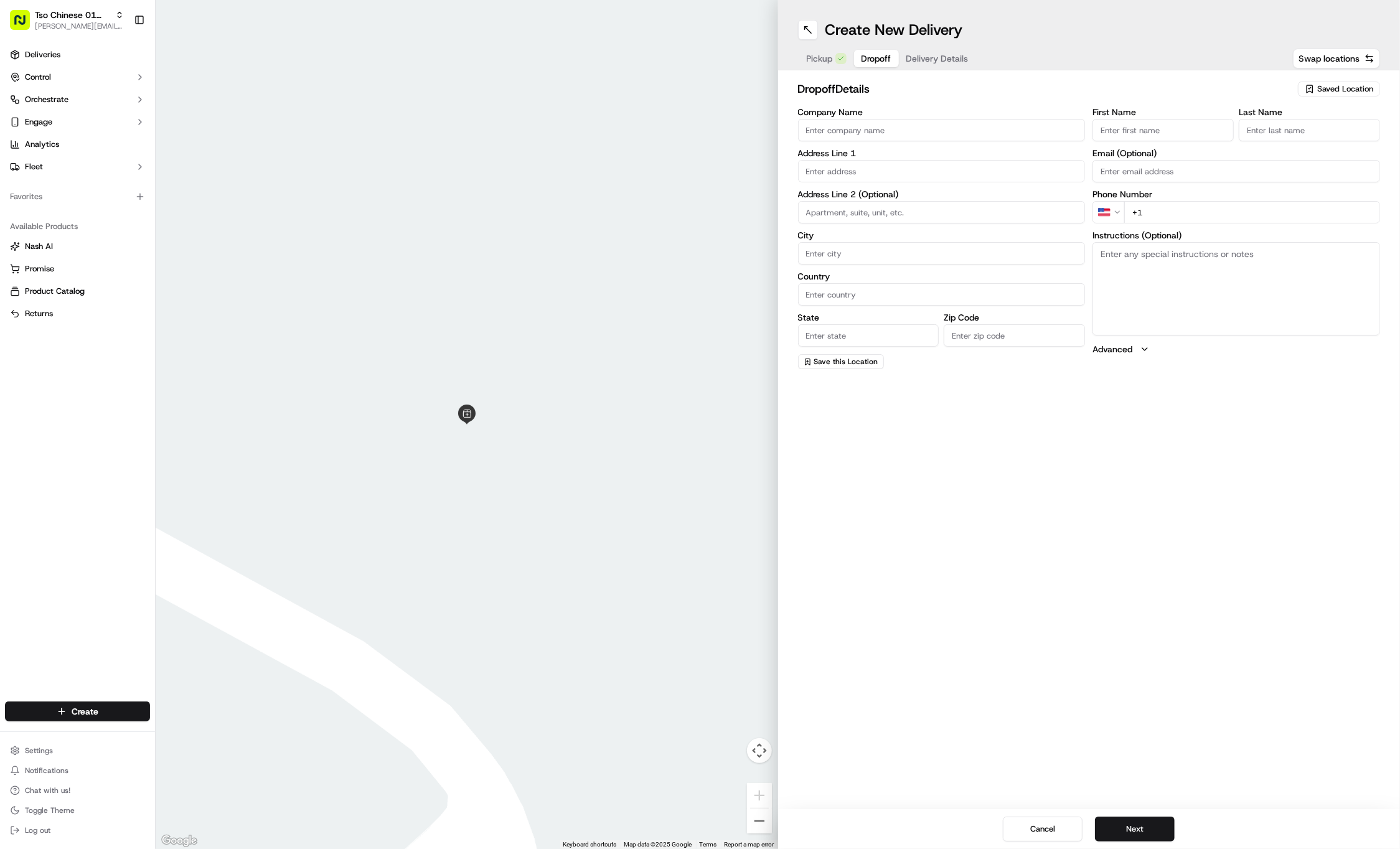
click at [870, 57] on span "Dropoff" at bounding box center [877, 58] width 30 height 13
click at [1149, 128] on input "First Name" at bounding box center [1163, 130] width 141 height 22
paste input "Zia Murdaugh"
type input "Zia Murdaugh"
type input "."
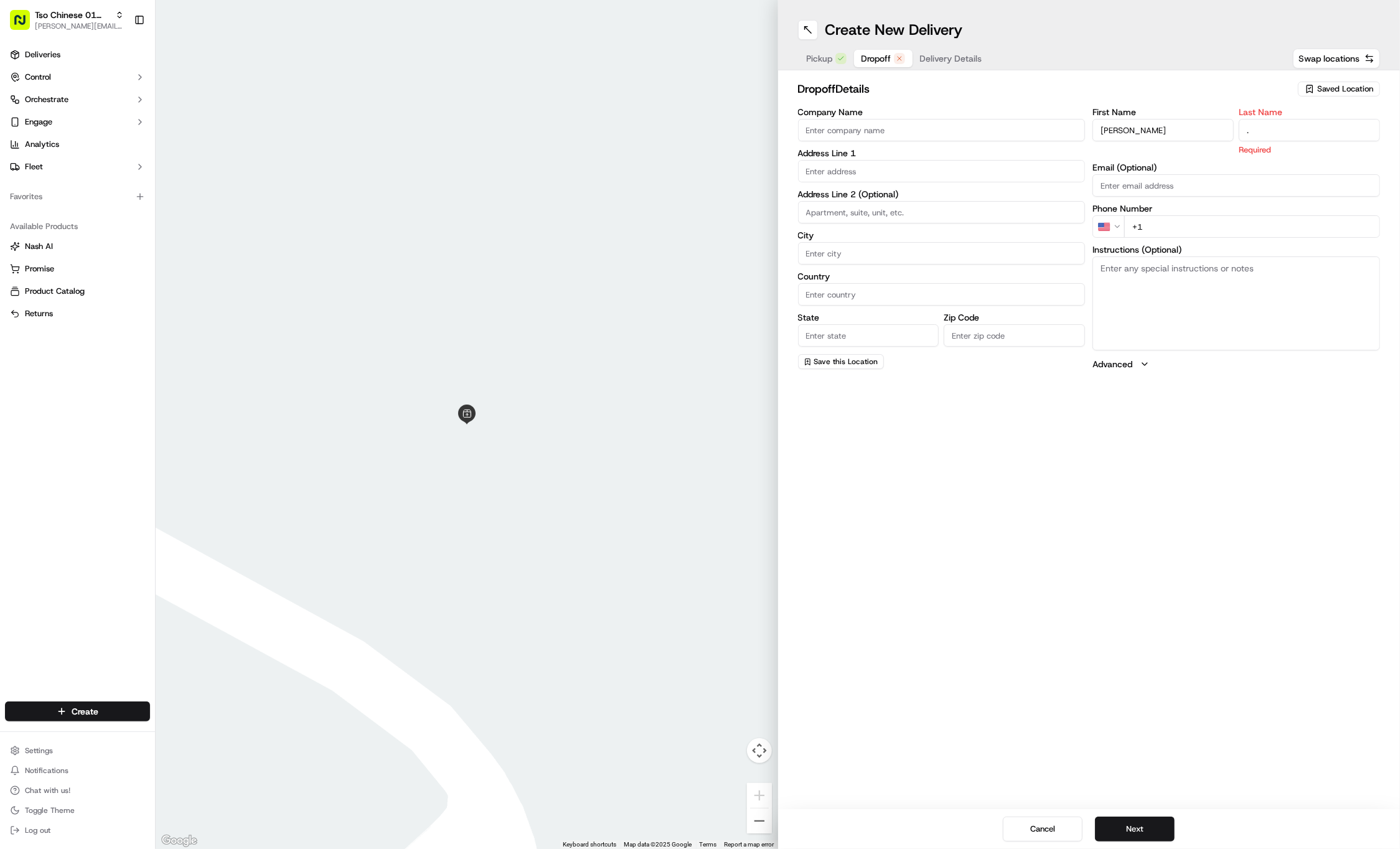
click at [1292, 223] on div "First Name Zia Murdaugh Last Name . Required Email (Optional) Phone Number US +…" at bounding box center [1236, 239] width 288 height 262
click at [1301, 212] on input "+1" at bounding box center [1252, 212] width 256 height 22
paste input "229 292 8852"
type input "[PHONE_NUMBER]"
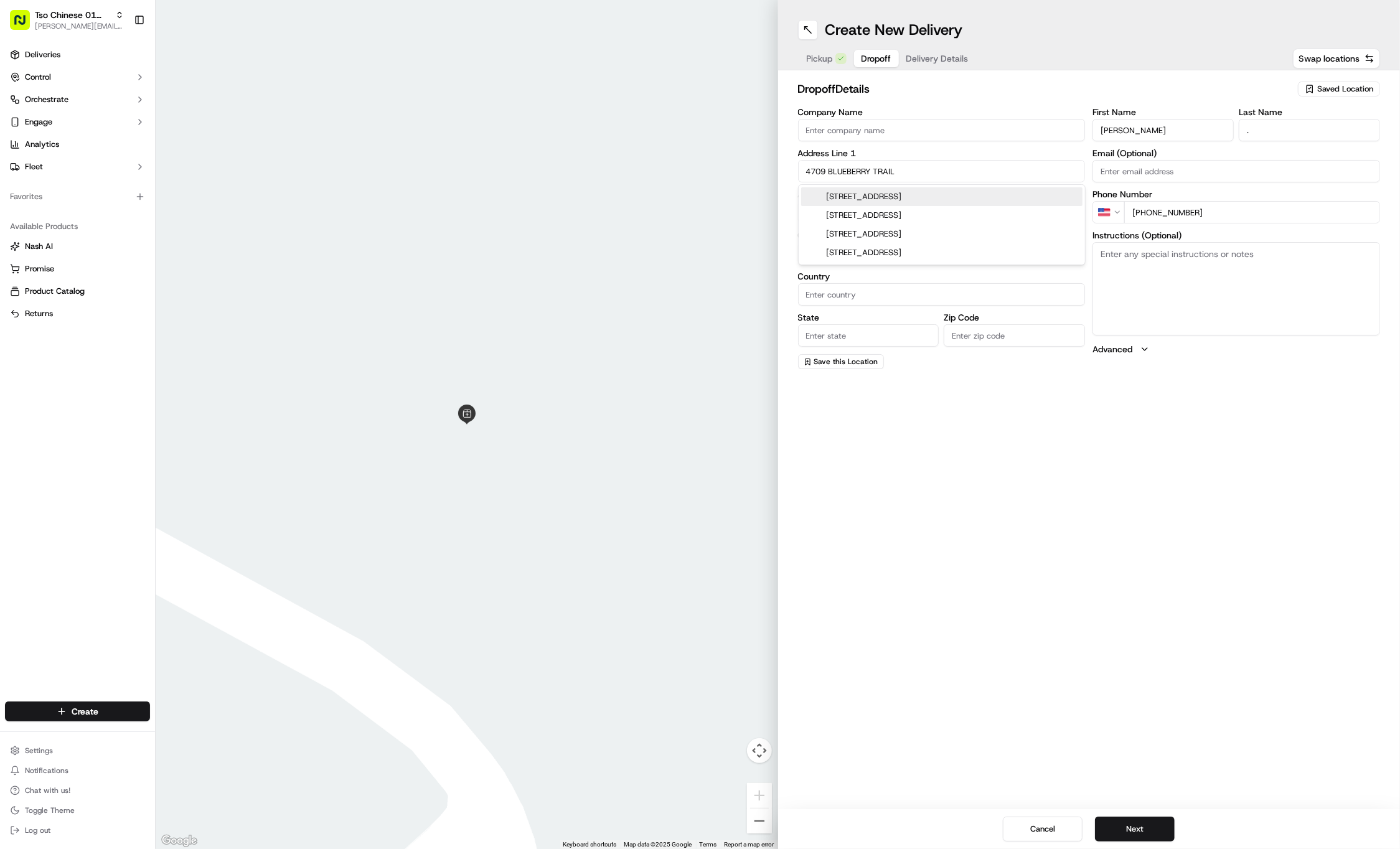
click at [929, 195] on div "4709 Blueberry Trail, Austin, TX" at bounding box center [942, 197] width 282 height 18
type input "[STREET_ADDRESS]"
type input "Austin"
type input "United States"
type input "TX"
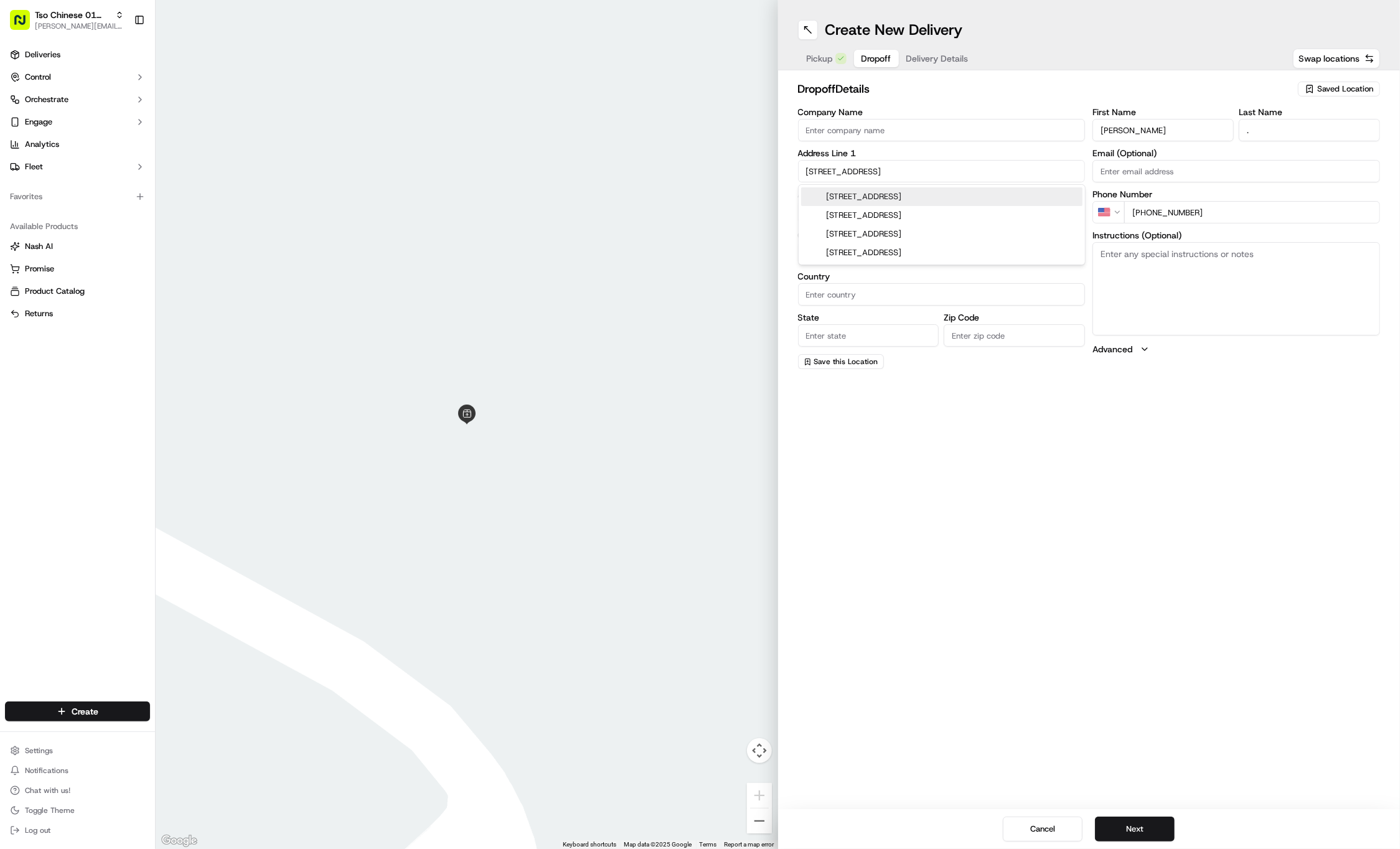
type input "78723"
type input "4709 Blueberry Trail"
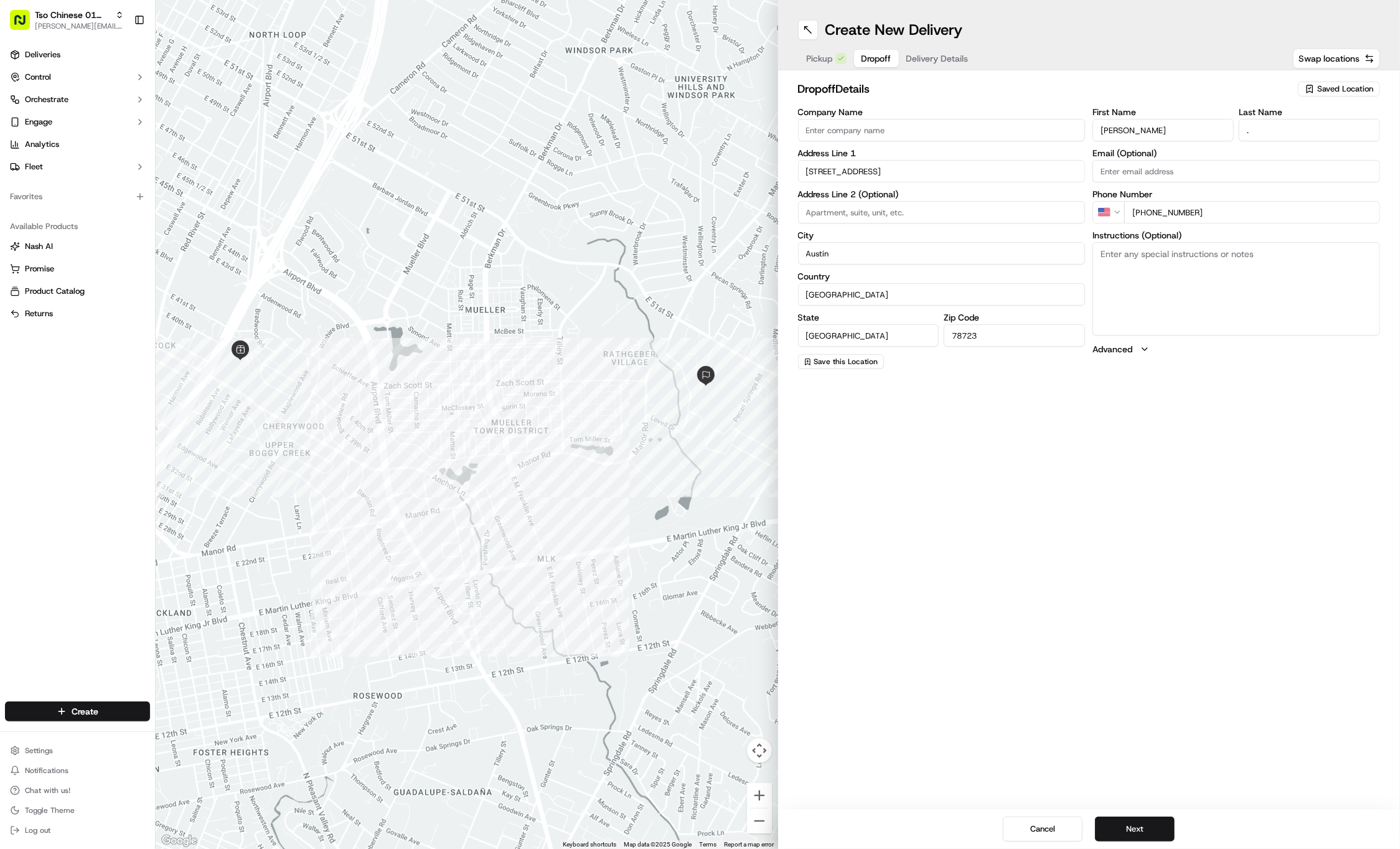
click at [1257, 286] on textarea "Instructions (Optional)" at bounding box center [1236, 289] width 288 height 93
paste textarea "Unit A"
type textarea "Unit A"
click at [967, 55] on span "Delivery Details" at bounding box center [937, 58] width 62 height 13
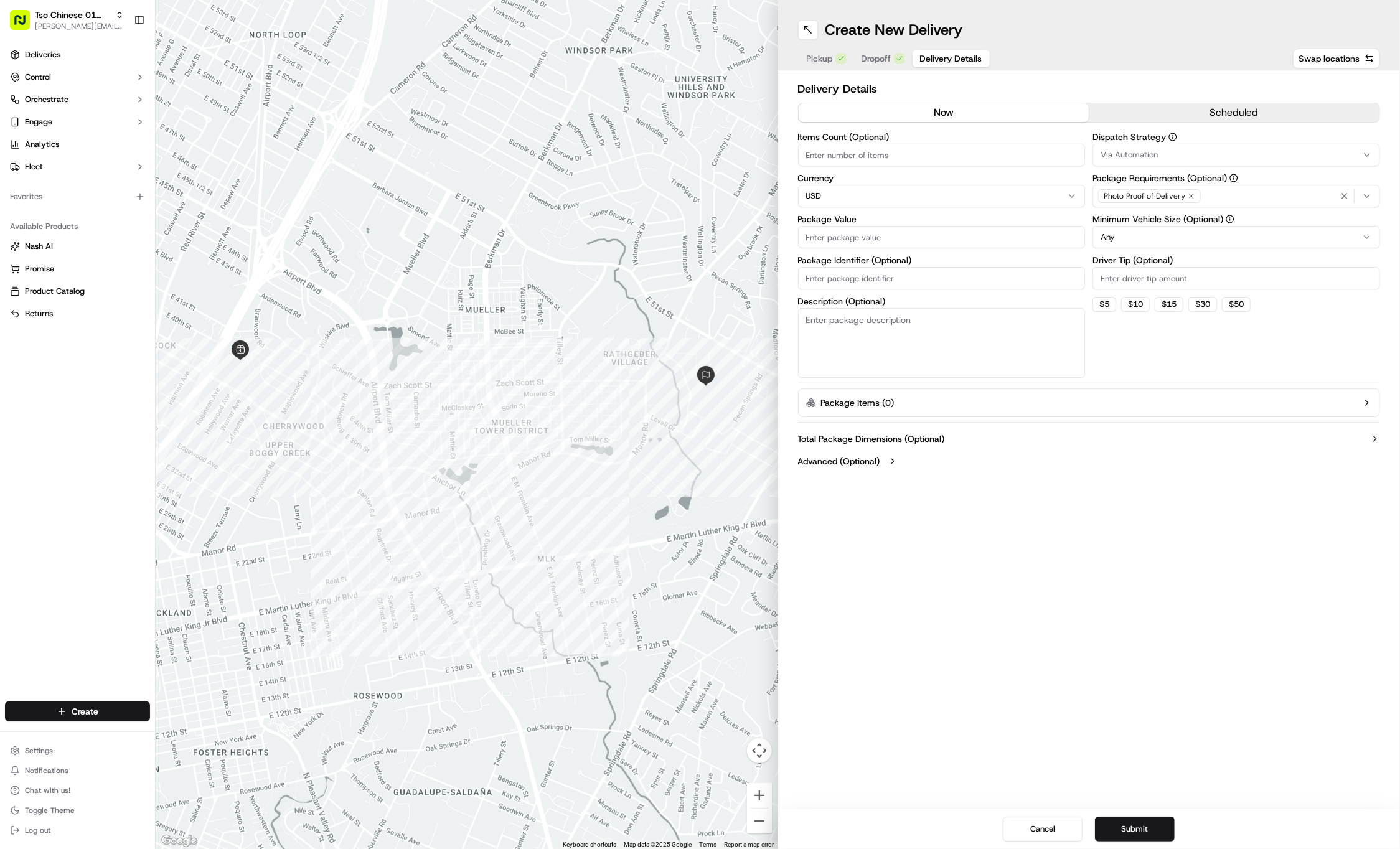
click at [1176, 150] on div "Via Automation" at bounding box center [1236, 154] width 282 height 11
click at [1170, 220] on span "Tso Cherrywood Strategy" at bounding box center [1190, 222] width 153 height 11
click at [1192, 89] on html "Tso Chinese 01 Cherrywood jason@tsochinese.com Toggle Sidebar Deliveries Contro…" at bounding box center [700, 424] width 1400 height 849
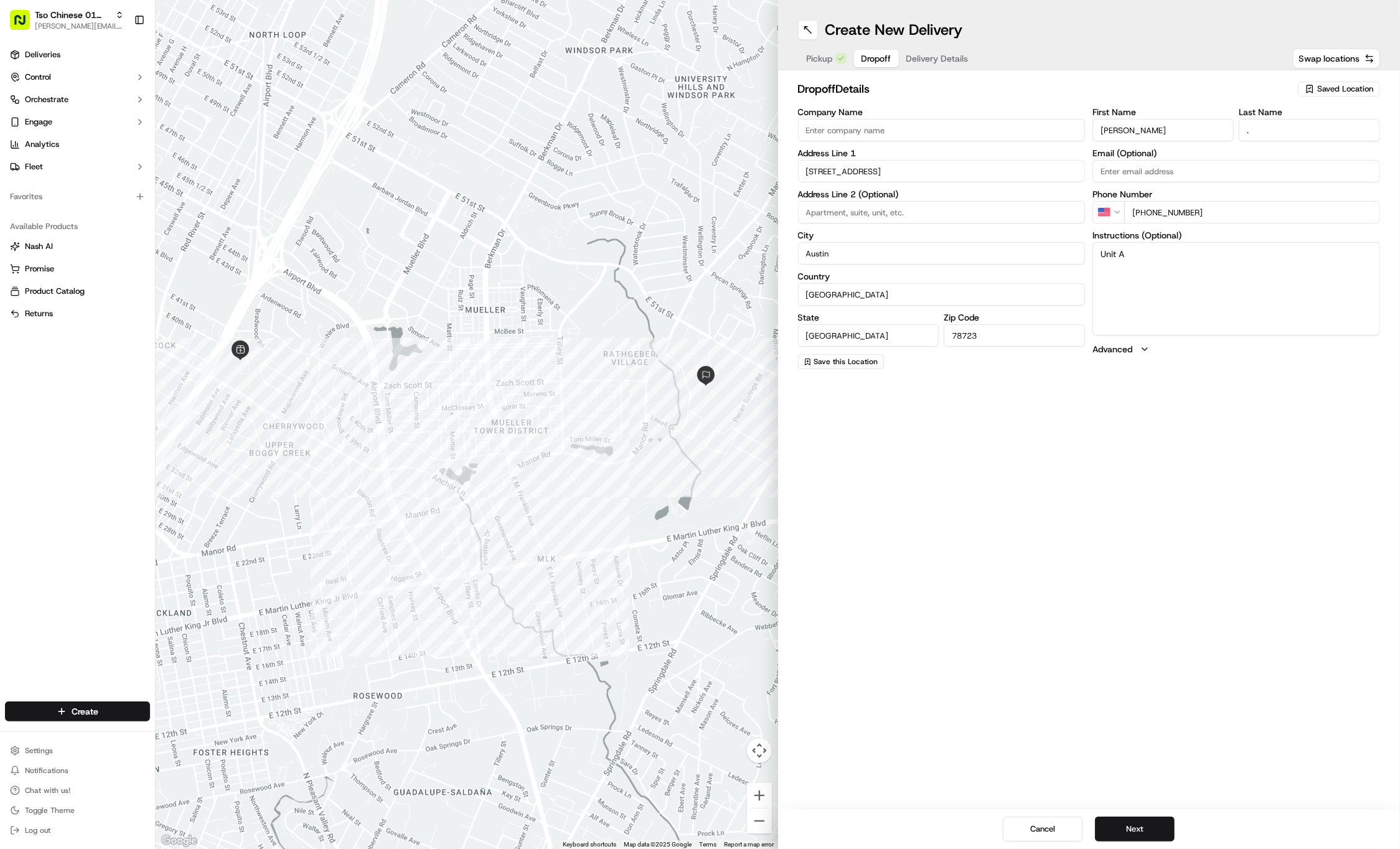
click at [880, 58] on span "Dropoff" at bounding box center [877, 58] width 30 height 13
click at [922, 61] on span "Delivery Details" at bounding box center [937, 58] width 62 height 13
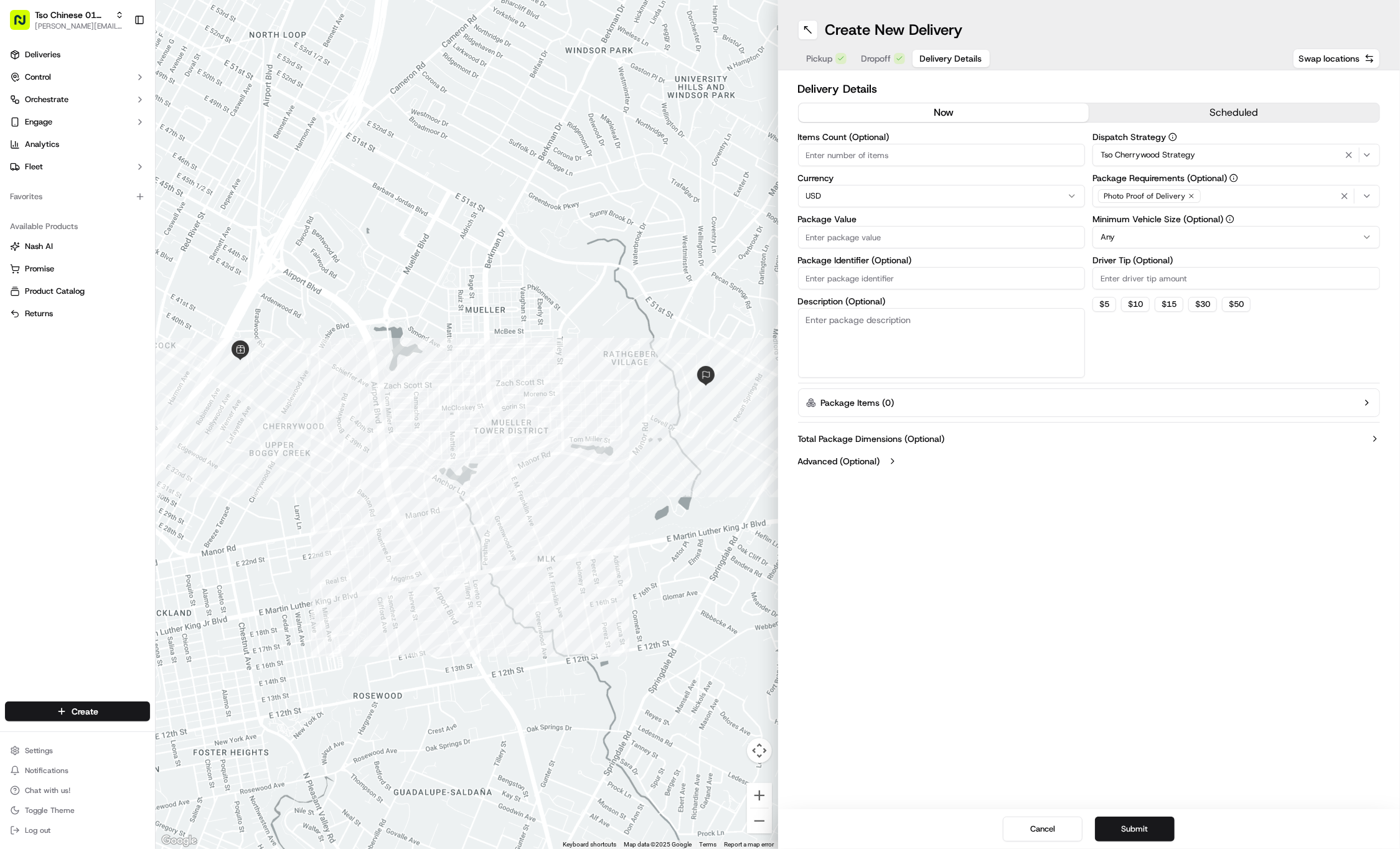
click at [1191, 197] on icon "button" at bounding box center [1192, 196] width 7 height 7
click at [1191, 197] on div "Photo Proof of Delivery" at bounding box center [1236, 196] width 282 height 18
type input "M"
click at [1180, 249] on span "Meet on Delivery" at bounding box center [1190, 245] width 153 height 11
click at [1176, 371] on html "Tso Chinese 01 Cherrywood jason@tsochinese.com Toggle Sidebar Deliveries Contro…" at bounding box center [700, 424] width 1400 height 849
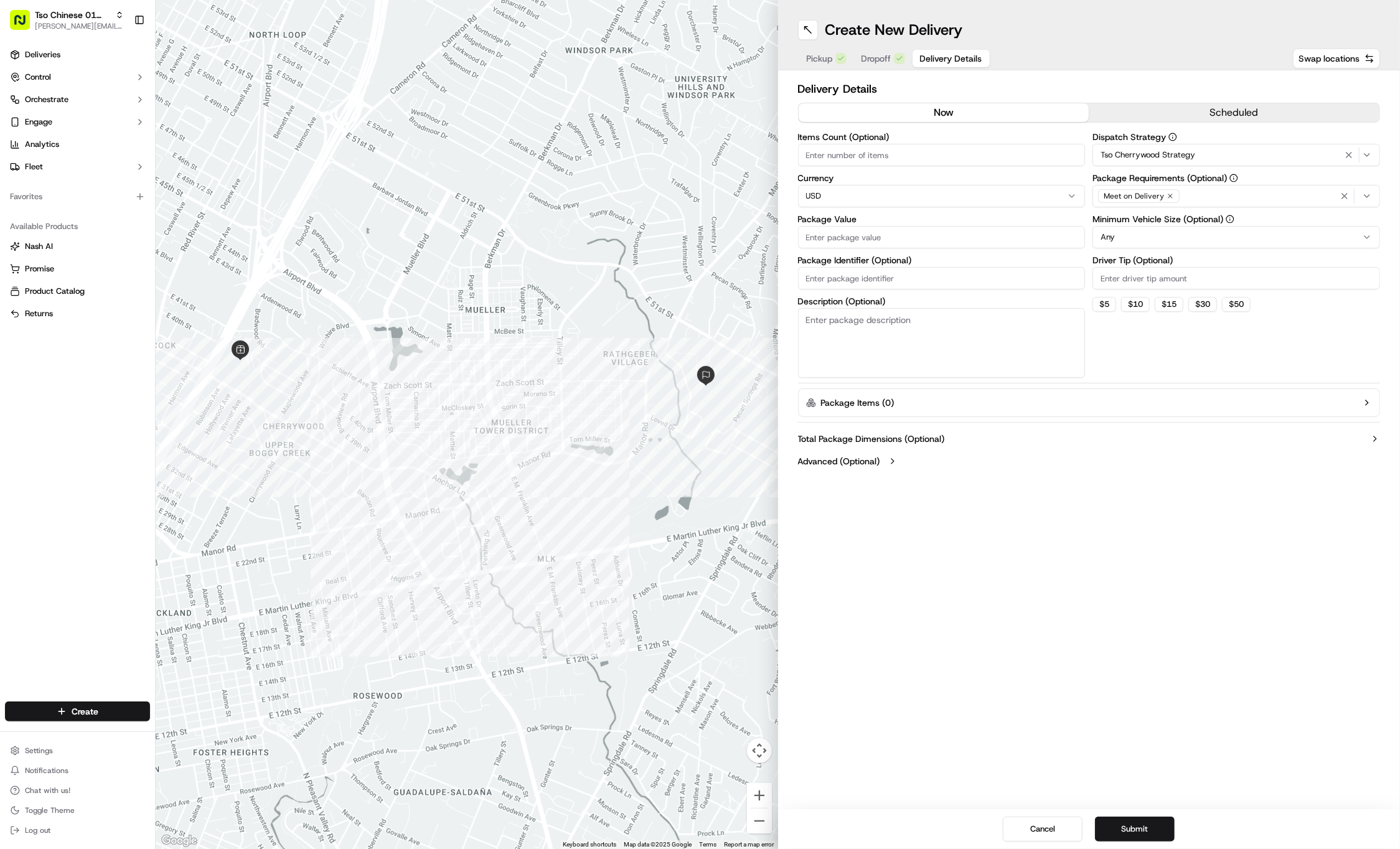
click at [1162, 284] on input "Driver Tip (Optional)" at bounding box center [1236, 278] width 288 height 22
type input "2"
click at [920, 237] on input "Package Value" at bounding box center [942, 237] width 288 height 22
type input "42.87"
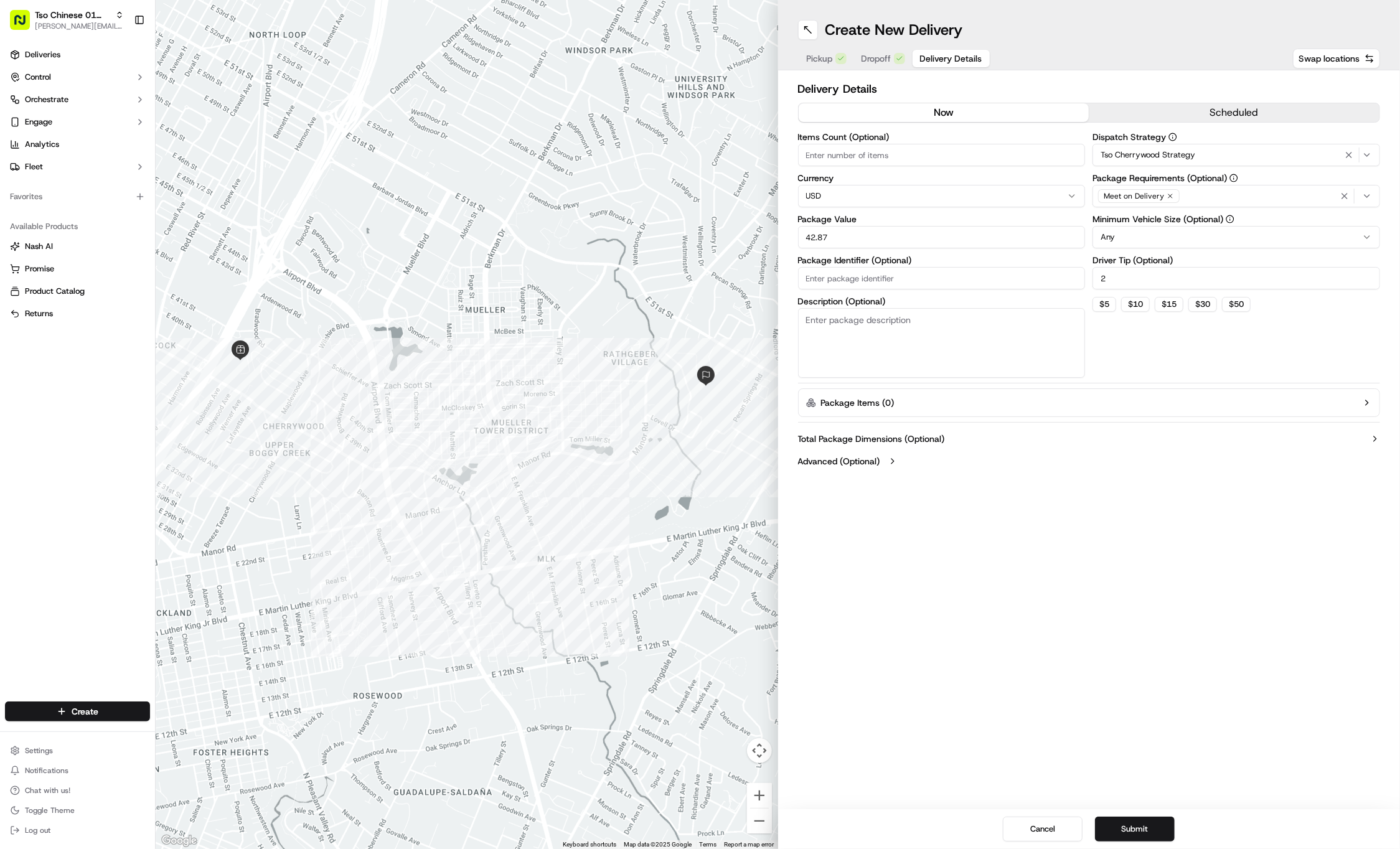
click at [1020, 274] on input "Package Identifier (Optional)" at bounding box center [942, 278] width 288 height 22
type input "VAKLOBR"
click at [1124, 629] on div "Create New Delivery Pickup Dropoff Delivery Details Swap locations Delivery Det…" at bounding box center [1090, 424] width 622 height 849
click at [1166, 838] on button "Submit" at bounding box center [1135, 829] width 80 height 25
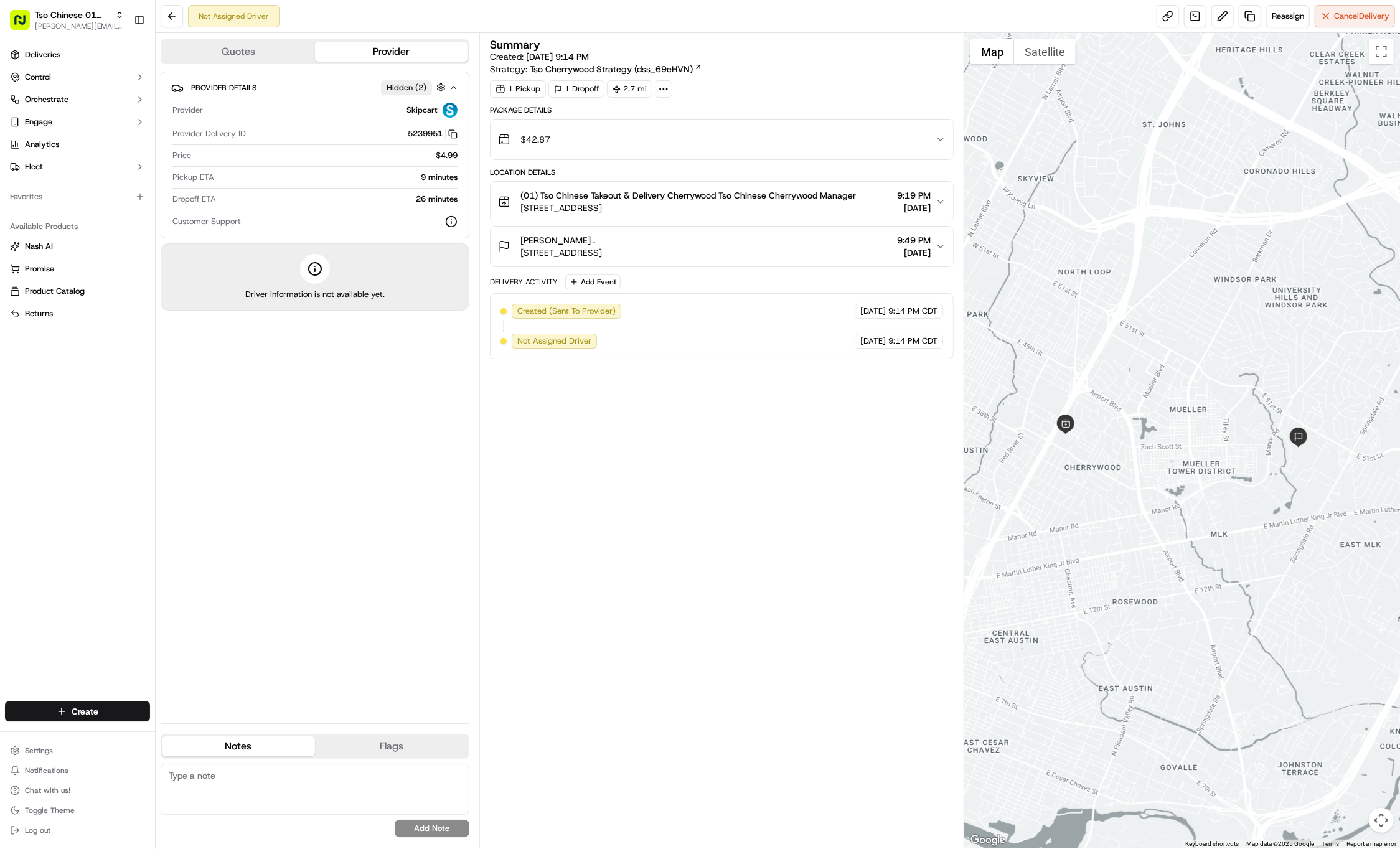
click at [85, 706] on html "Tso Chinese 01 Cherrywood jason@tsochinese.com Toggle Sidebar Deliveries Contro…" at bounding box center [700, 424] width 1400 height 849
click at [207, 731] on link "Delivery" at bounding box center [225, 734] width 139 height 22
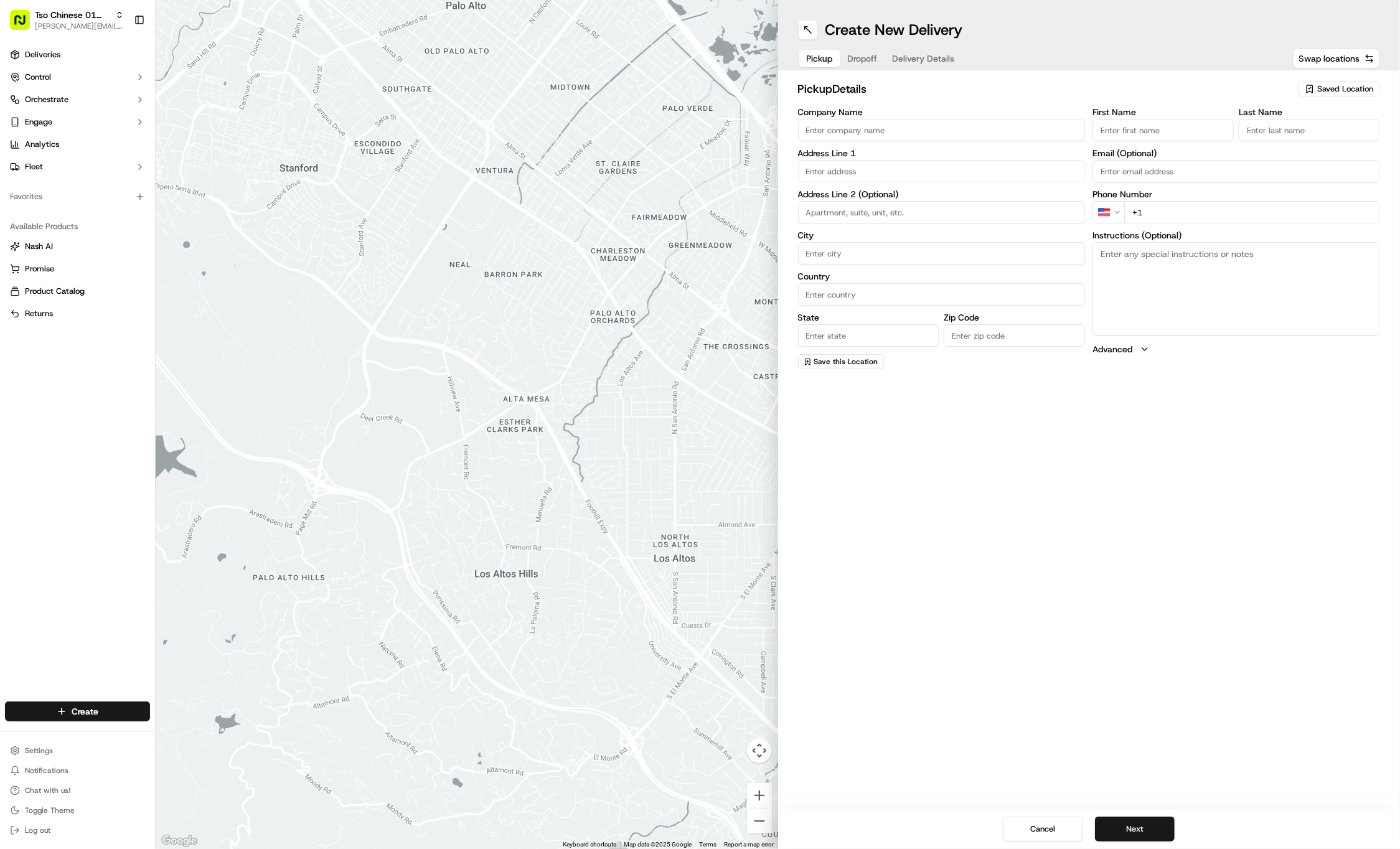
click at [1332, 92] on span "Saved Location" at bounding box center [1345, 89] width 56 height 11
click at [1319, 129] on div "(01) Tso Chinese Takeout & Delivery Cherrywood" at bounding box center [1310, 141] width 178 height 30
type input "(01) Tso Chinese Takeout & Delivery Cherrywood"
type input "Ste E-5"
type input "Austin"
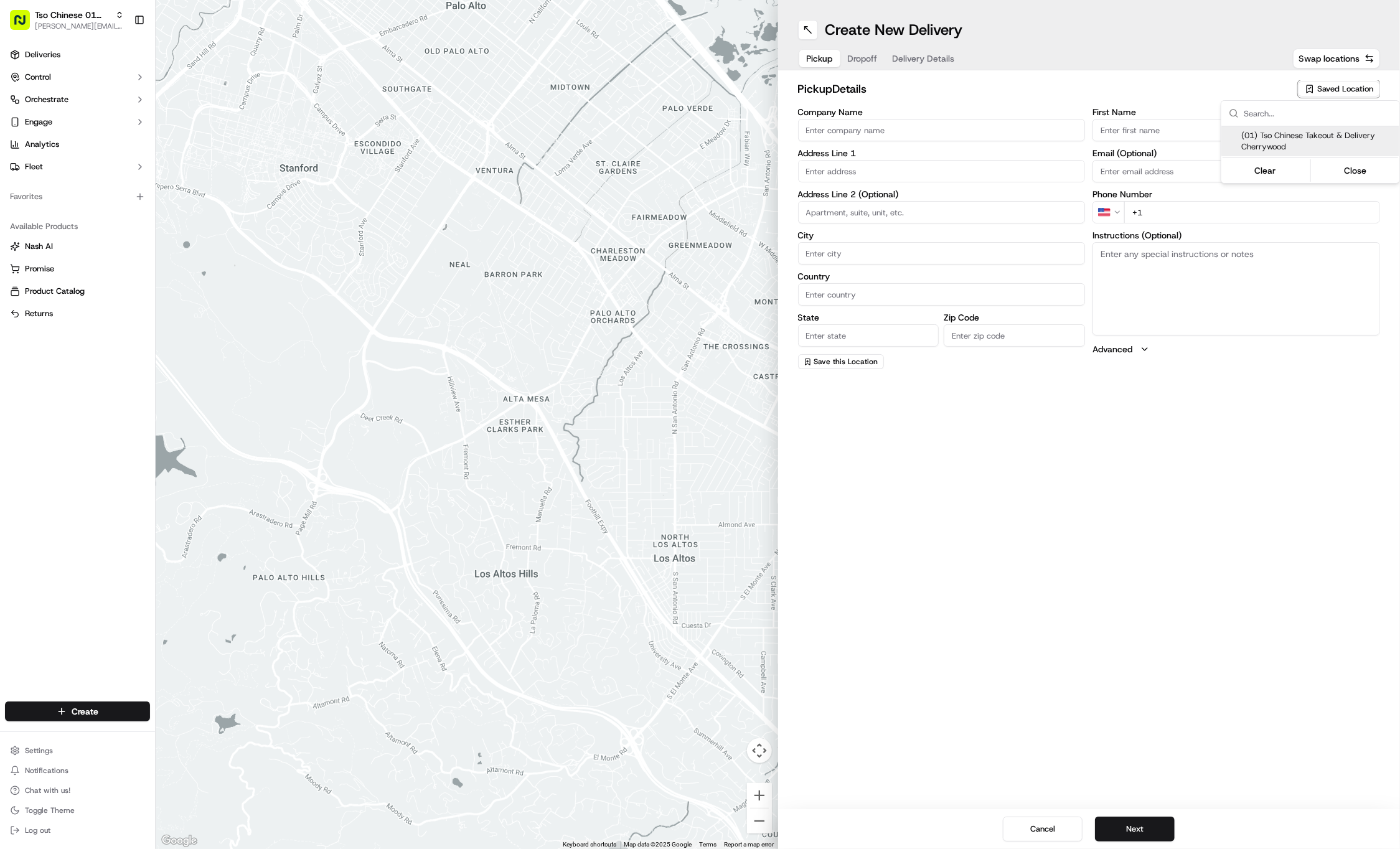
type input "US"
type input "TX"
type input "78722"
type input "Tso Chinese"
type input "Cherrywood Manager"
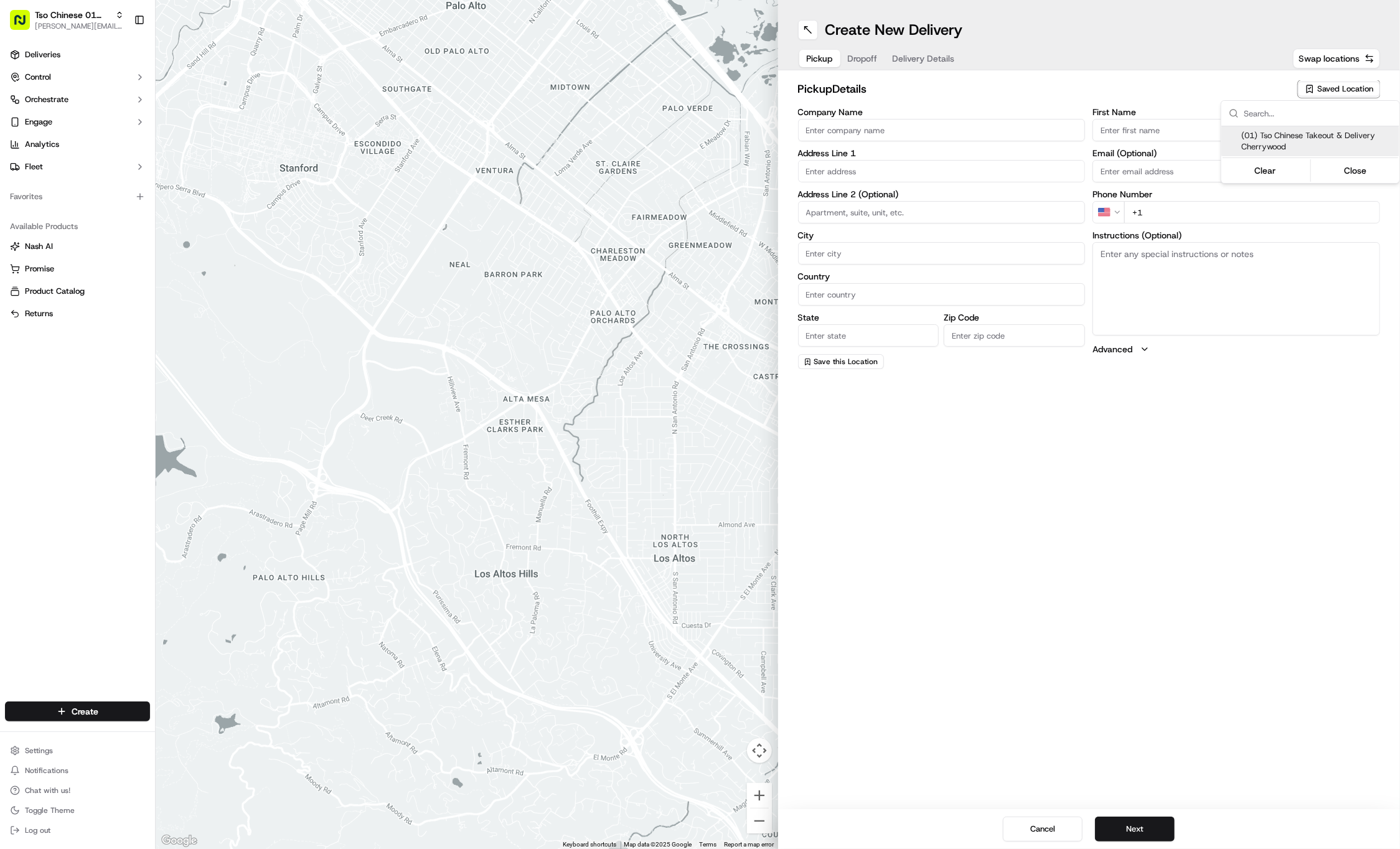
type input "cherrywoodstore@tsochinese.com"
type input "+1 512 401 3232"
type textarea "Submit a picture displaying address & food as Proof of Delivery. Envía una foto…"
type input "3909 N Interstate Hwy 35"
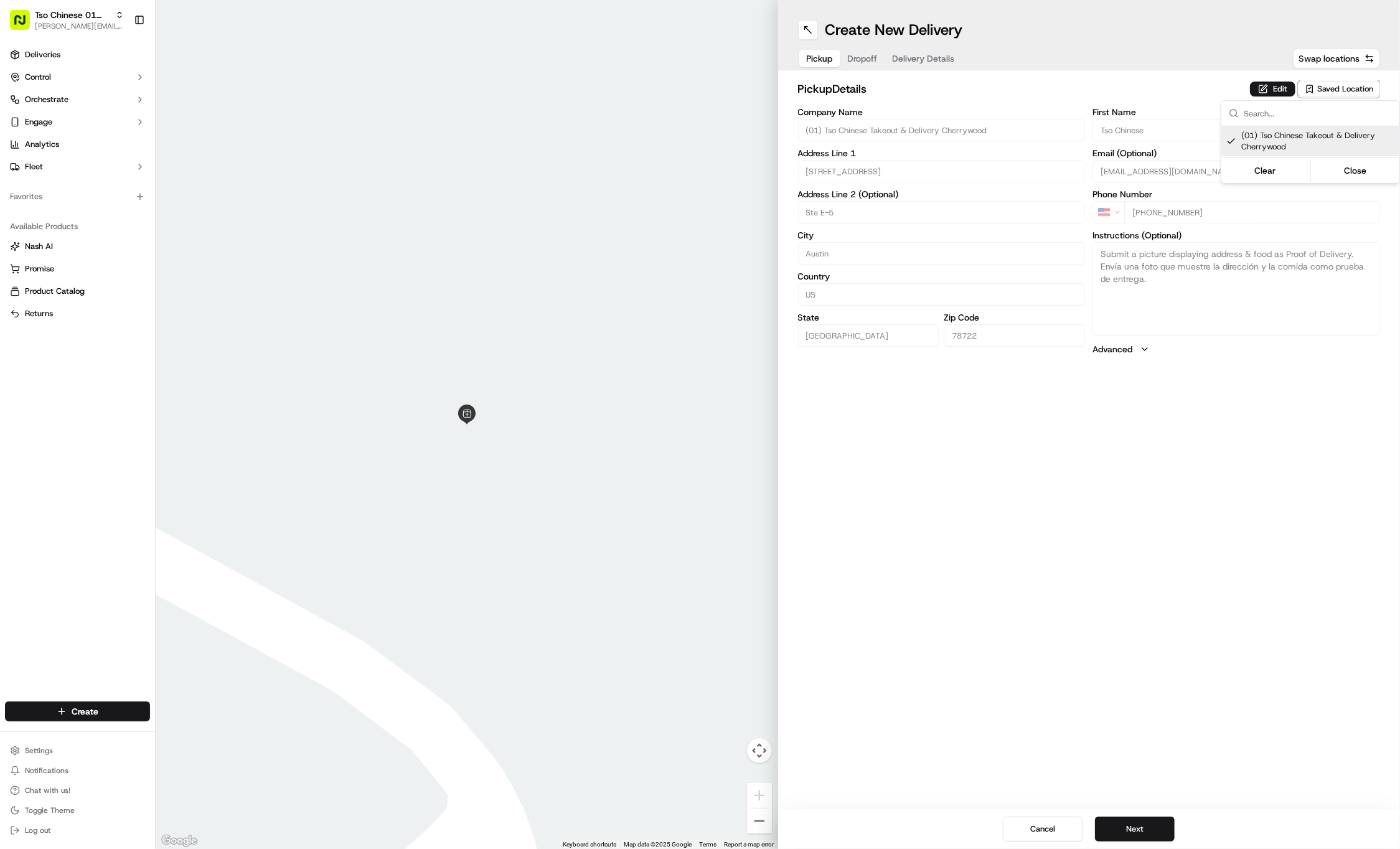
click at [870, 55] on html "Tso Chinese 01 Cherrywood jason@tsochinese.com Toggle Sidebar Deliveries Contro…" at bounding box center [700, 424] width 1400 height 849
click at [870, 55] on span "Dropoff" at bounding box center [863, 58] width 30 height 13
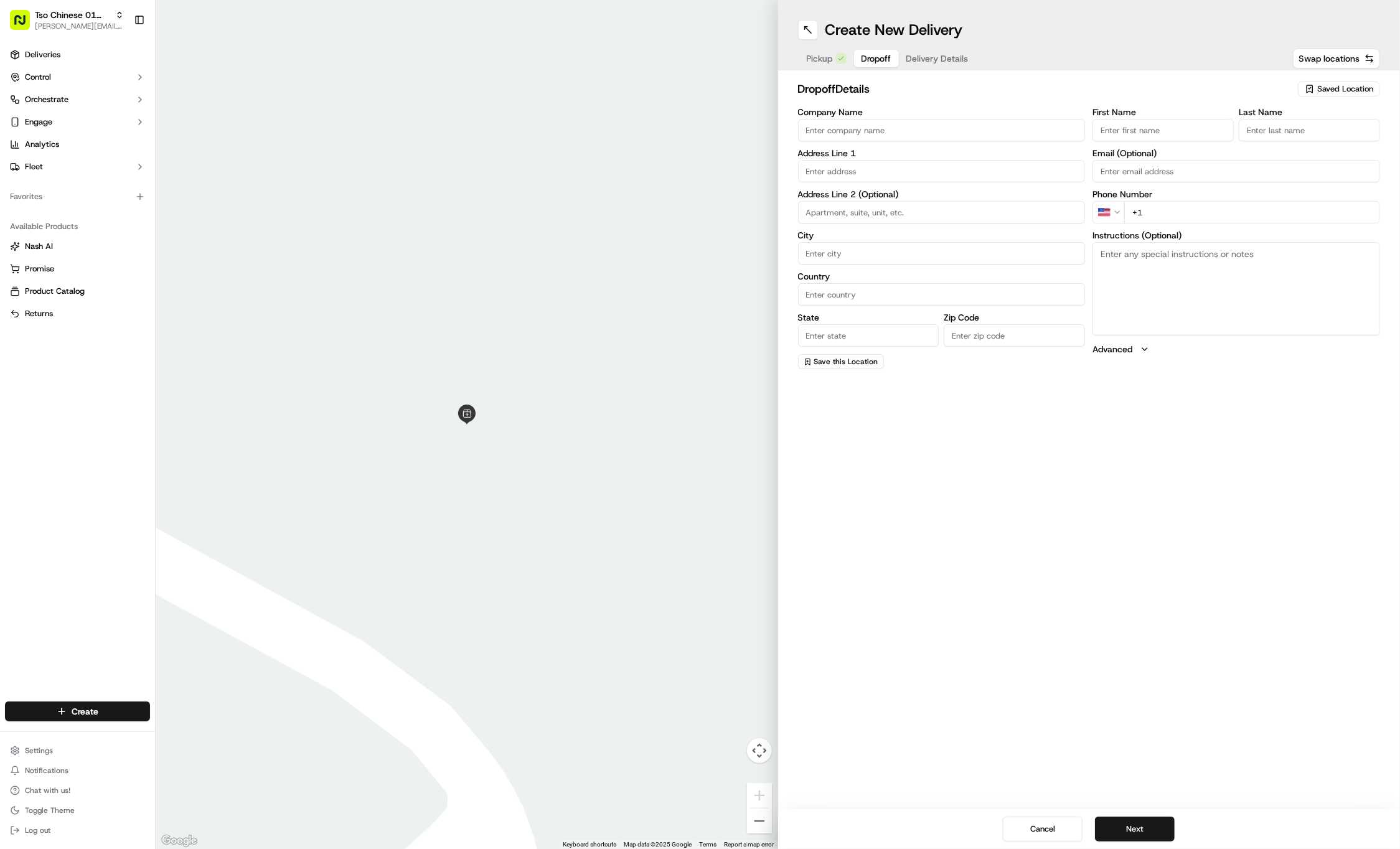
click at [1158, 124] on input "First Name" at bounding box center [1163, 130] width 141 height 22
paste input "Ava Lynch"
type input "Ava Lynch"
type input ".."
click at [1264, 219] on input "+1" at bounding box center [1252, 212] width 256 height 22
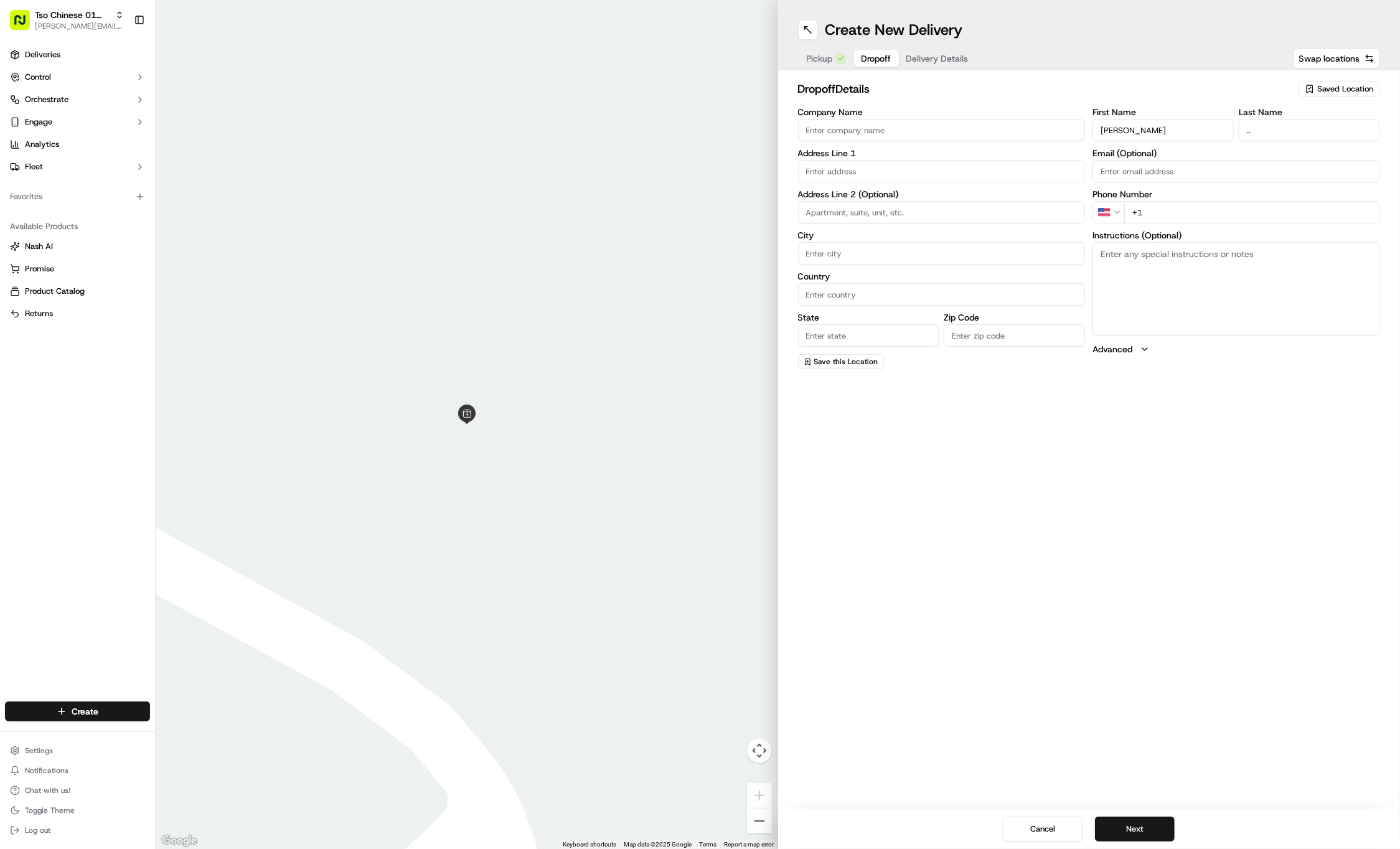
click at [1288, 211] on input "+1" at bounding box center [1252, 212] width 256 height 22
paste input "512 791 0321"
type input "+1 512 791 0321"
click at [829, 173] on input "text" at bounding box center [942, 171] width 288 height 22
paste input "4204 Glomar Ave"
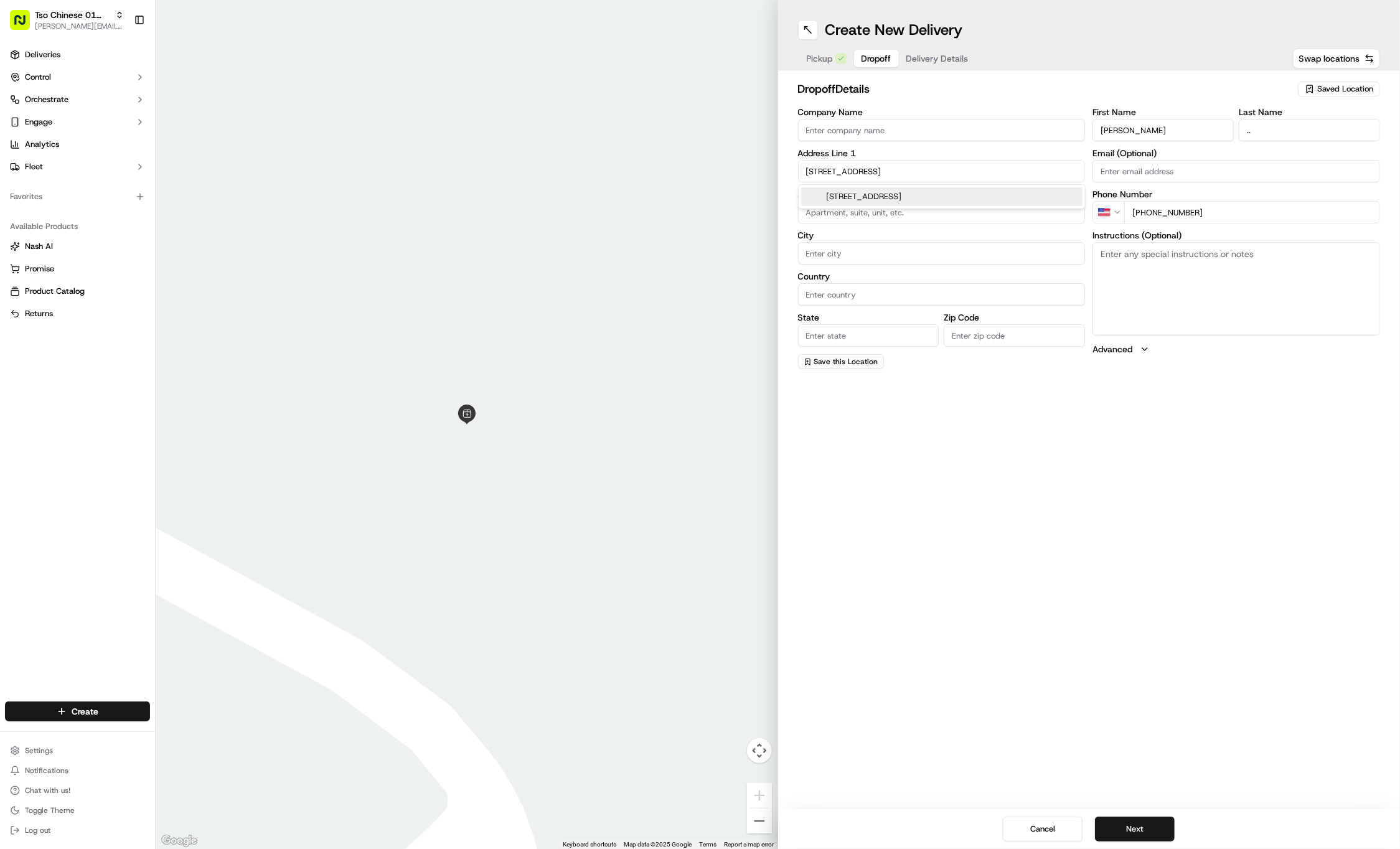
click at [942, 185] on div "4204 Glomar Avenue, Austin, TX" at bounding box center [942, 197] width 286 height 24
click at [945, 192] on div "4204 Glomar Avenue, Austin, TX" at bounding box center [942, 197] width 282 height 18
type input "[STREET_ADDRESS]"
type input "Austin"
type input "United States"
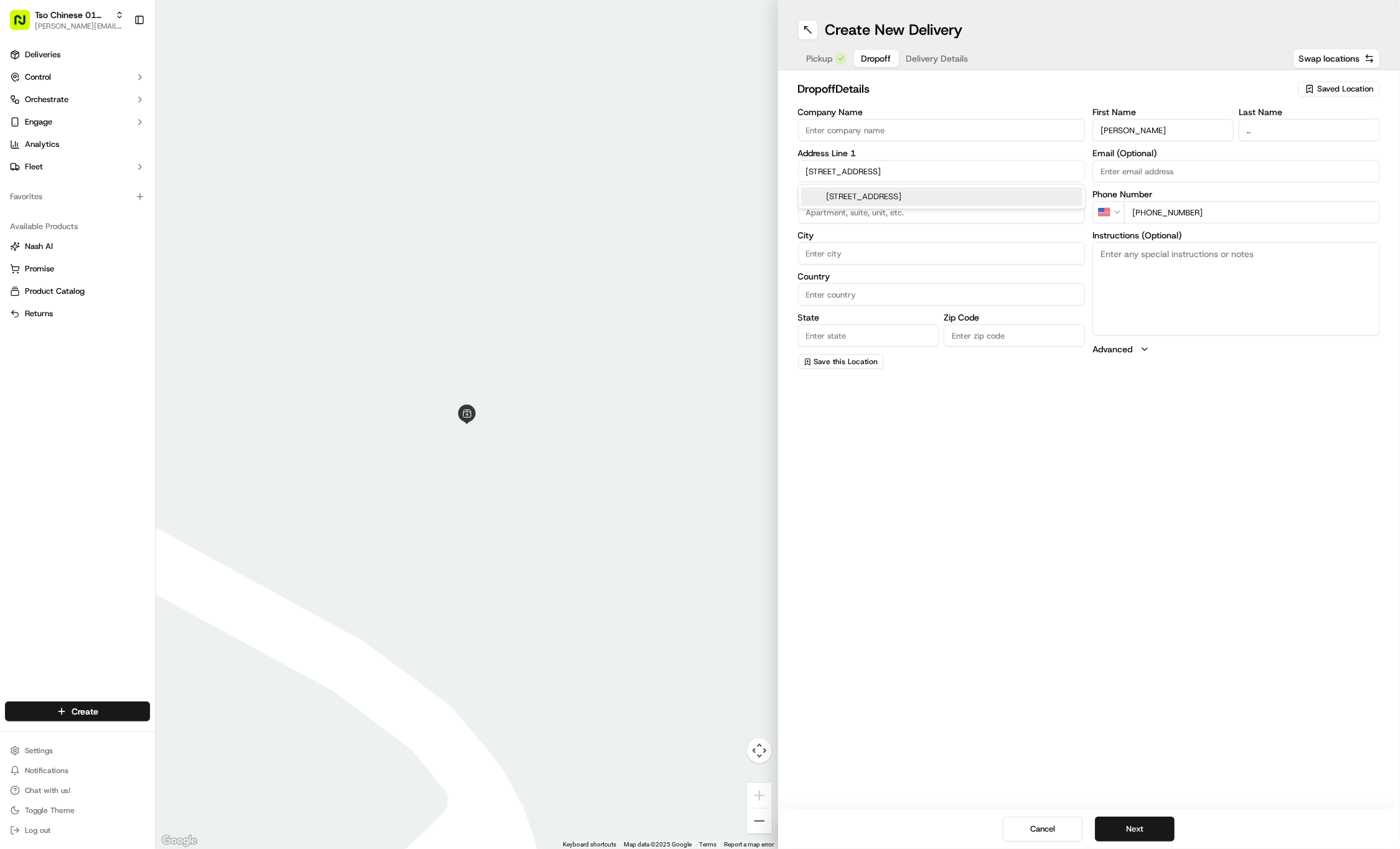
type input "TX"
type input "78721"
type input "4204 Glomar Avenue"
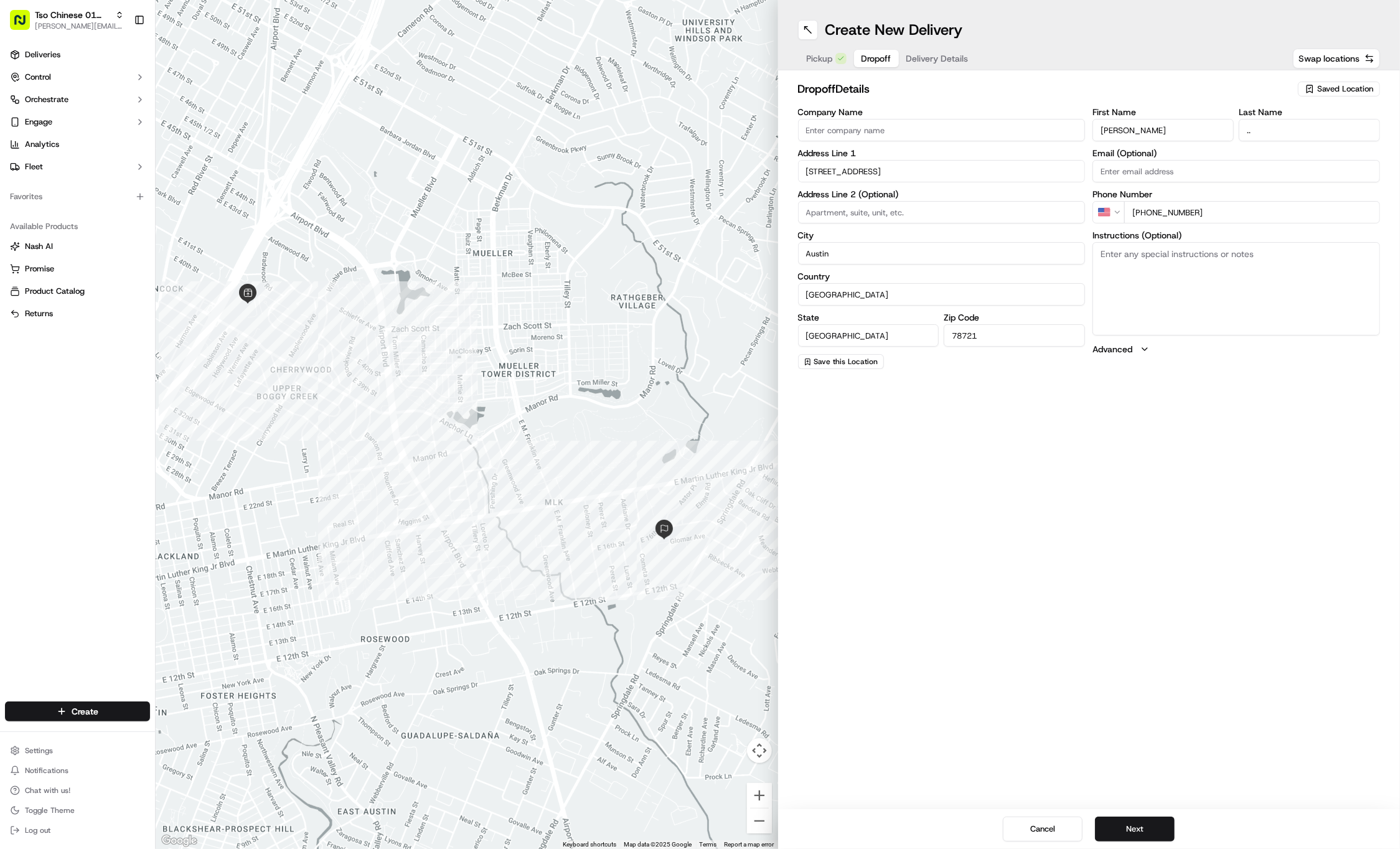
click at [953, 61] on span "Delivery Details" at bounding box center [937, 58] width 62 height 13
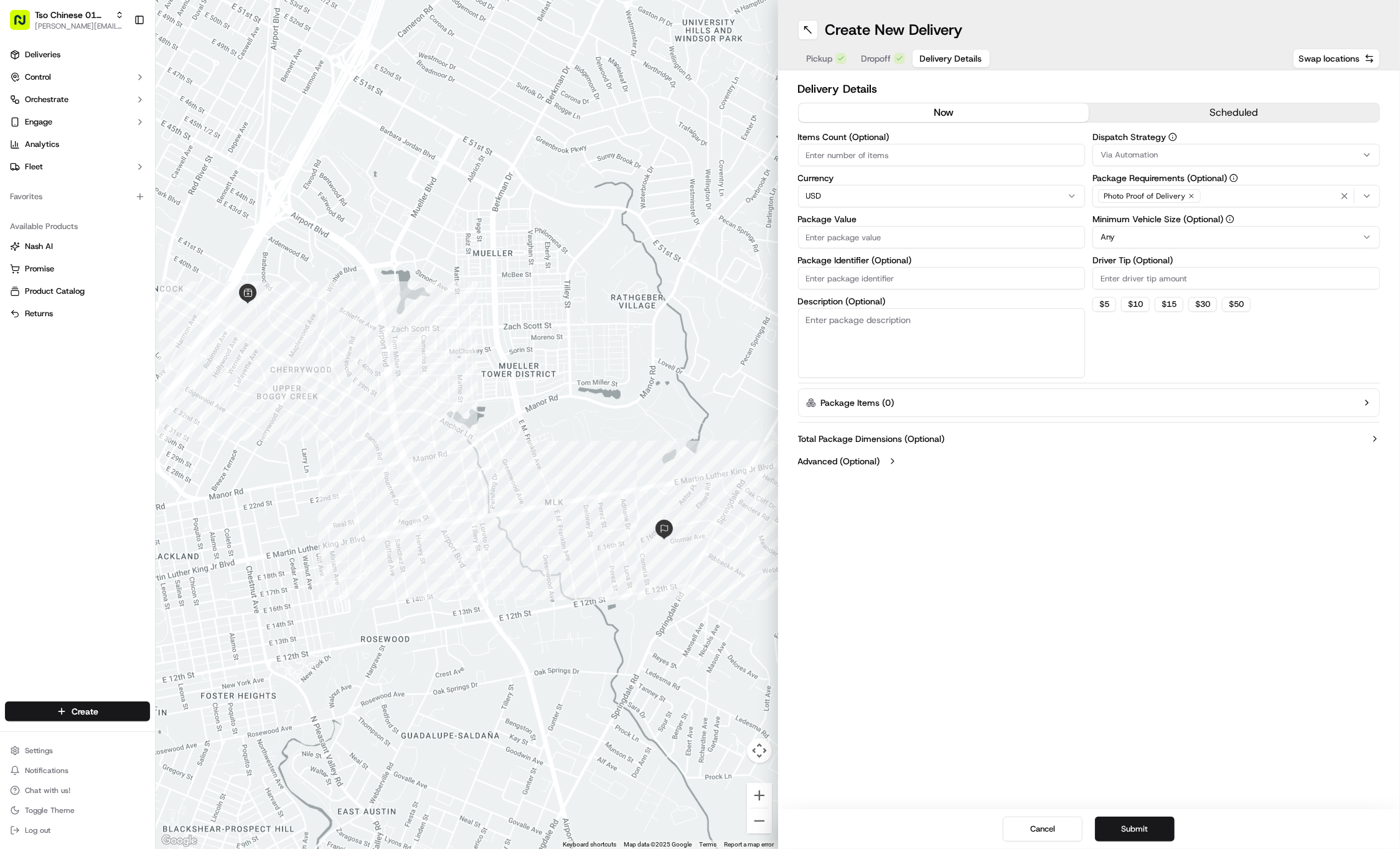
click at [969, 233] on input "Package Value" at bounding box center [942, 237] width 288 height 22
type input "28.04"
click at [1005, 304] on div "Description (Optional)" at bounding box center [942, 337] width 288 height 81
click at [1012, 270] on input "Package Identifier (Optional)" at bounding box center [942, 278] width 288 height 22
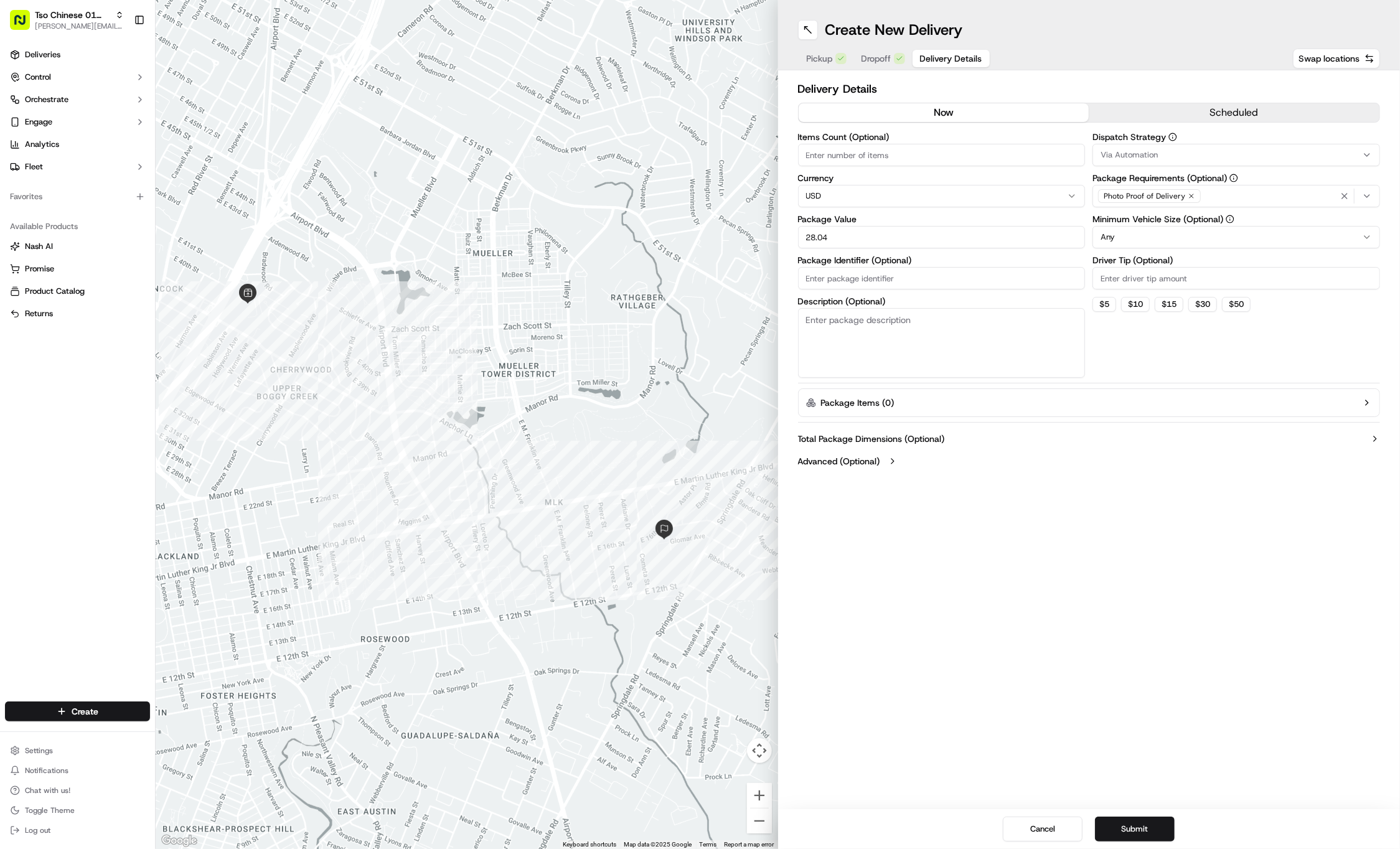
paste input "#XJRPWGW"
click at [847, 267] on input "#XJRPWGW" at bounding box center [942, 278] width 288 height 22
type input "#XJRPWGW"
click at [1158, 836] on button "Submit" at bounding box center [1135, 829] width 80 height 25
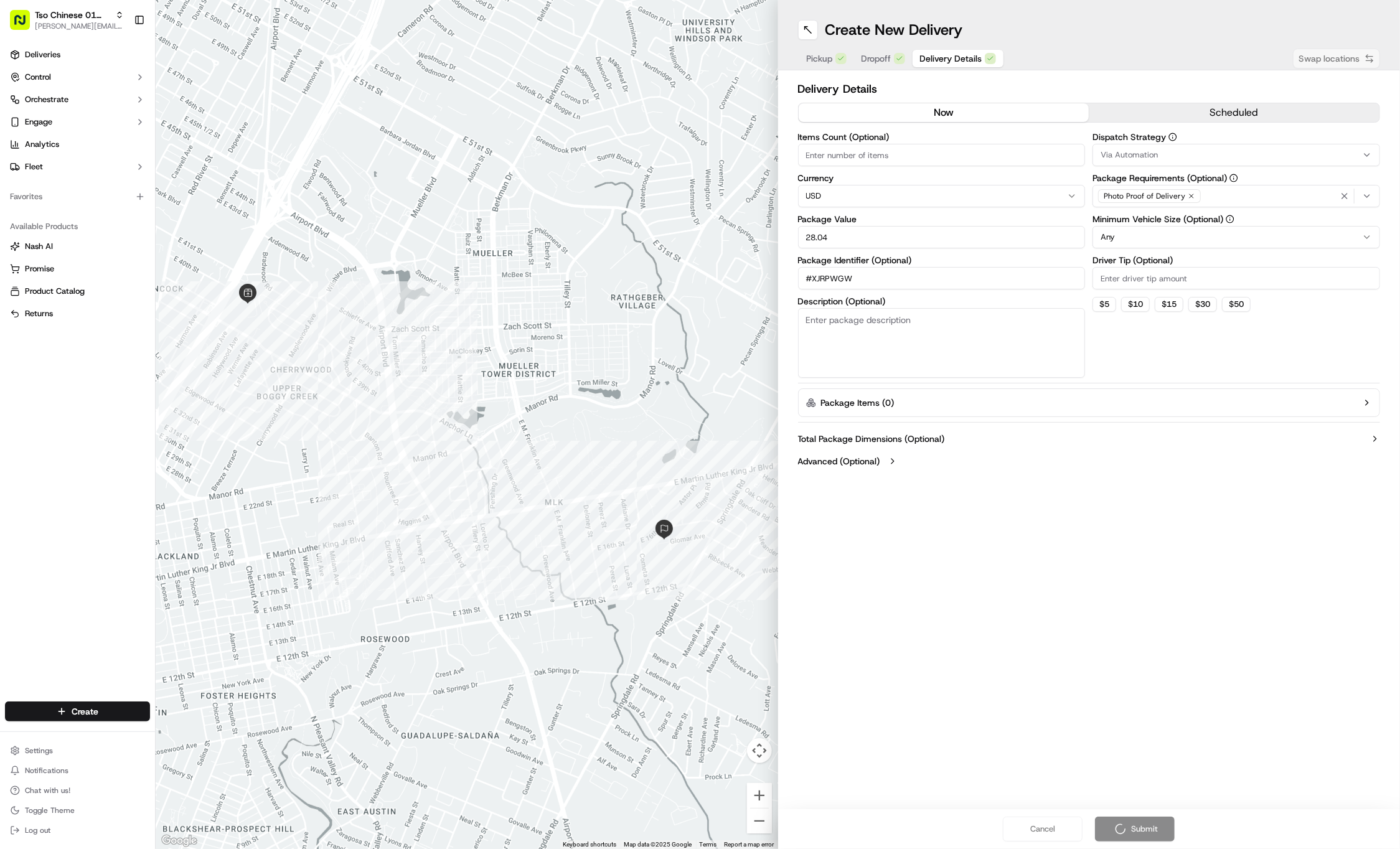
click at [1158, 836] on div "Cancel Submit" at bounding box center [1090, 829] width 622 height 40
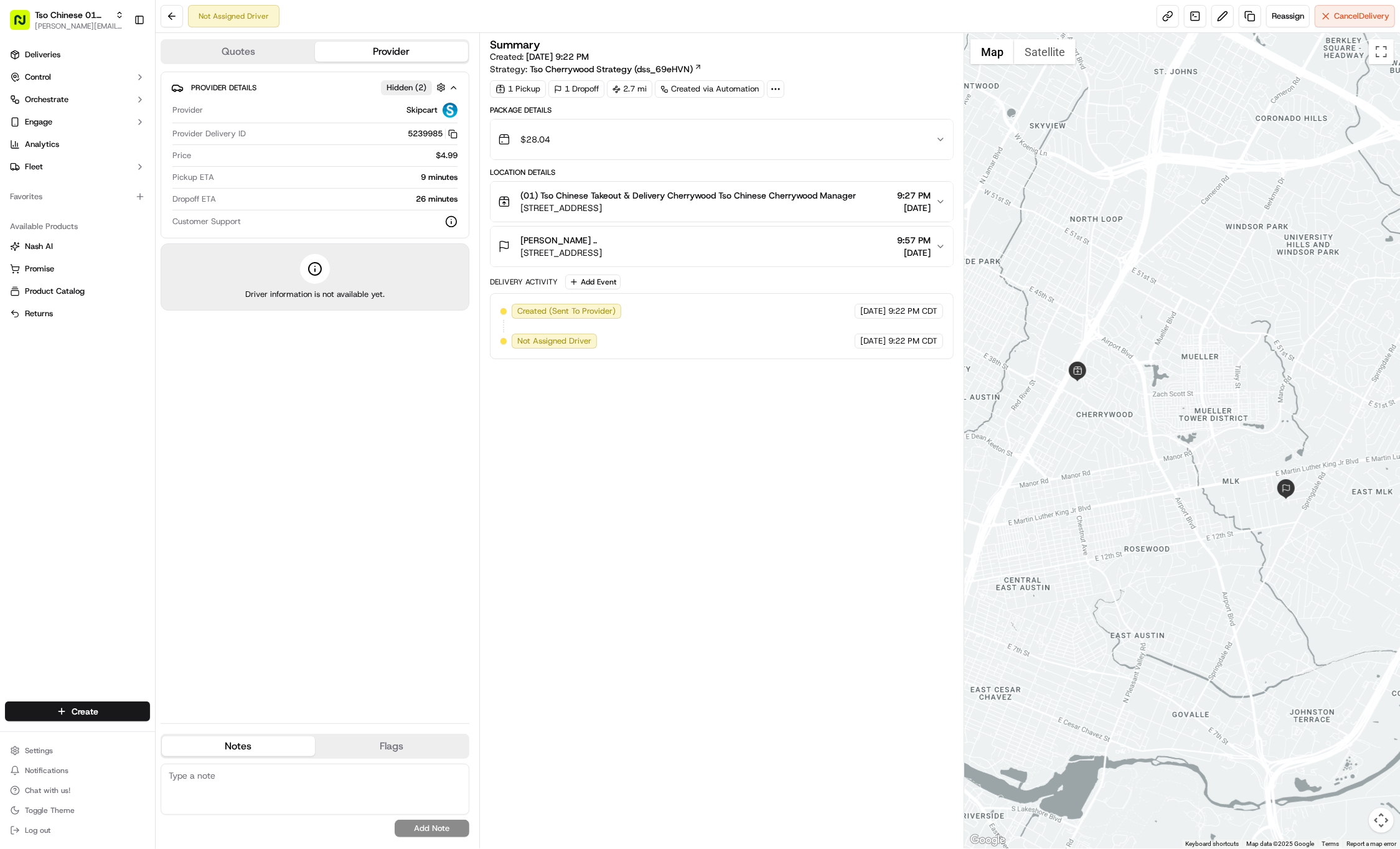
click at [401, 1] on div "Not Assigned Driver Reassign Cancel Delivery" at bounding box center [778, 16] width 1245 height 33
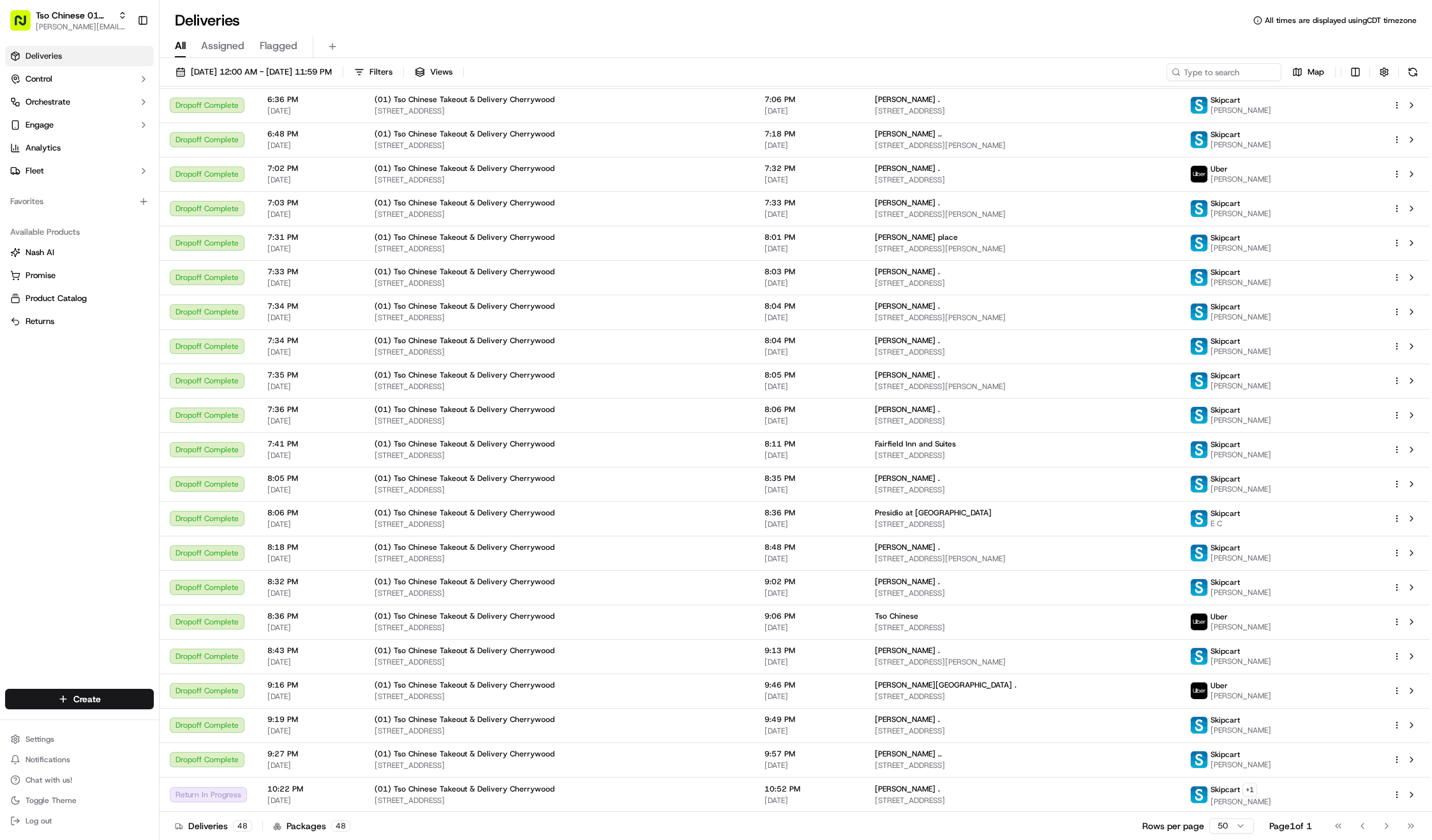
click at [1025, 790] on div "[PERSON_NAME] ." at bounding box center [1022, 788] width 295 height 10
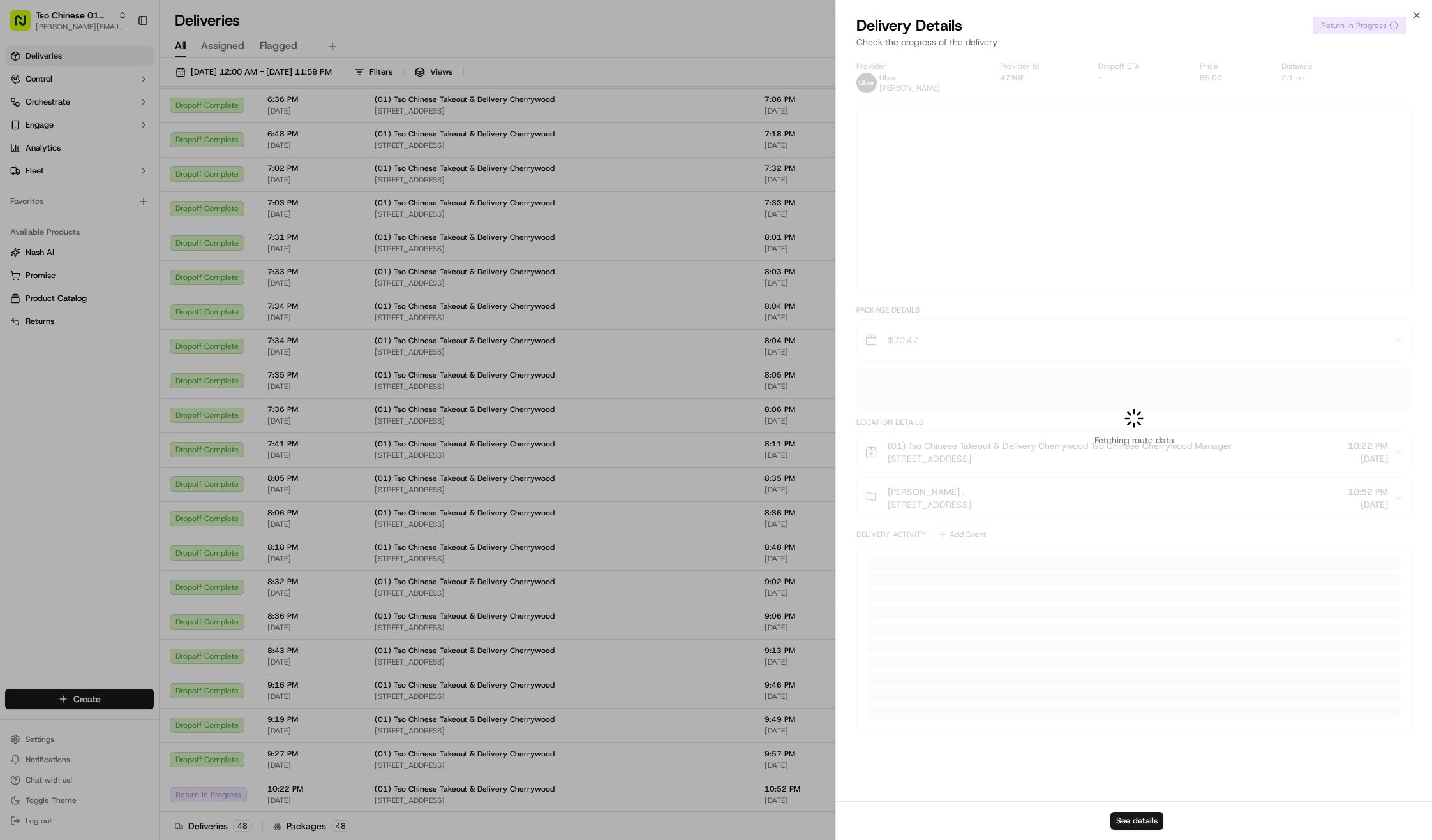
click at [1025, 790] on div at bounding box center [716, 420] width 1432 height 840
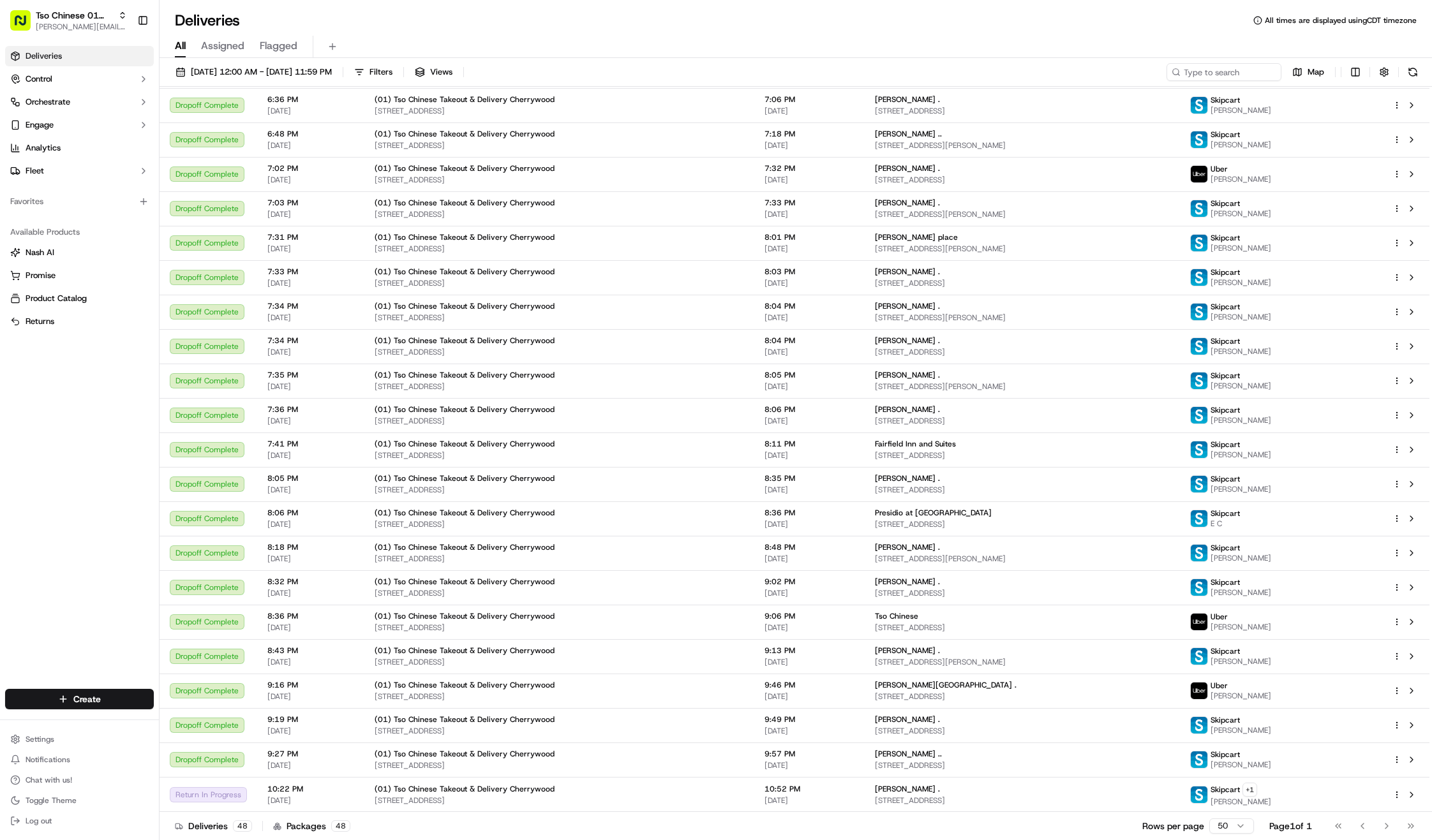
click at [686, 832] on div "Deliveries 48 Packages 48 Rows per page 50 Page 1 of 1 Go to first page Go to p…" at bounding box center [796, 826] width 1272 height 29
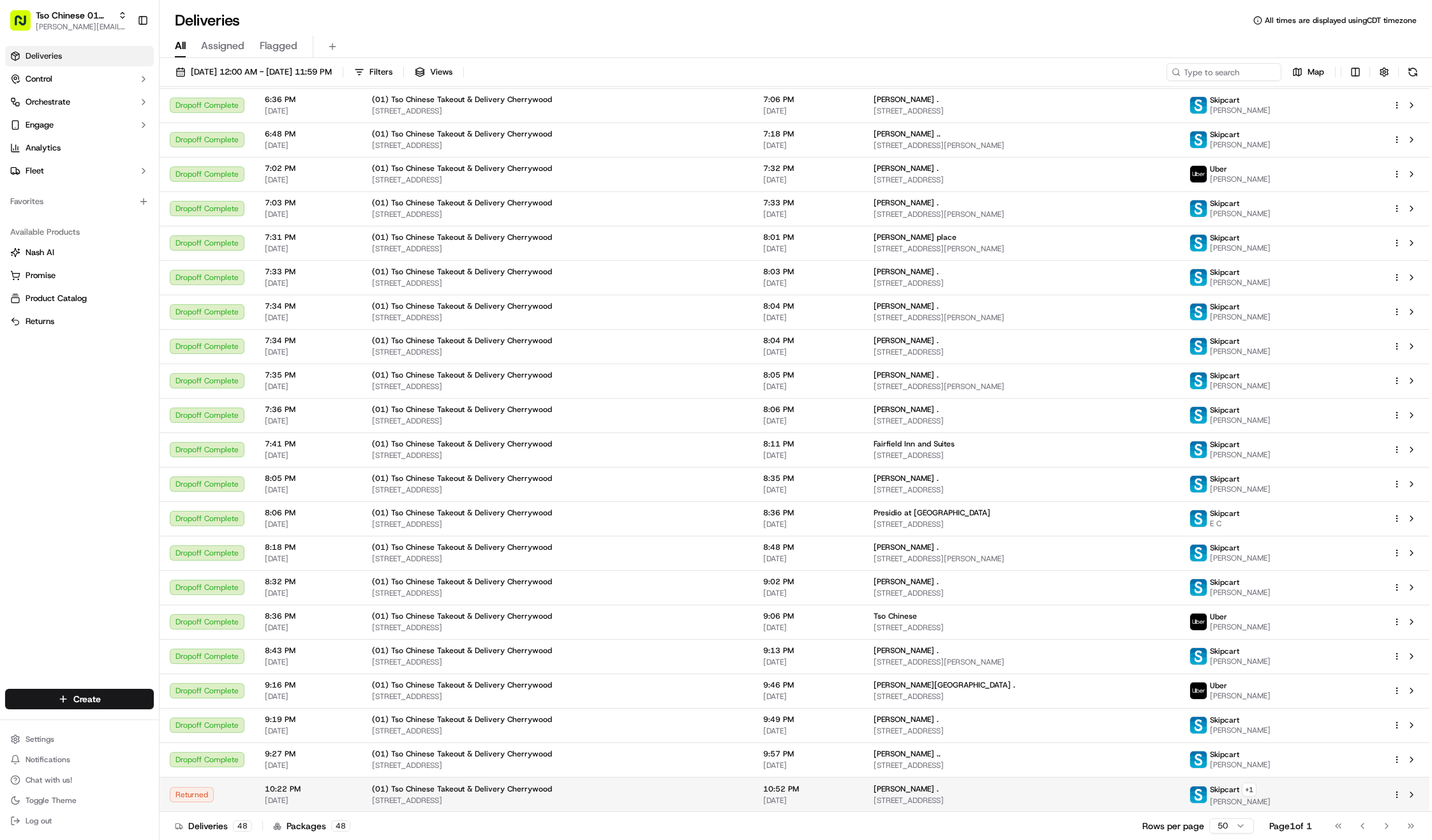
click at [1394, 795] on html "Tso Chinese 01 Cherrywood [PERSON_NAME][EMAIL_ADDRESS][DOMAIN_NAME] Toggle Side…" at bounding box center [716, 420] width 1432 height 840
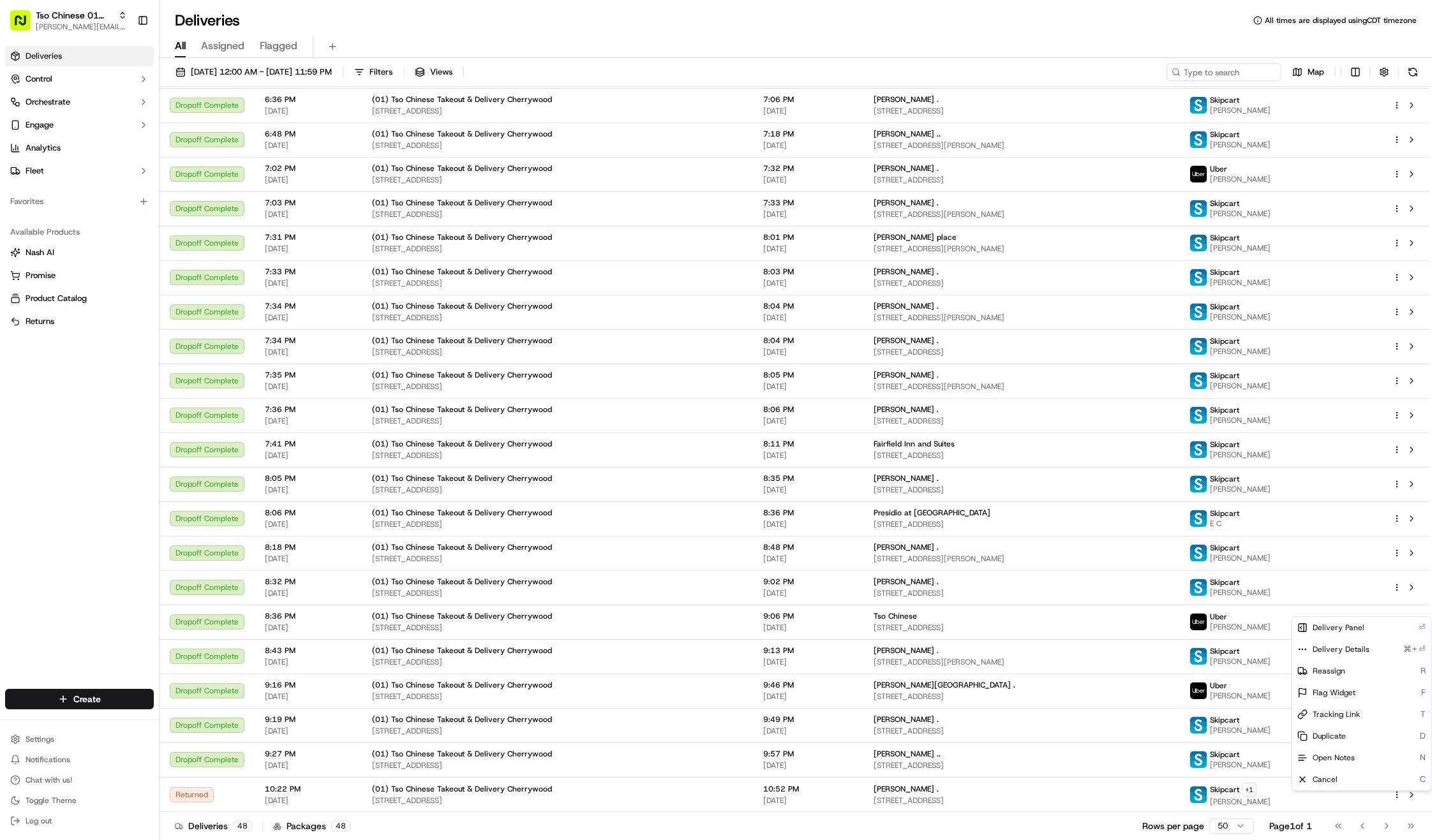
click at [998, 795] on html "Tso Chinese 01 Cherrywood jason@tsochinese.com Toggle Sidebar Deliveries Contro…" at bounding box center [716, 420] width 1432 height 840
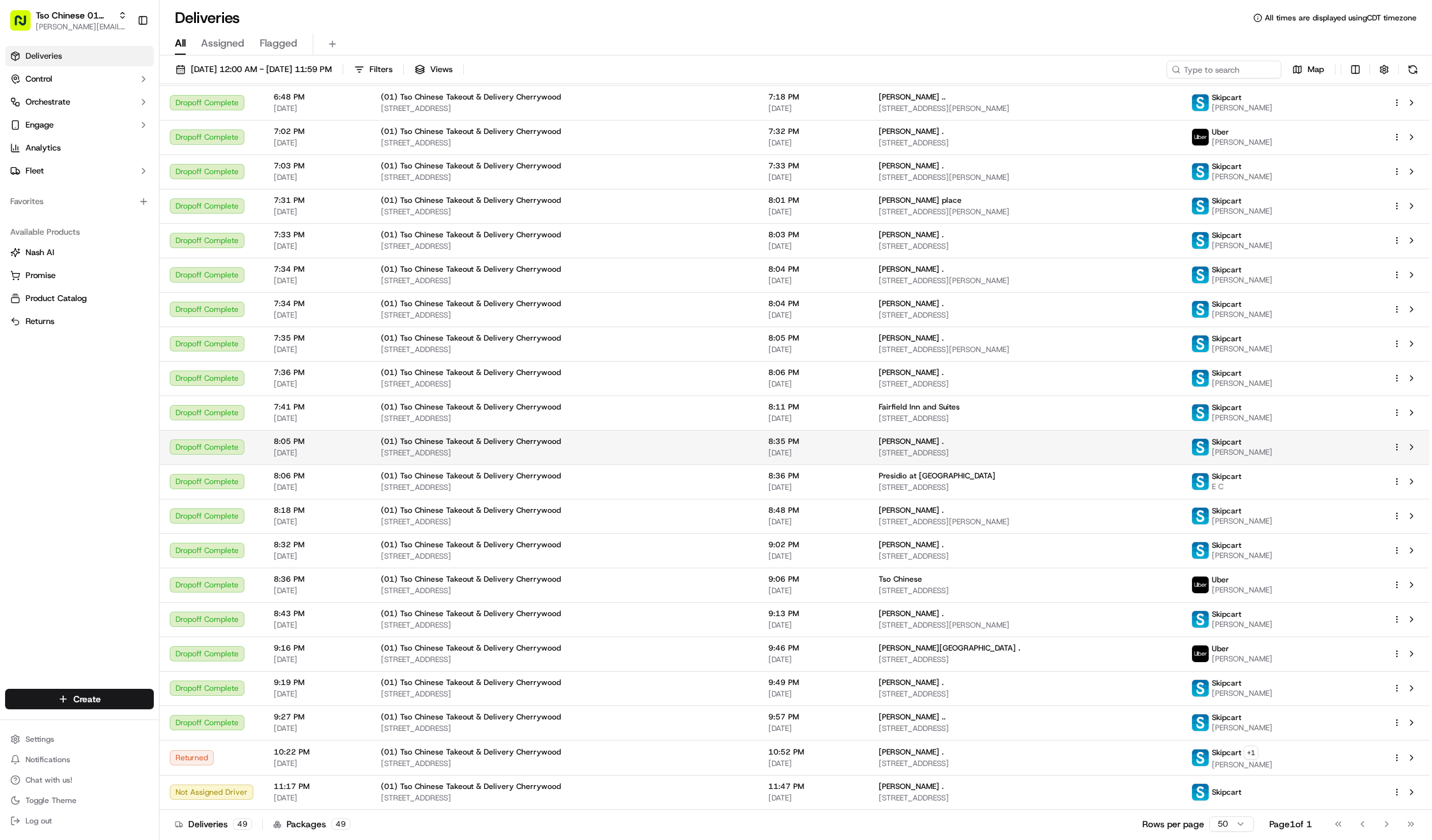
scroll to position [994, 0]
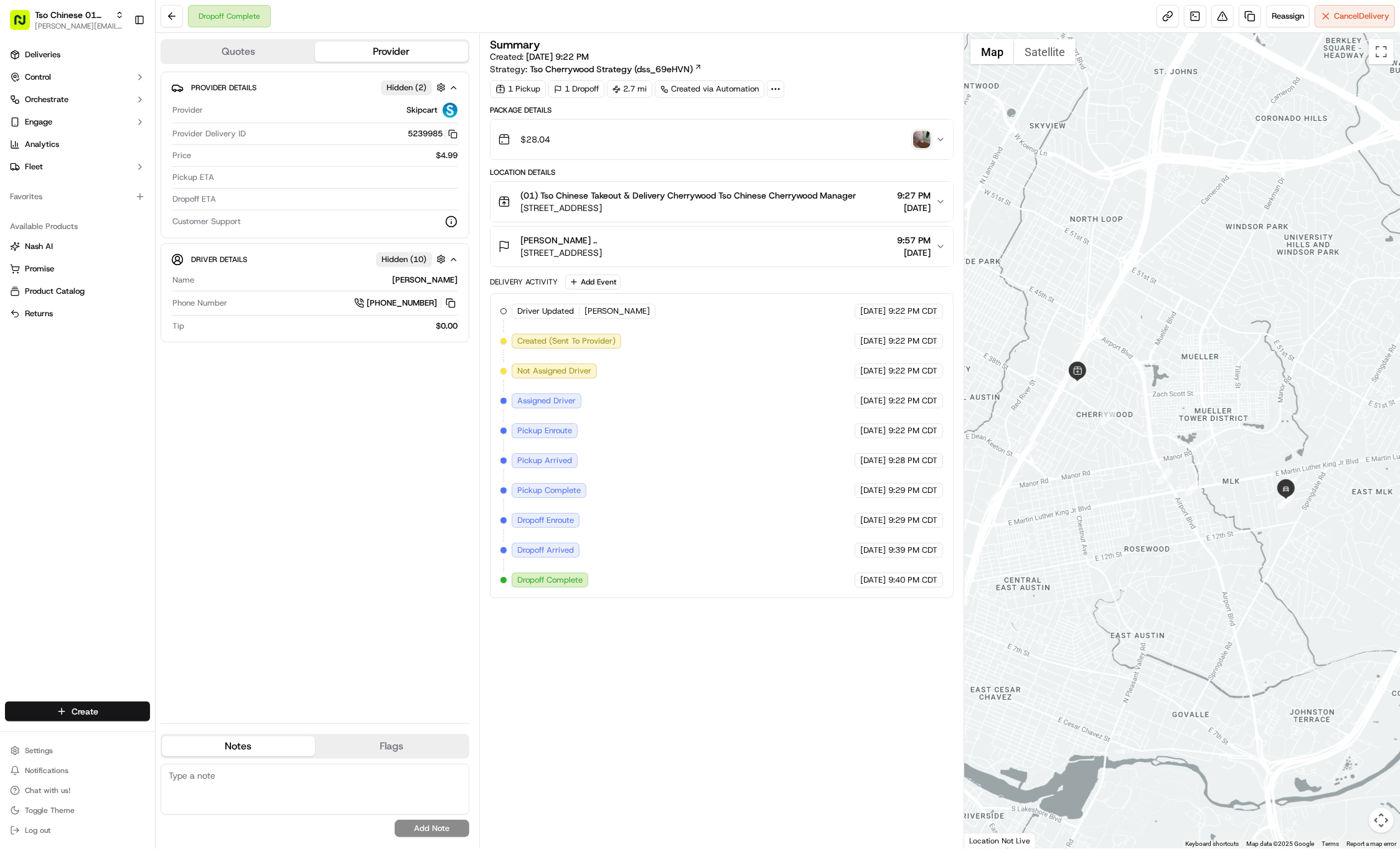
click at [87, 705] on html "Tso Chinese 01 Cherrywood [PERSON_NAME][EMAIL_ADDRESS][DOMAIN_NAME] Toggle Side…" at bounding box center [700, 424] width 1400 height 849
click at [218, 731] on link "Delivery" at bounding box center [225, 734] width 139 height 22
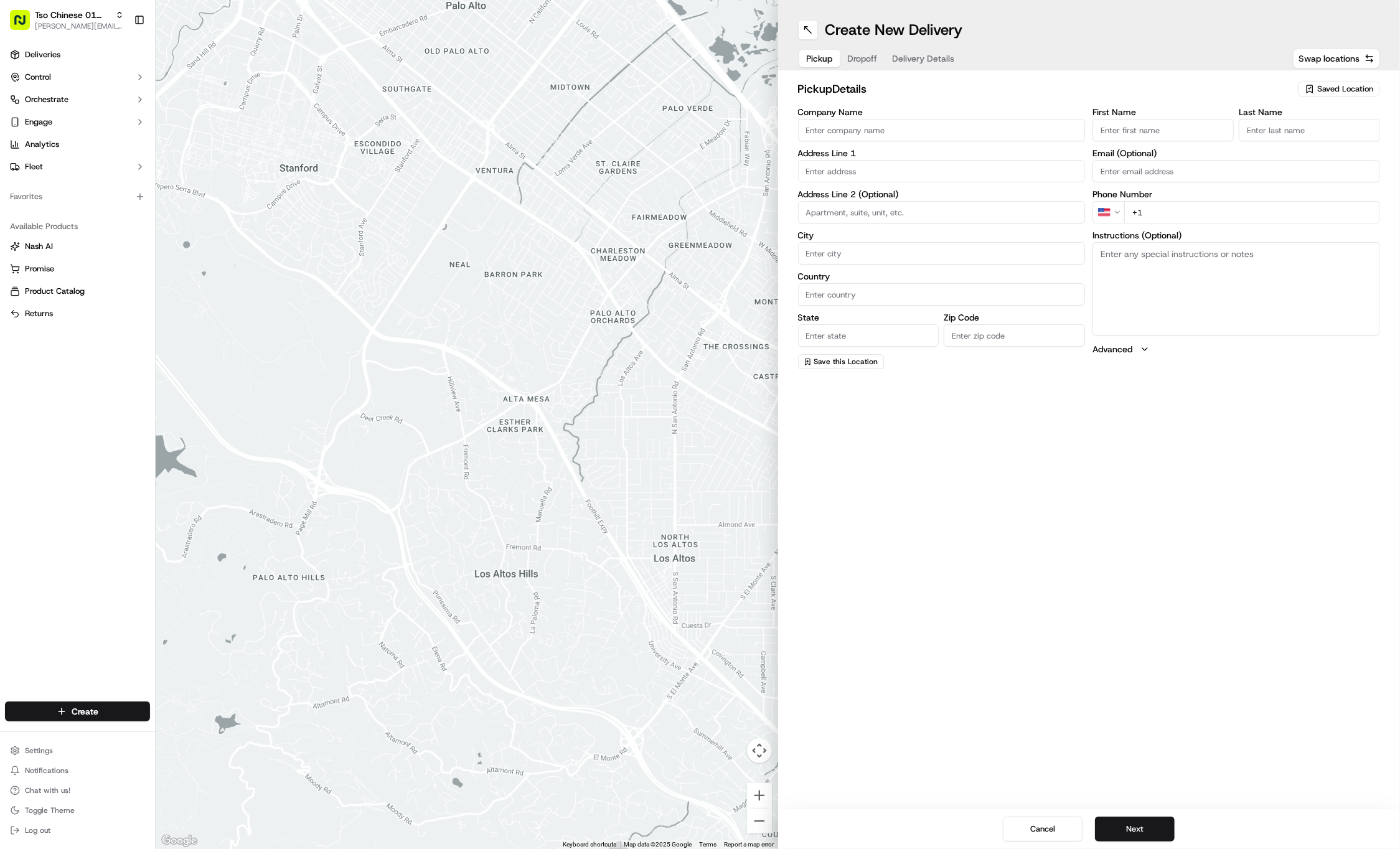
click at [1316, 95] on div "Saved Location" at bounding box center [1339, 89] width 82 height 15
click at [1315, 140] on span "(01) Tso Chinese Takeout & Delivery Cherrywood" at bounding box center [1317, 141] width 153 height 22
type input "(01) Tso Chinese Takeout & Delivery Cherrywood"
type input "Ste E-5"
type input "Austin"
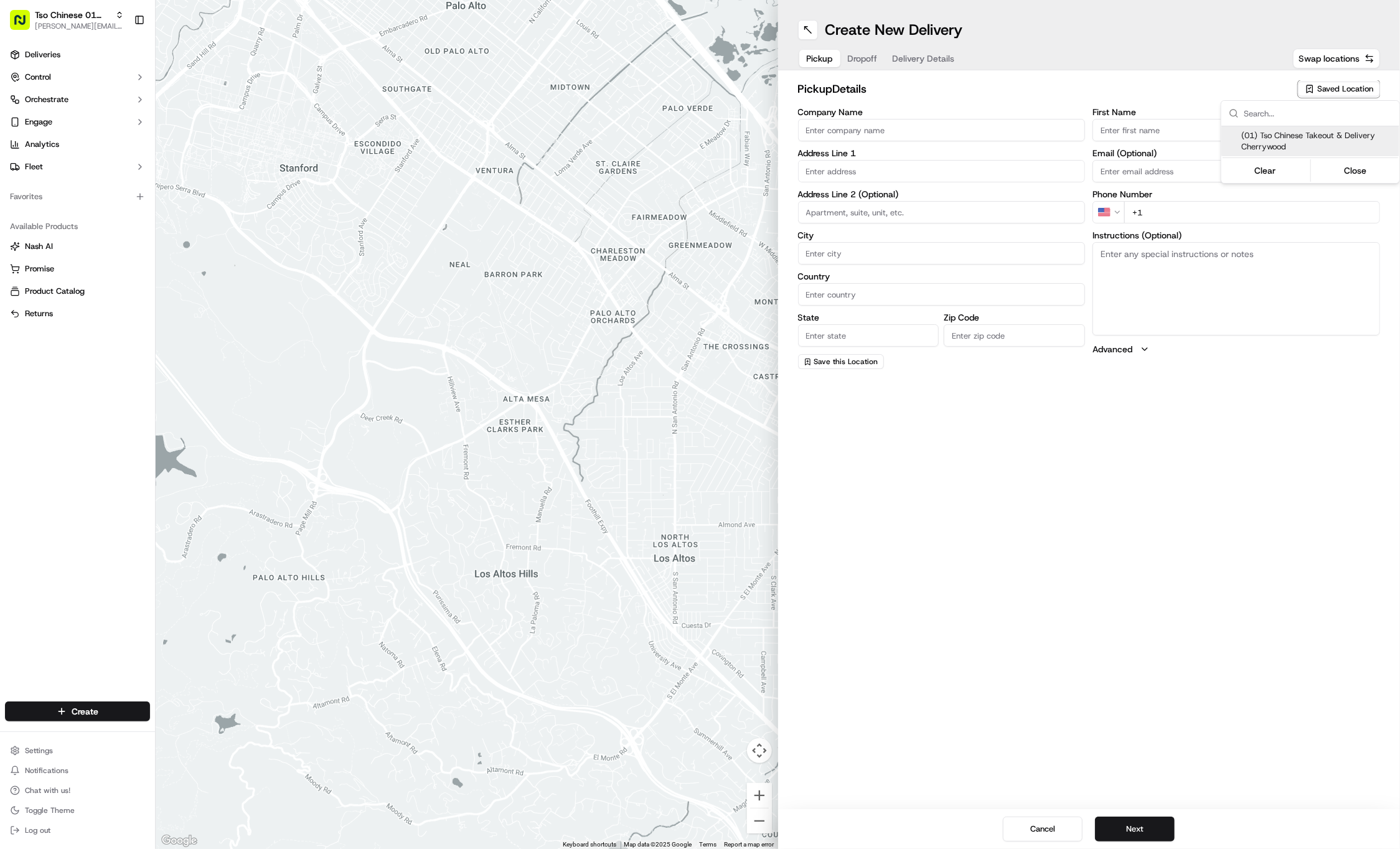
type input "US"
type input "TX"
type input "78722"
type input "Tso Chinese"
type input "Cherrywood Manager"
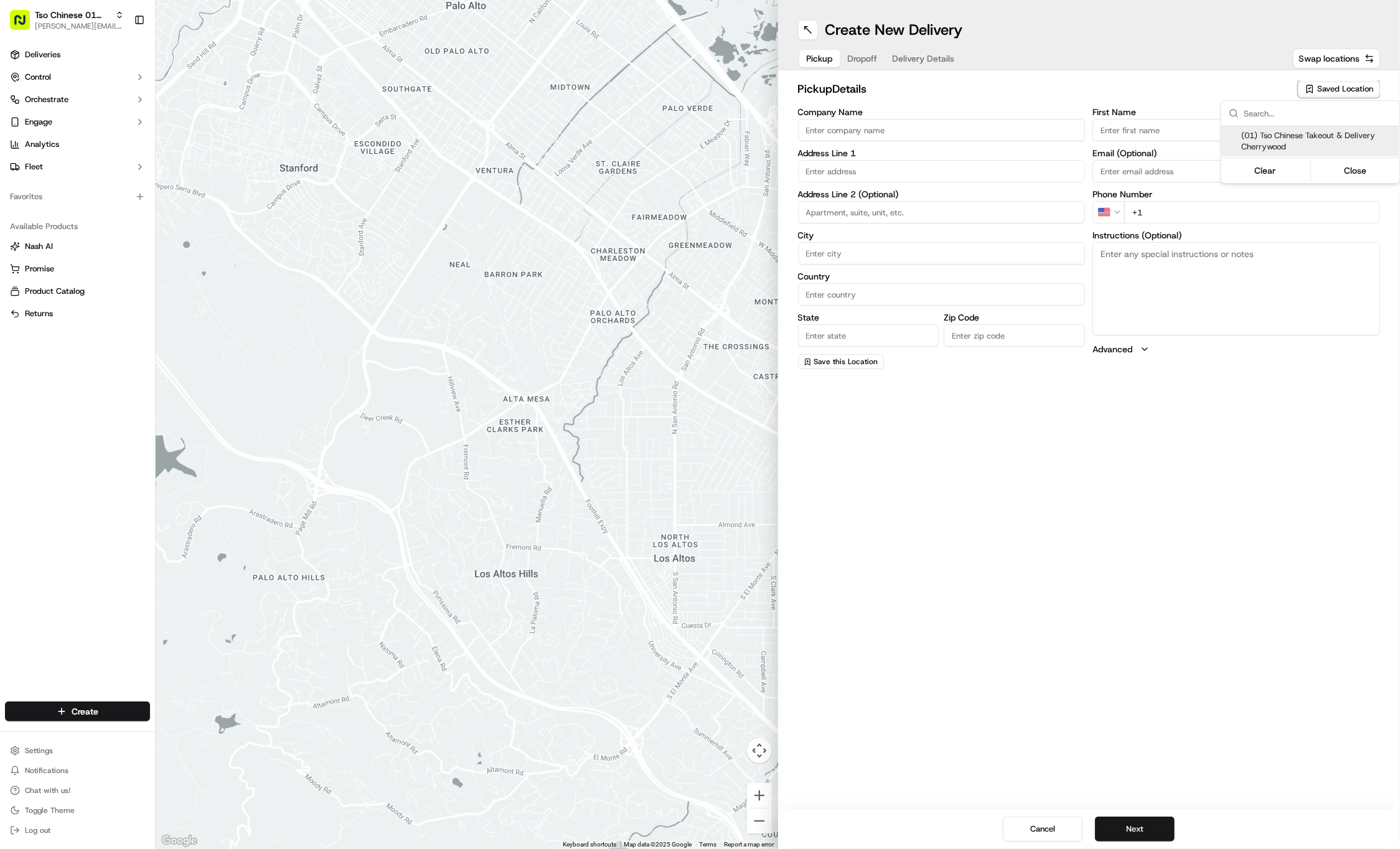
type input "cherrywoodstore@tsochinese.com"
type input "+1 512 401 3232"
type textarea "Submit a picture displaying address & food as Proof of Delivery. Envía una foto…"
type input "3909 N Interstate Hwy 35"
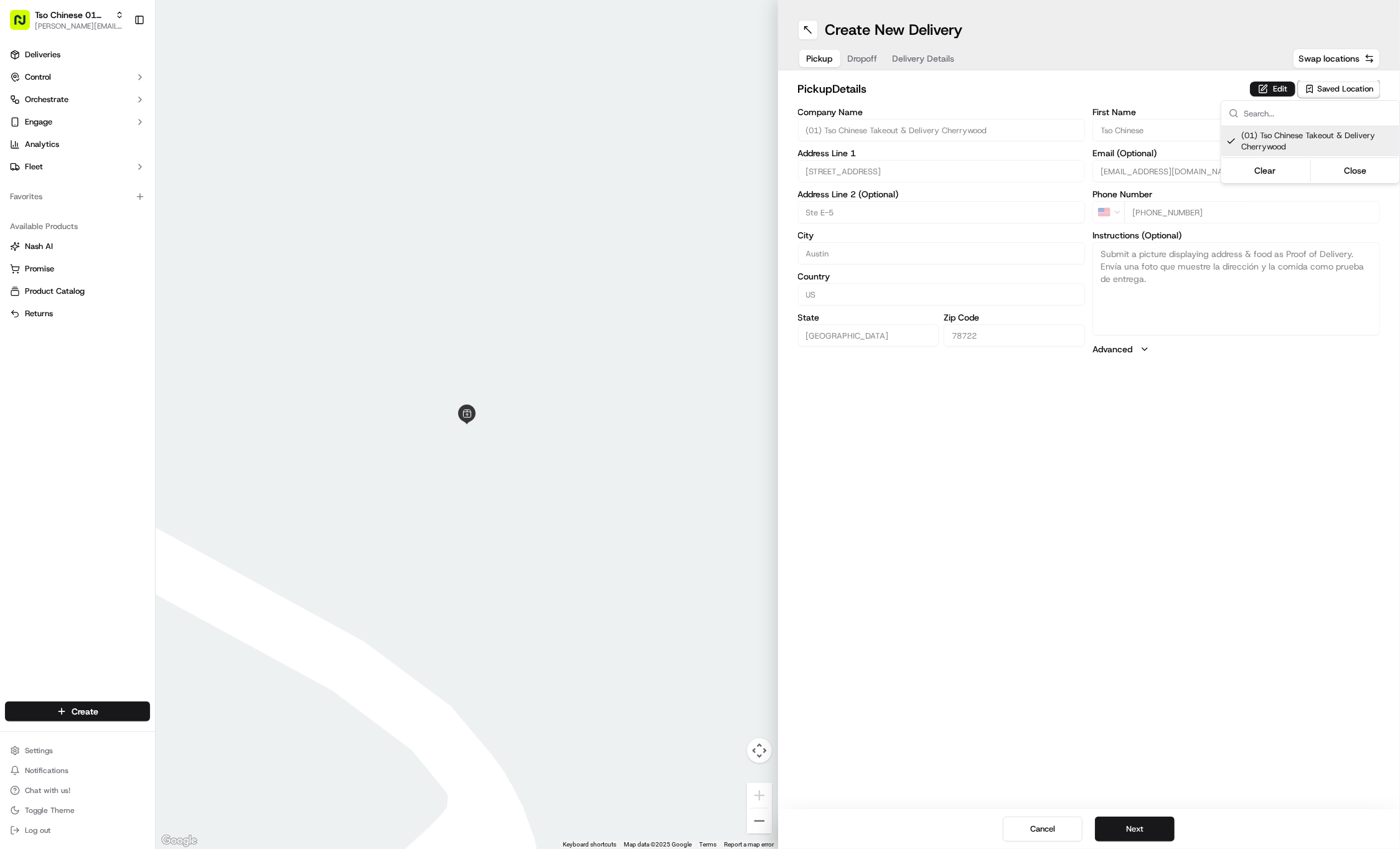
click at [866, 56] on html "Tso Chinese 01 Cherrywood jason@tsochinese.com Toggle Sidebar Deliveries Contro…" at bounding box center [700, 424] width 1400 height 849
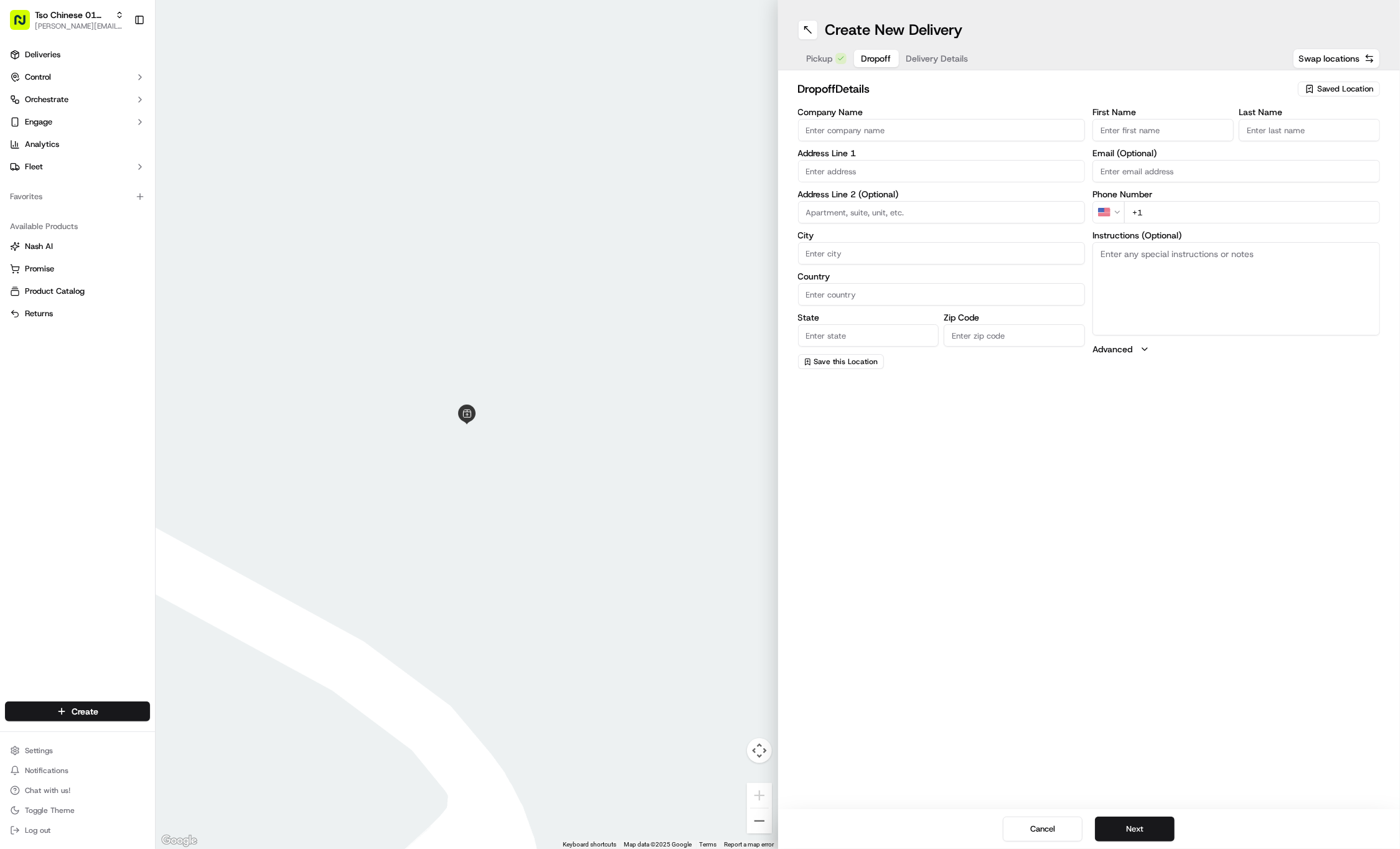
click at [866, 56] on span "Dropoff" at bounding box center [877, 58] width 30 height 13
click at [1186, 127] on input "First Name" at bounding box center [1163, 130] width 141 height 22
paste input "Brittany Boyer"
type input "Brittany Boyer"
type input "."
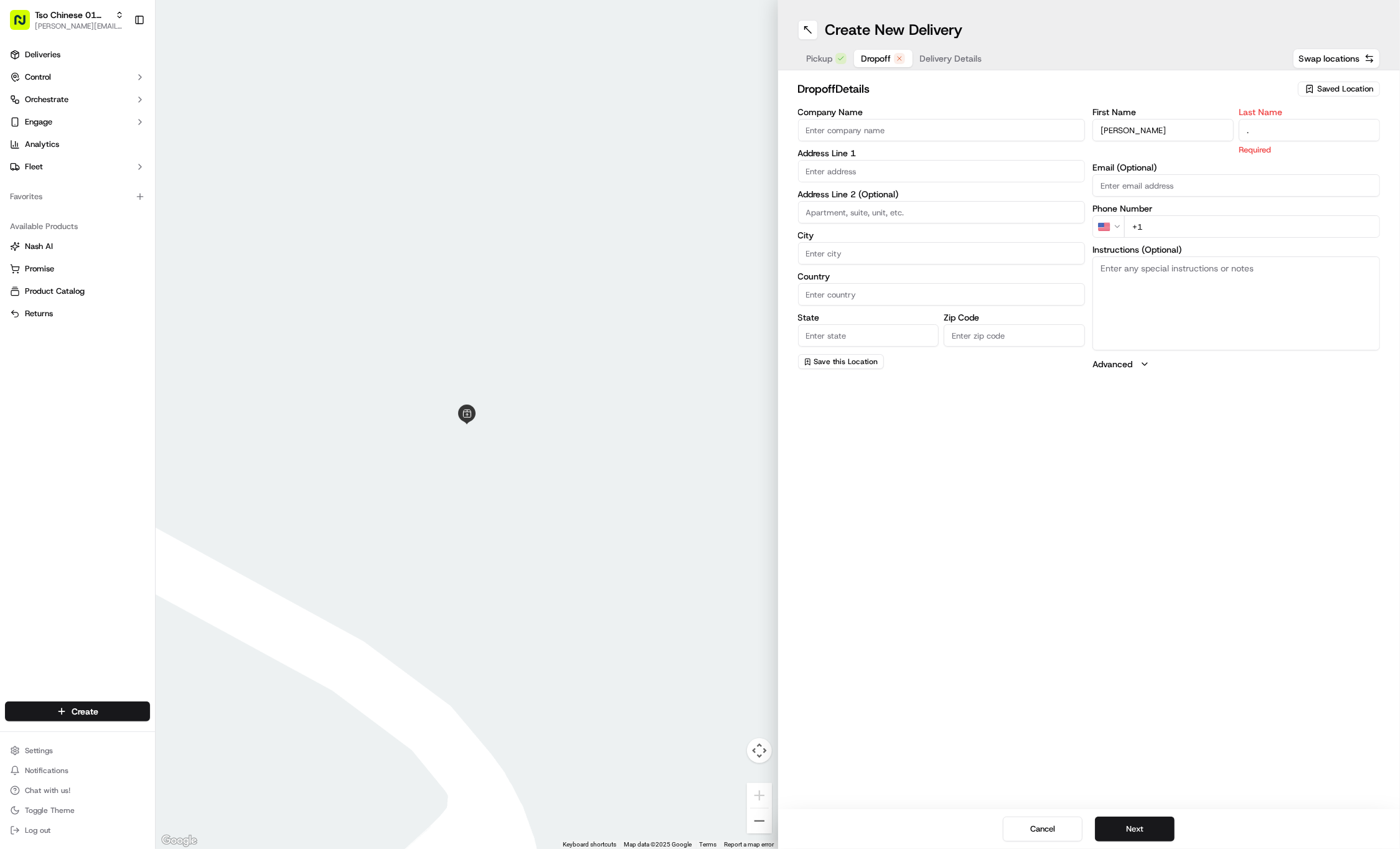
click at [1263, 224] on div "First Name Brittany Boyer Last Name . Required Email (Optional) Phone Number US…" at bounding box center [1236, 239] width 288 height 262
click at [1265, 217] on input "+1" at bounding box center [1252, 212] width 256 height 22
paste input "214 808 1082"
type input "+1 214 808 1082"
click at [1296, 269] on textarea "Instructions (Optional)" at bounding box center [1236, 289] width 288 height 93
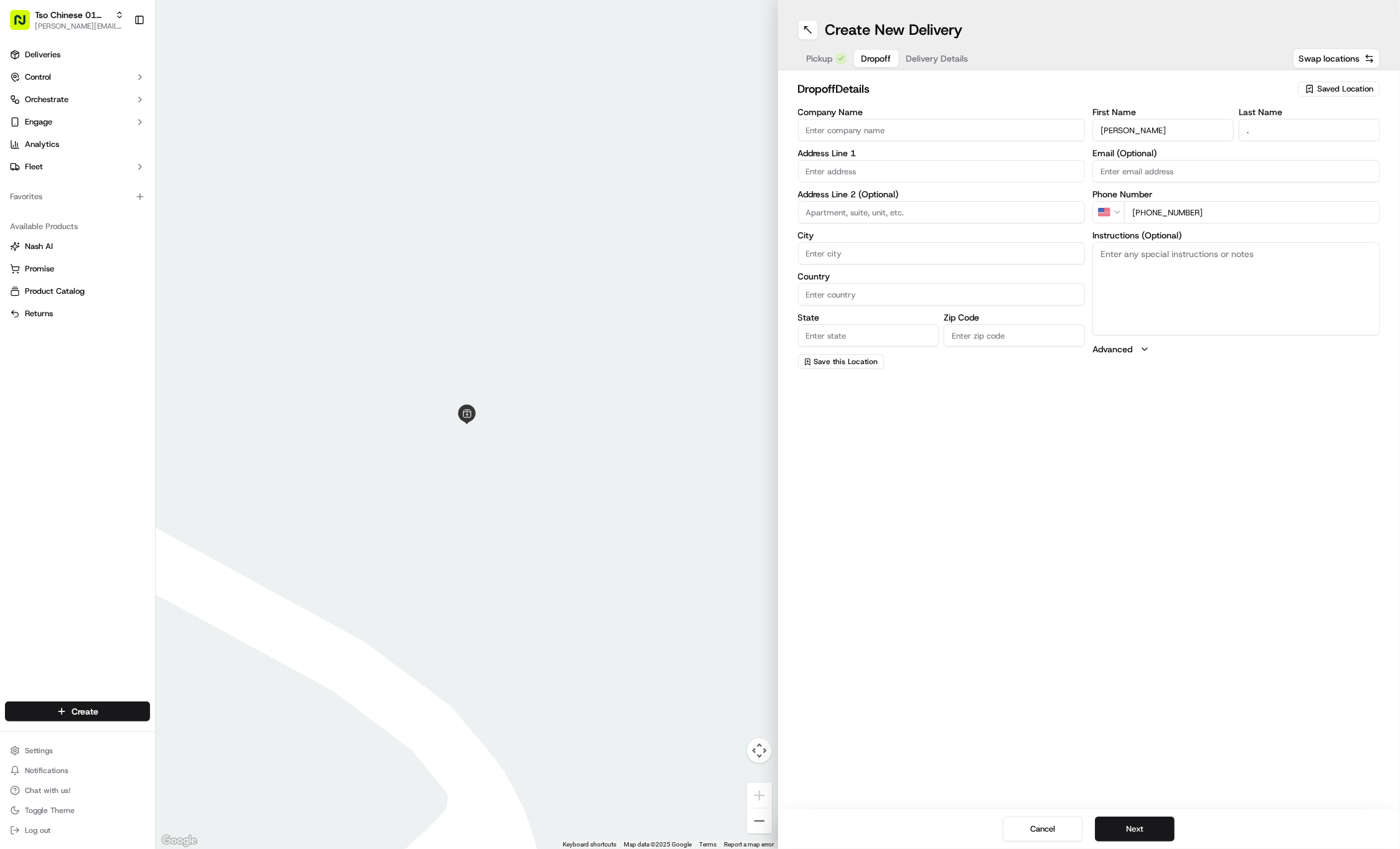
click at [1296, 269] on textarea "Instructions (Optional)" at bounding box center [1236, 289] width 288 height 93
paste textarea "First building on the right when you pull into Hancock place condominiums. Call…"
paste textarea "Hancock place condominiums"
type textarea "First building on the right when you pull into Hancock place condominiums. Call…"
click at [973, 152] on label "Address Line 1" at bounding box center [942, 153] width 288 height 9
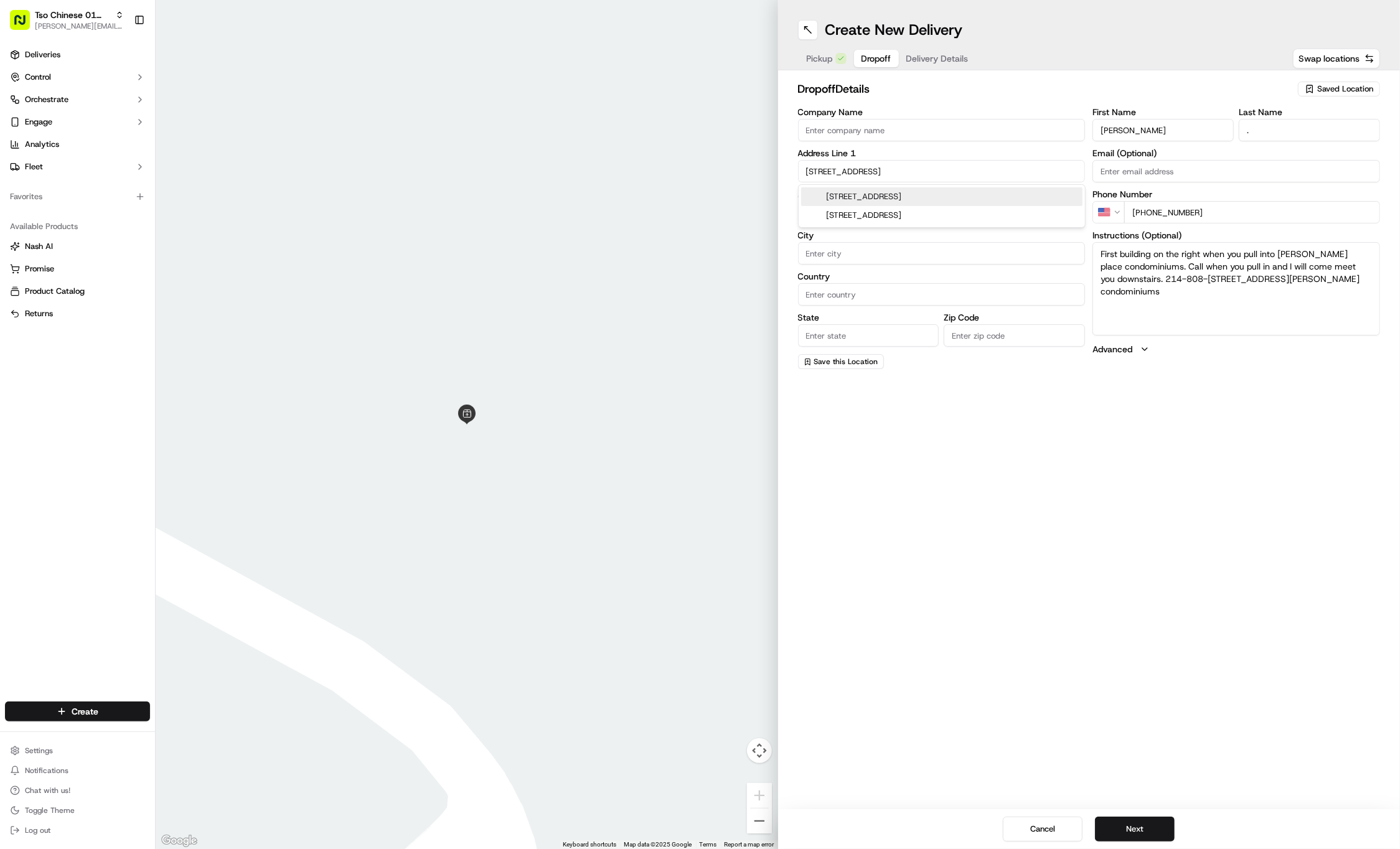
click at [940, 194] on div "916 E 32nd St, Austin, TX" at bounding box center [942, 197] width 282 height 18
type input "916 E 32nd St, Austin, TX 78705, USA"
type input "Austin"
type input "United States"
type input "TX"
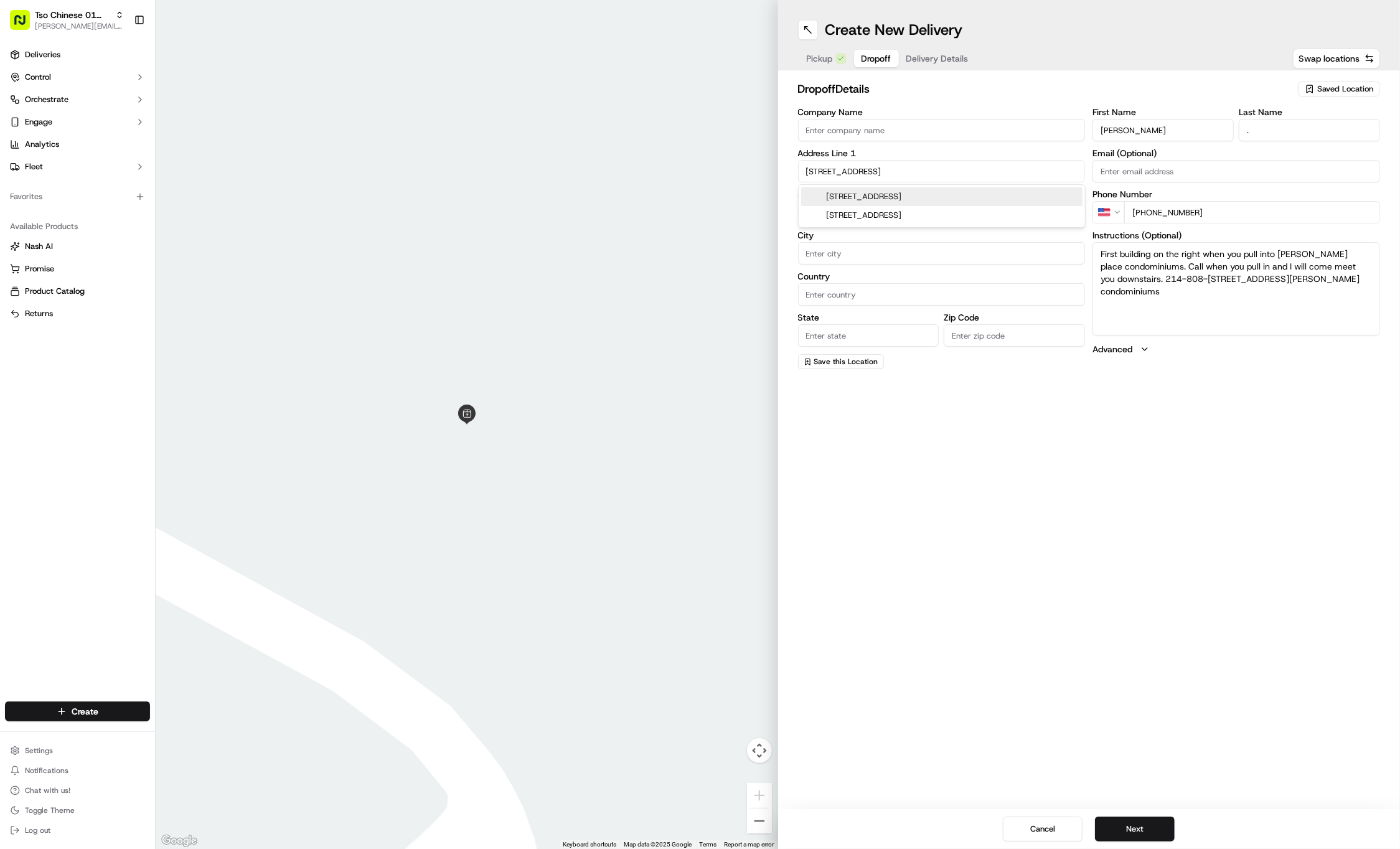
type input "78705"
type input "916 East 32nd Street"
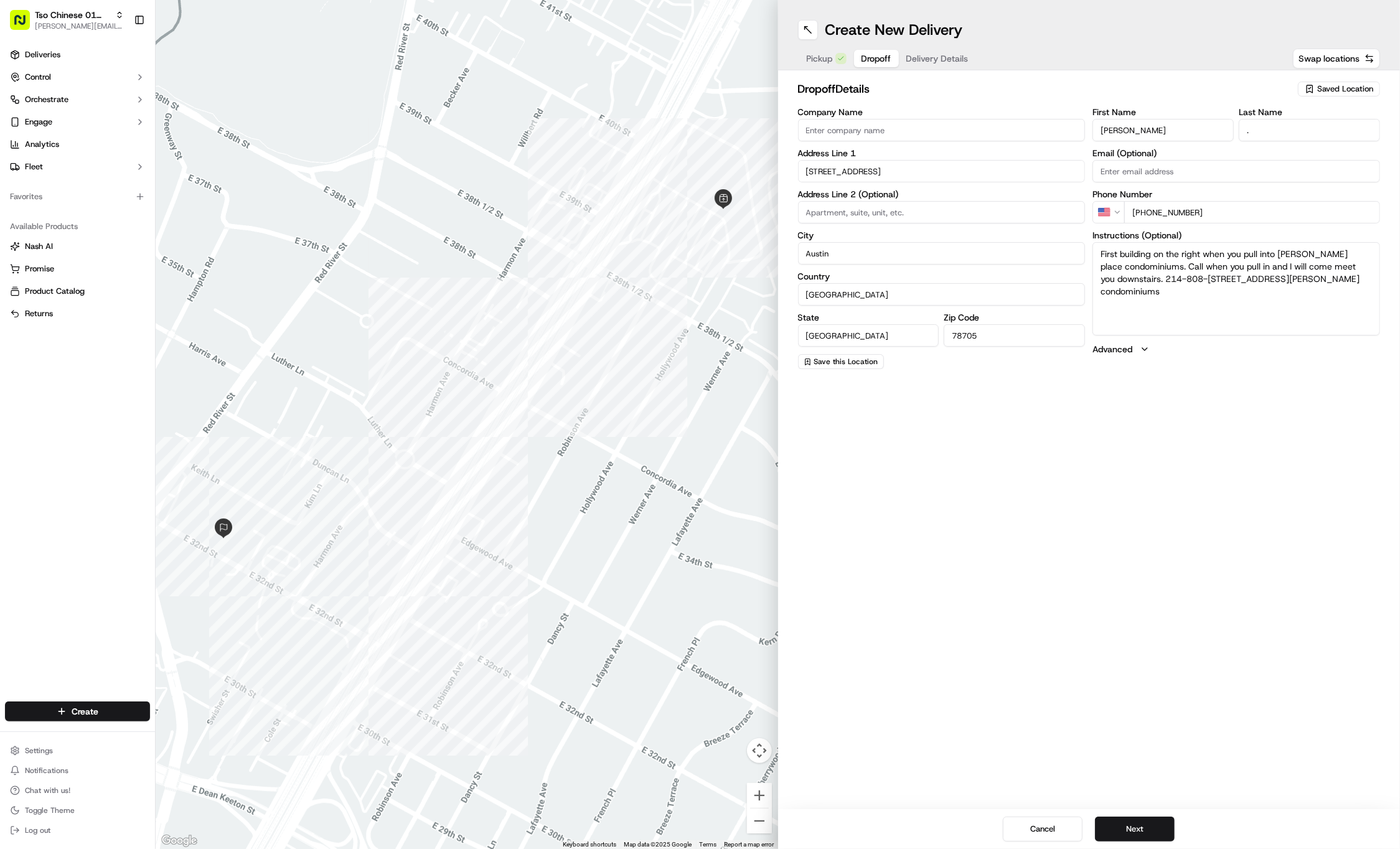
click at [927, 205] on input at bounding box center [942, 212] width 288 height 22
paste input "Apt 203"
type input "Apt 203"
click at [955, 60] on span "Delivery Details" at bounding box center [937, 58] width 62 height 13
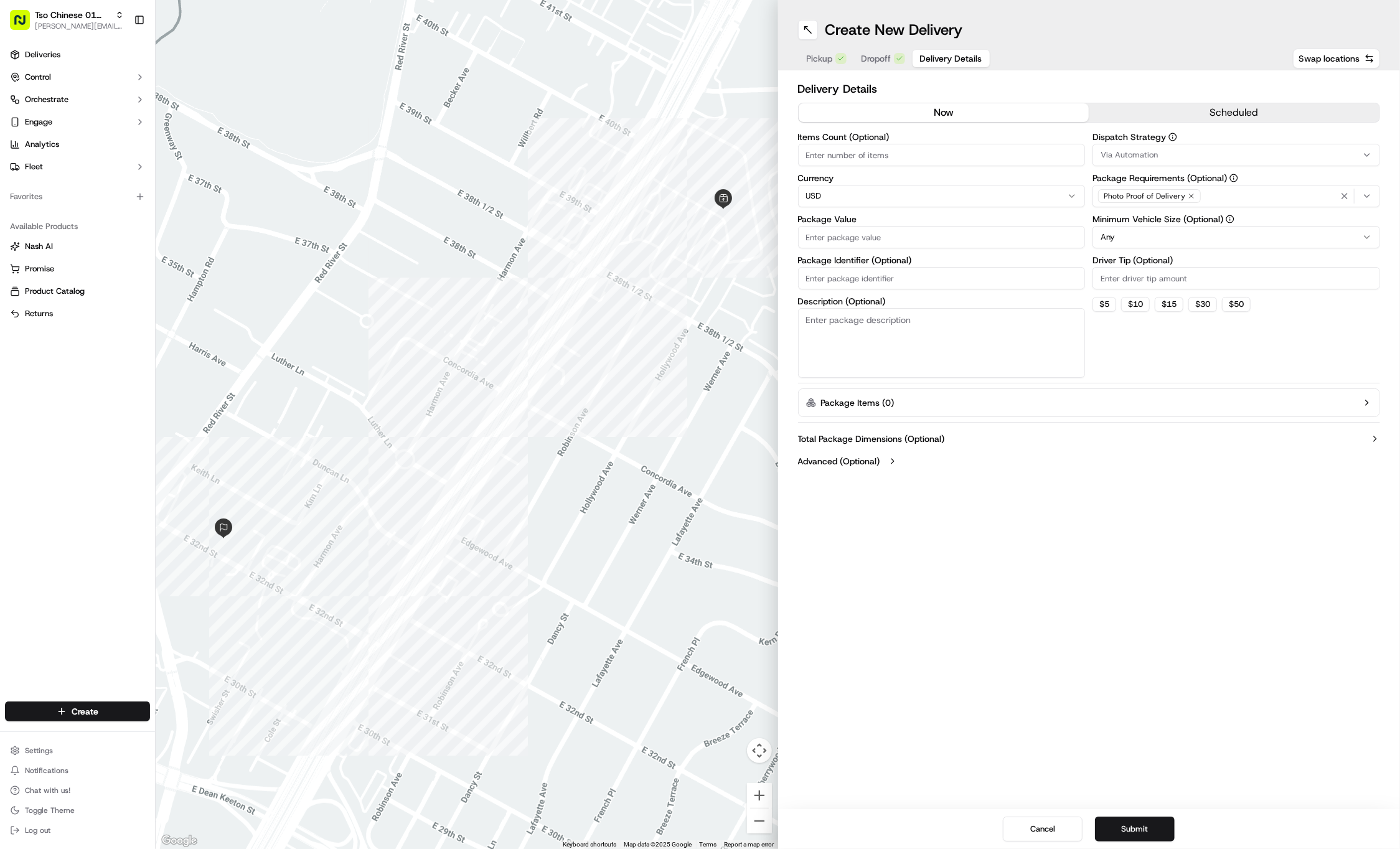
click at [1303, 152] on div "Via Automation" at bounding box center [1236, 154] width 282 height 11
click at [1189, 219] on span "Tso Cherrywood Strategy" at bounding box center [1190, 222] width 153 height 11
click at [1194, 52] on html "Tso Chinese 01 Cherrywood jason@tsochinese.com Toggle Sidebar Deliveries Contro…" at bounding box center [700, 424] width 1400 height 849
click at [1189, 195] on icon "button" at bounding box center [1192, 196] width 7 height 7
click at [1189, 195] on div "Select requirements" at bounding box center [1236, 196] width 282 height 11
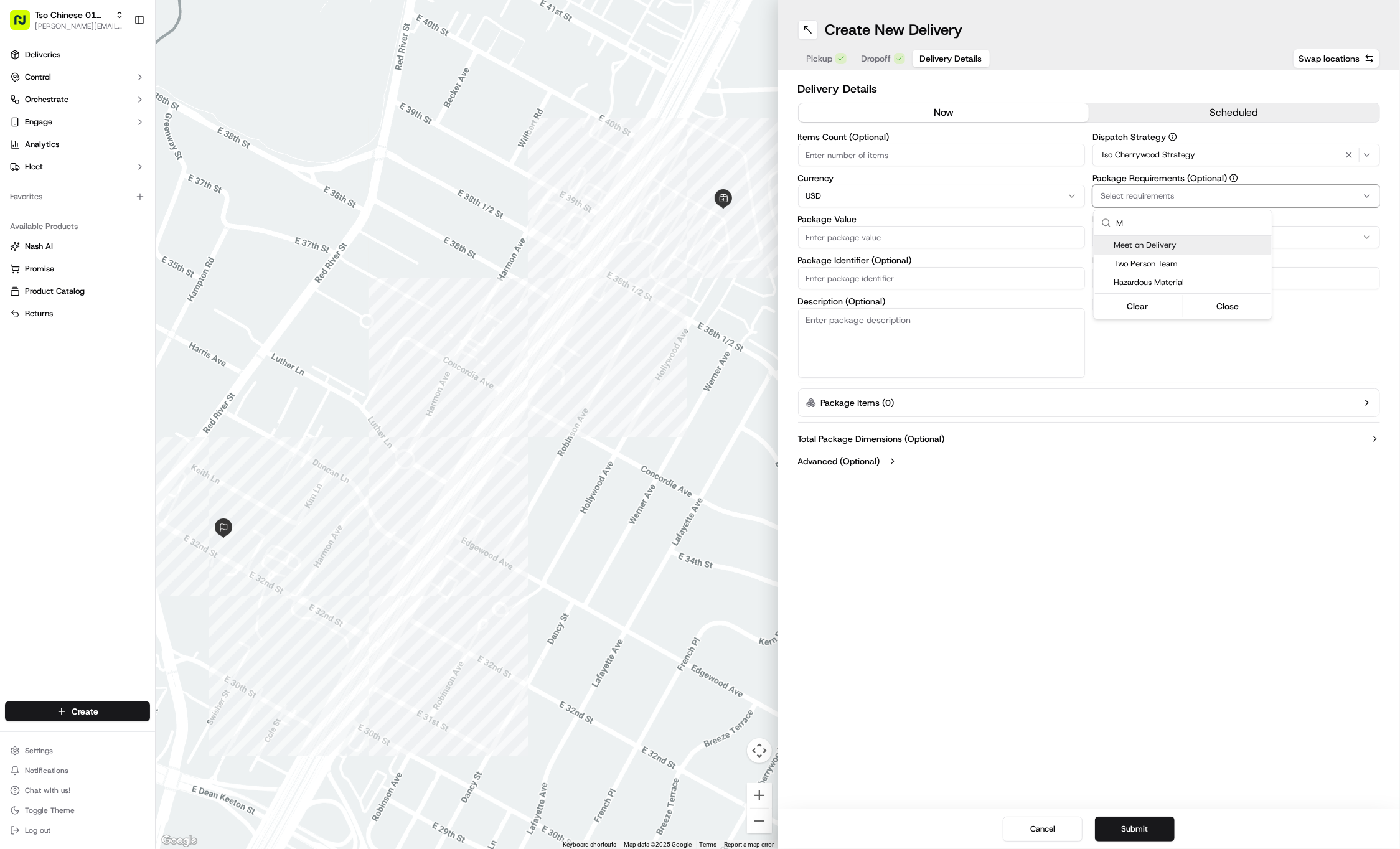
type input "M"
click at [1184, 242] on span "Meet on Delivery" at bounding box center [1190, 245] width 153 height 11
click at [1156, 18] on html "Tso Chinese 01 Cherrywood jason@tsochinese.com Toggle Sidebar Deliveries Contro…" at bounding box center [700, 424] width 1400 height 849
click at [1134, 270] on input "Driver Tip (Optional)" at bounding box center [1236, 278] width 288 height 22
type input "2"
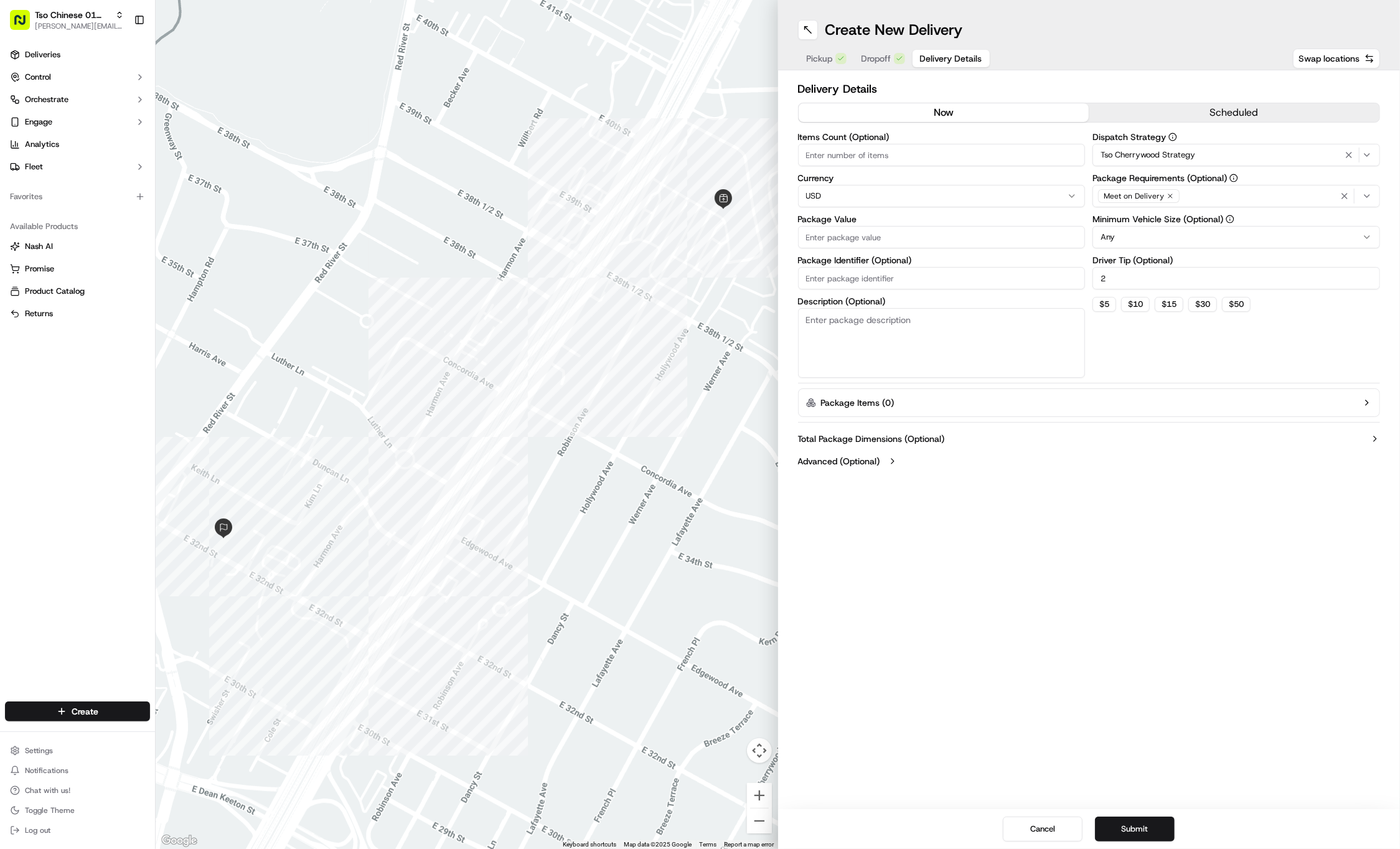
click at [1026, 234] on input "Package Value" at bounding box center [942, 237] width 288 height 22
type input "70.47"
click at [850, 282] on input "Package Identifier (Optional)" at bounding box center [942, 278] width 288 height 22
click at [902, 270] on input "Package Identifier (Optional)" at bounding box center [942, 278] width 288 height 22
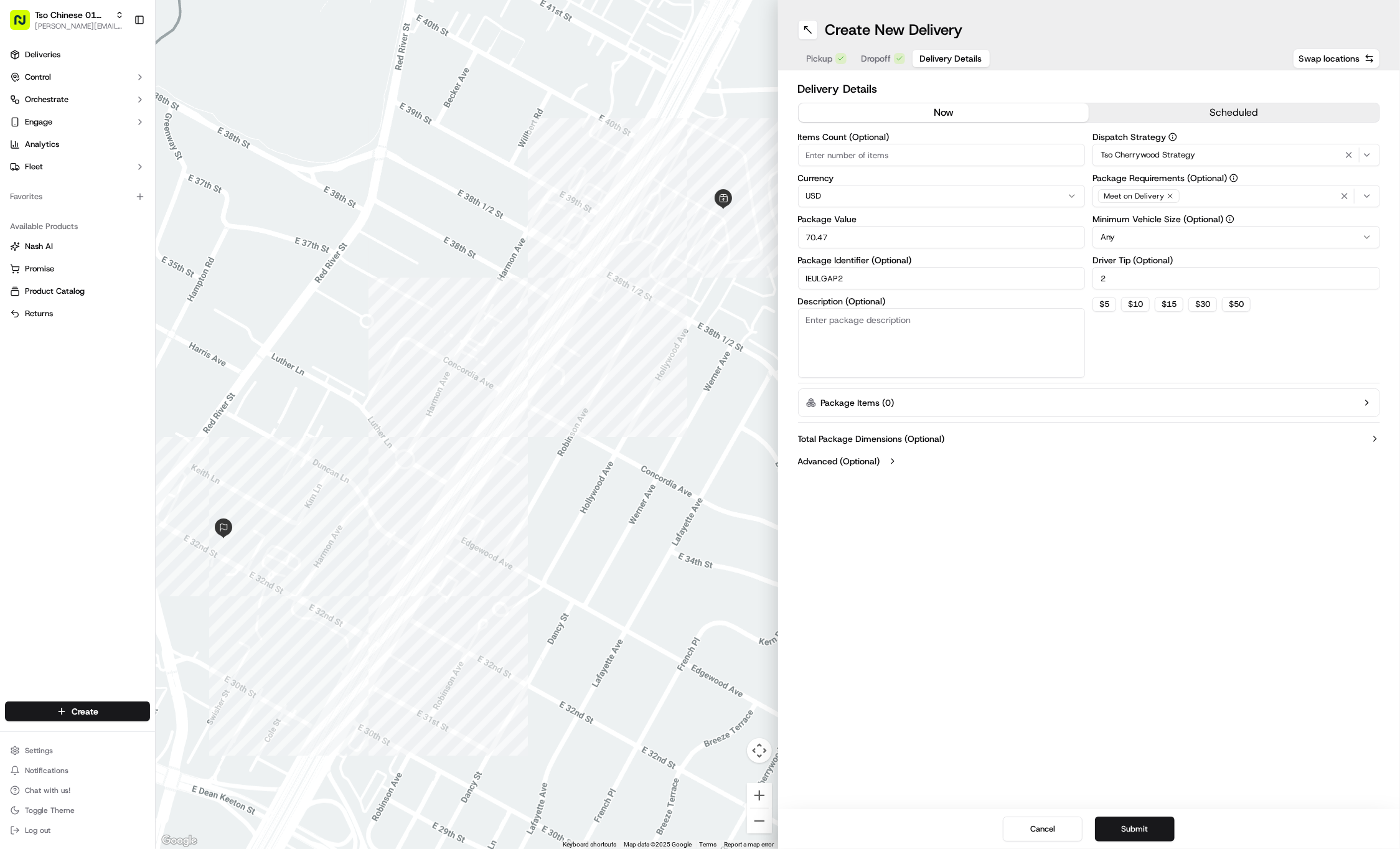
type input "IEULGAP2"
click at [954, 491] on div "Create New Delivery Pickup Dropoff Delivery Details Swap locations Delivery Det…" at bounding box center [1090, 424] width 622 height 849
click at [1117, 820] on button "Submit" at bounding box center [1135, 829] width 80 height 25
